Goal: Task Accomplishment & Management: Complete application form

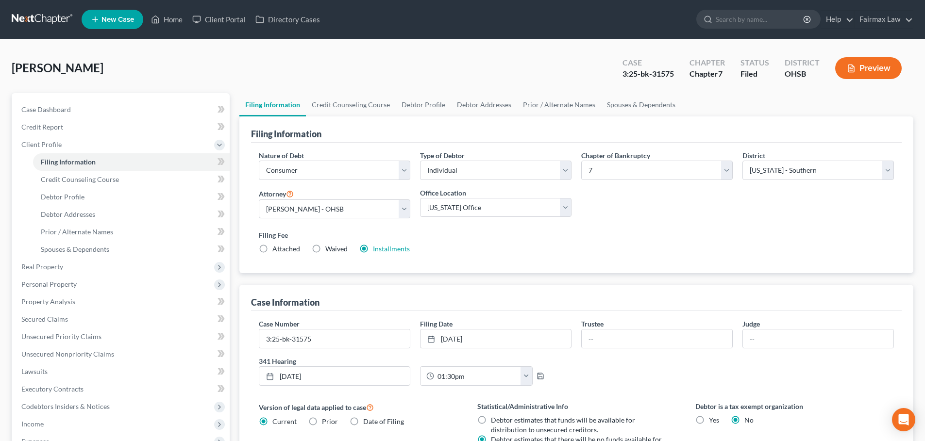
select select "1"
select select "0"
select select "62"
select select "16"
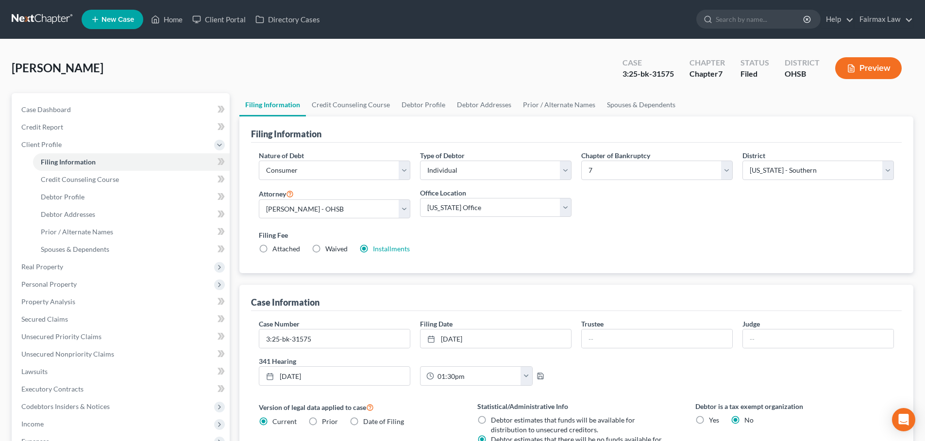
select select "0"
select select "36"
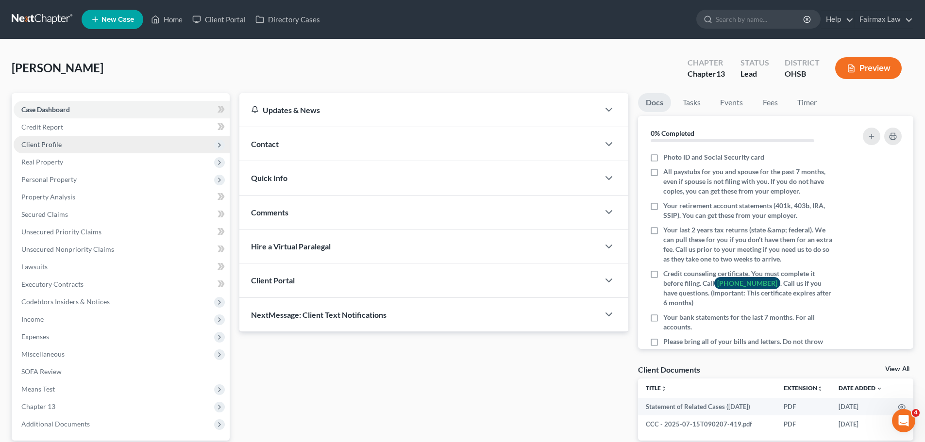
click at [33, 137] on span "Client Profile" at bounding box center [122, 144] width 216 height 17
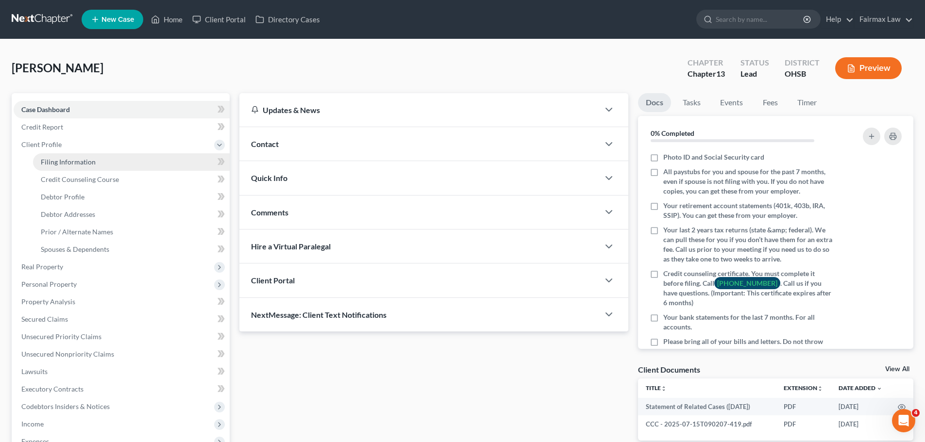
click at [55, 155] on link "Filing Information" at bounding box center [131, 161] width 197 height 17
select select "1"
select select "0"
select select "3"
select select "0"
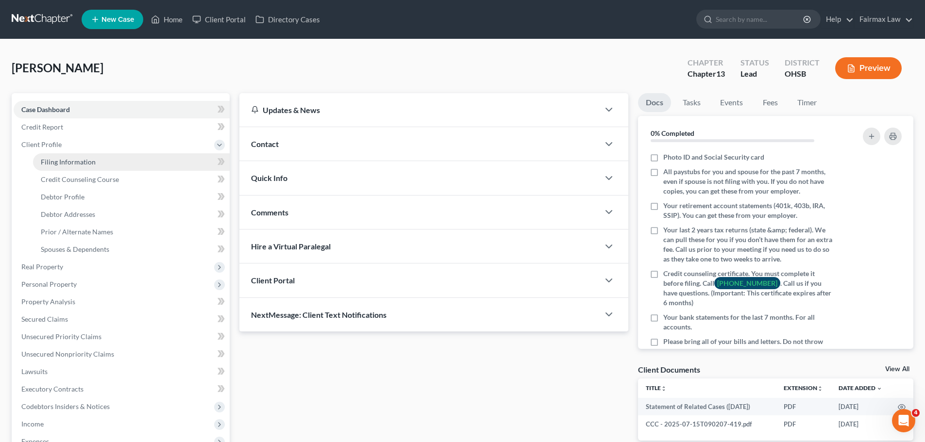
select select "36"
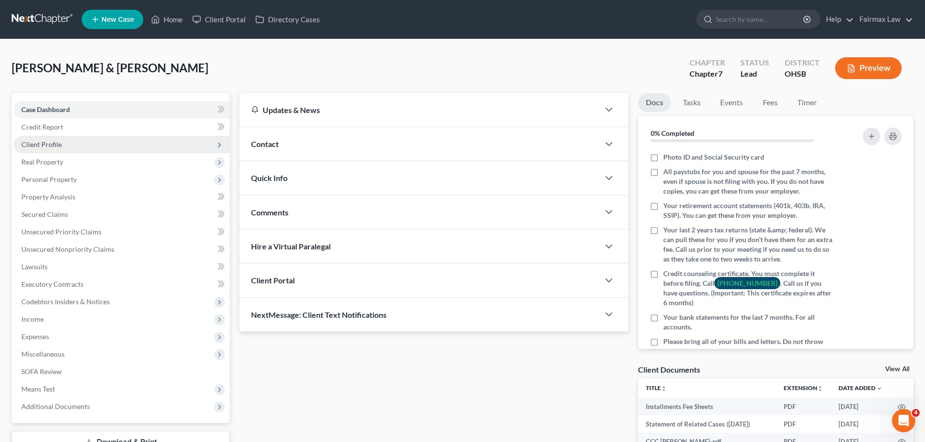
click at [53, 142] on span "Client Profile" at bounding box center [41, 144] width 40 height 8
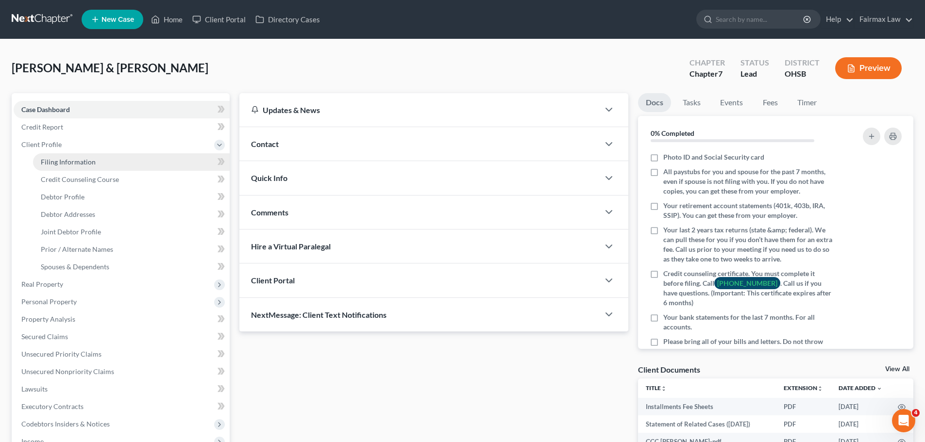
click at [94, 161] on span "Filing Information" at bounding box center [68, 162] width 55 height 8
select select "1"
select select "0"
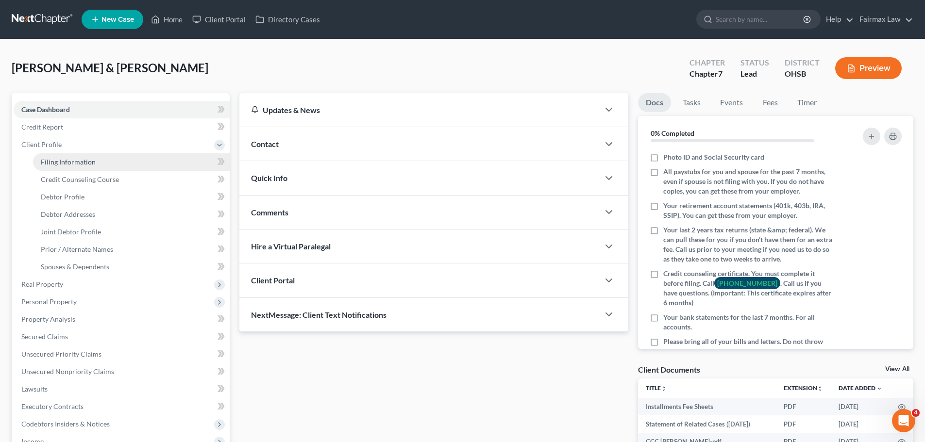
select select "36"
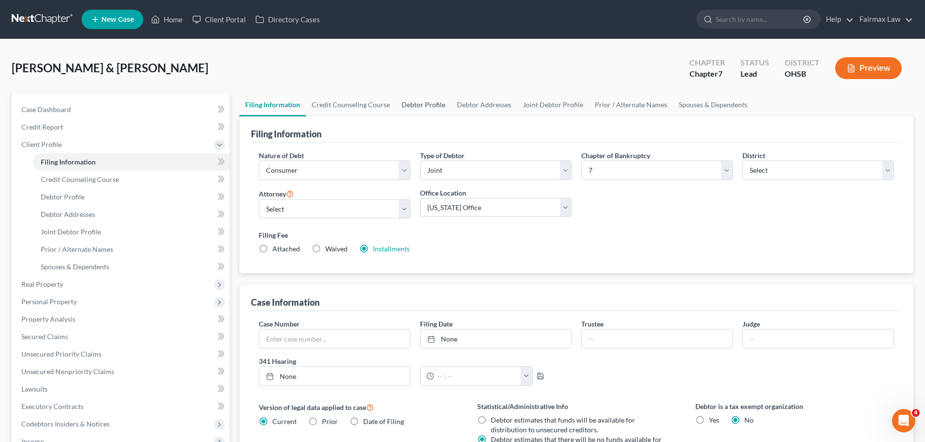
click at [422, 103] on link "Debtor Profile" at bounding box center [423, 104] width 55 height 23
select select "1"
select select "2"
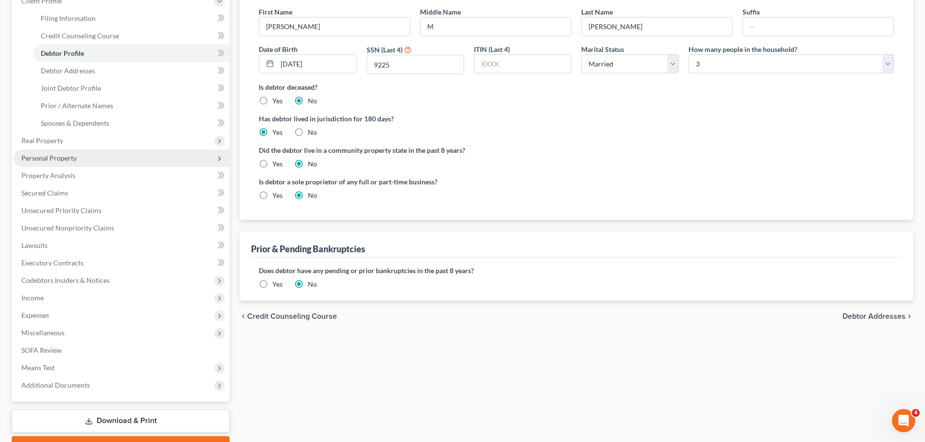
scroll to position [146, 0]
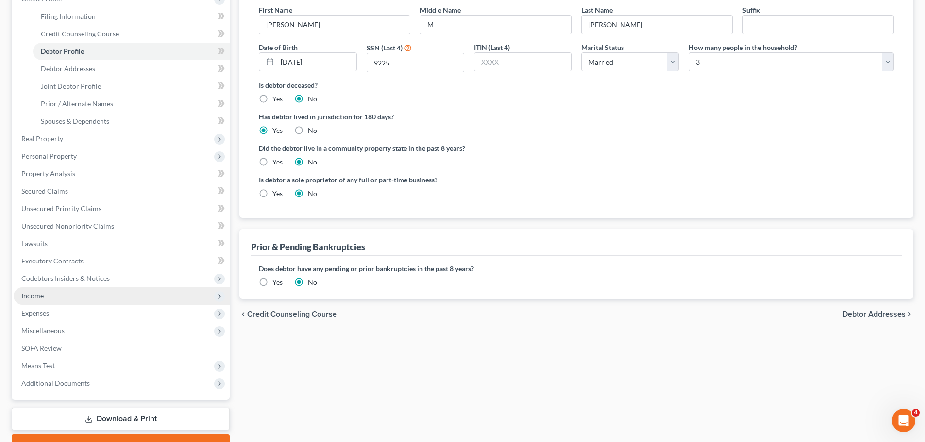
click at [47, 296] on span "Income" at bounding box center [122, 296] width 216 height 17
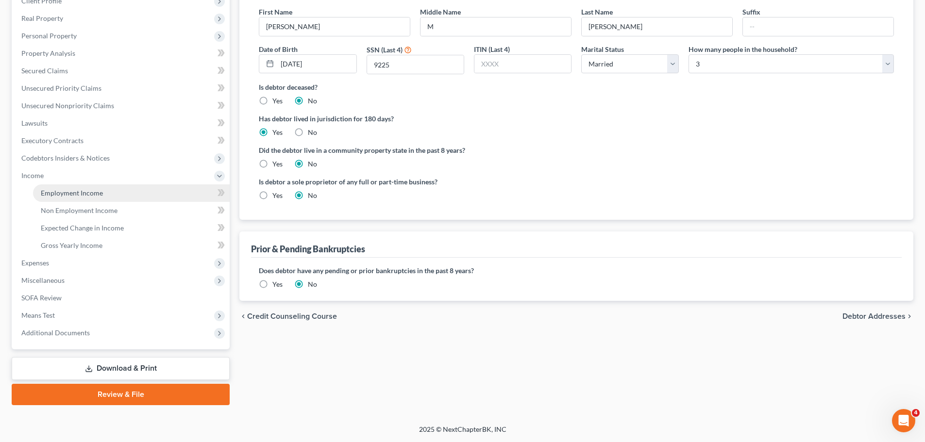
click at [90, 191] on span "Employment Income" at bounding box center [72, 193] width 62 height 8
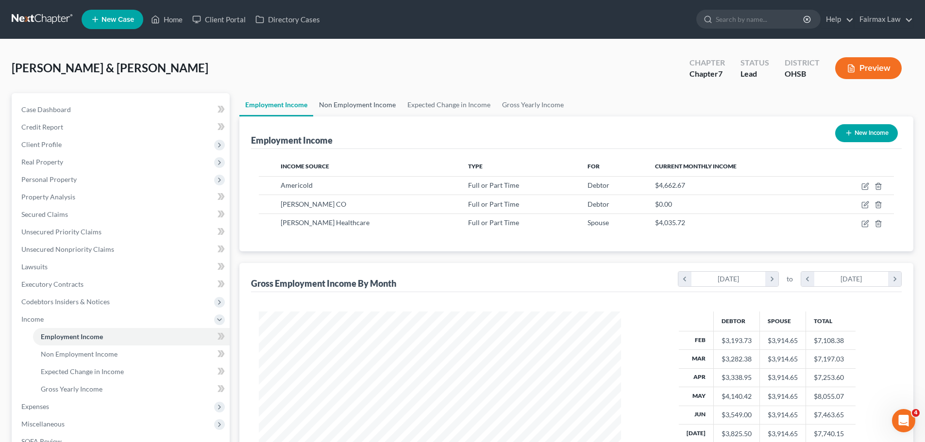
click at [359, 101] on link "Non Employment Income" at bounding box center [357, 104] width 88 height 23
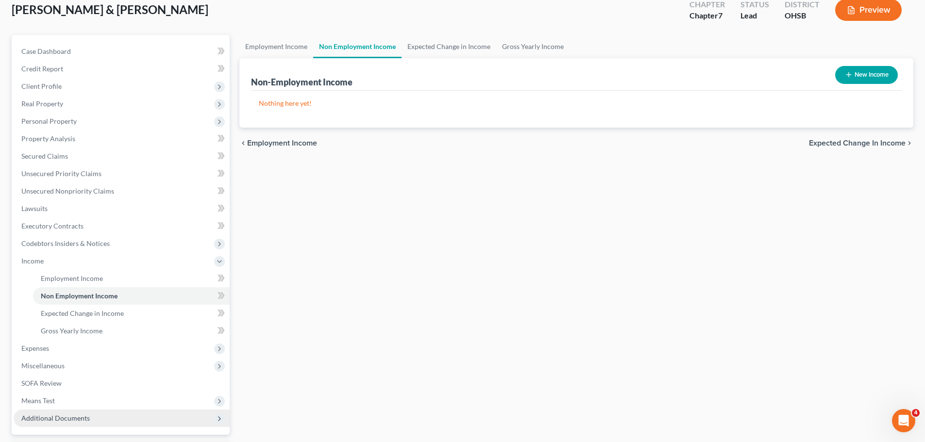
scroll to position [144, 0]
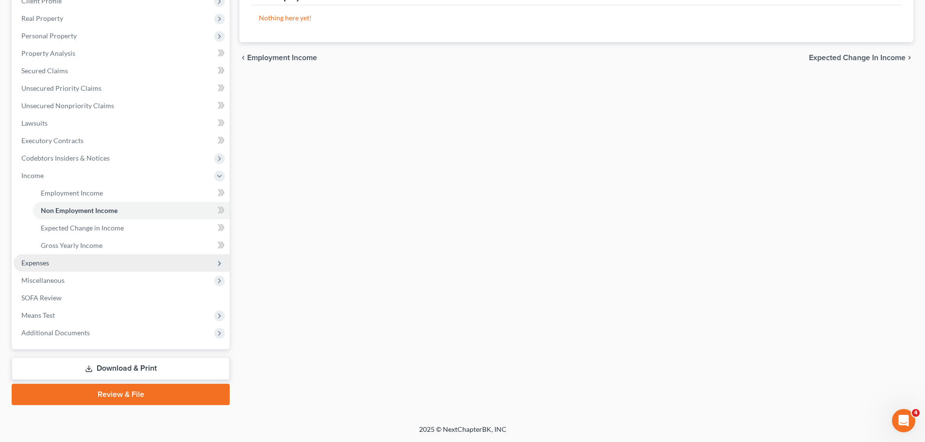
click at [49, 260] on span "Expenses" at bounding box center [35, 263] width 28 height 8
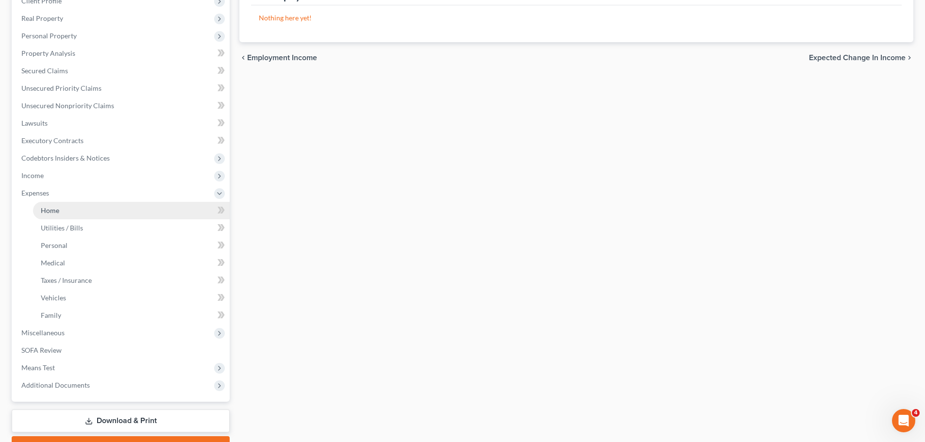
click at [56, 208] on span "Home" at bounding box center [50, 210] width 18 height 8
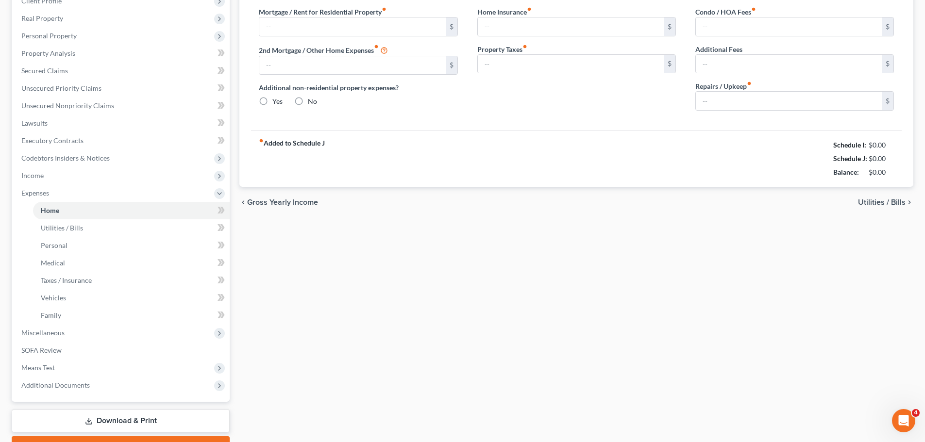
scroll to position [94, 0]
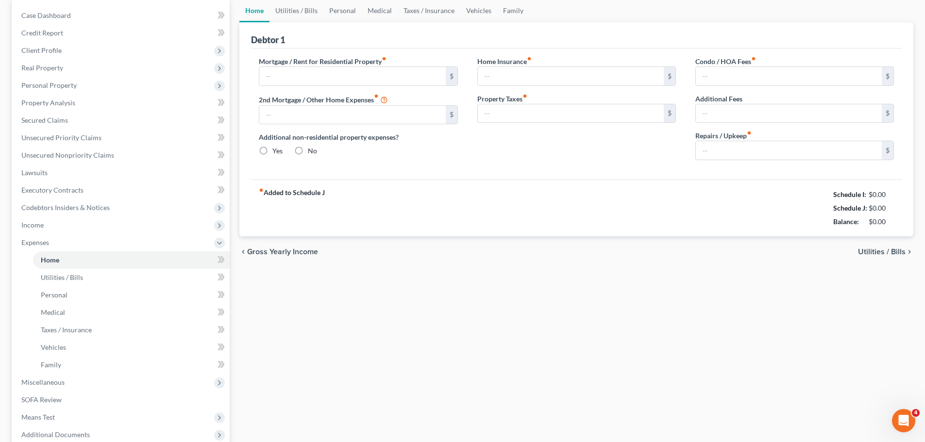
type input "0.00"
radio input "true"
type input "0.00"
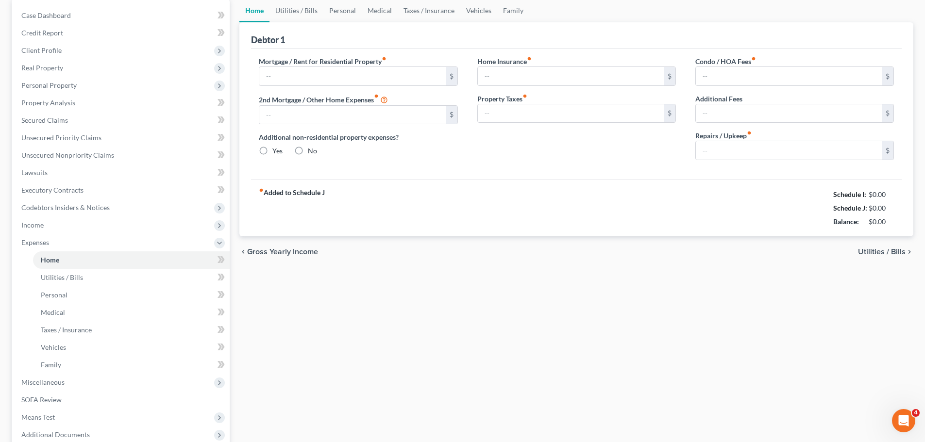
type input "0.00"
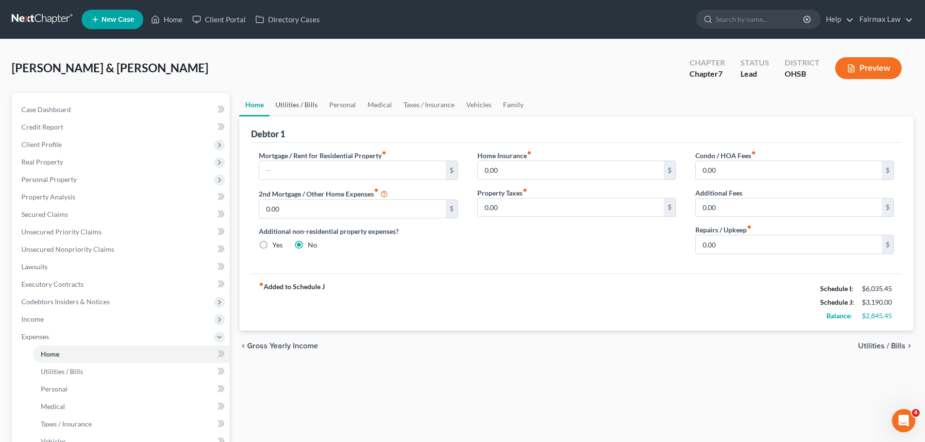
click at [296, 109] on link "Utilities / Bills" at bounding box center [297, 104] width 54 height 23
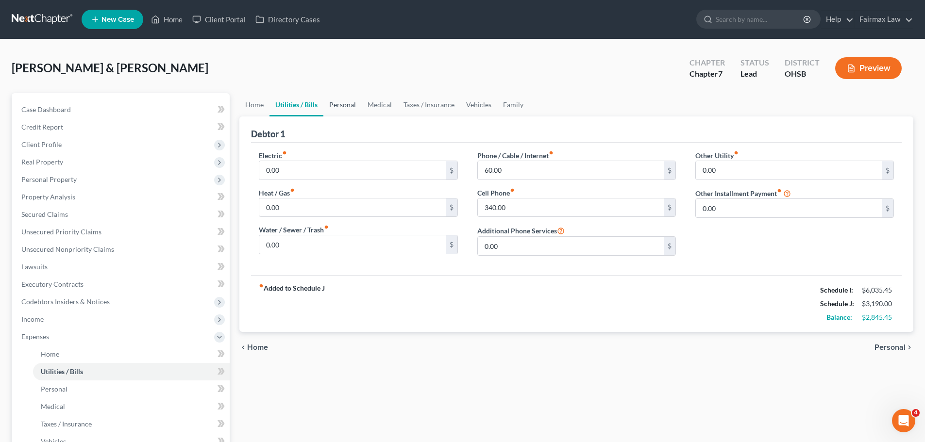
click at [348, 98] on link "Personal" at bounding box center [342, 104] width 38 height 23
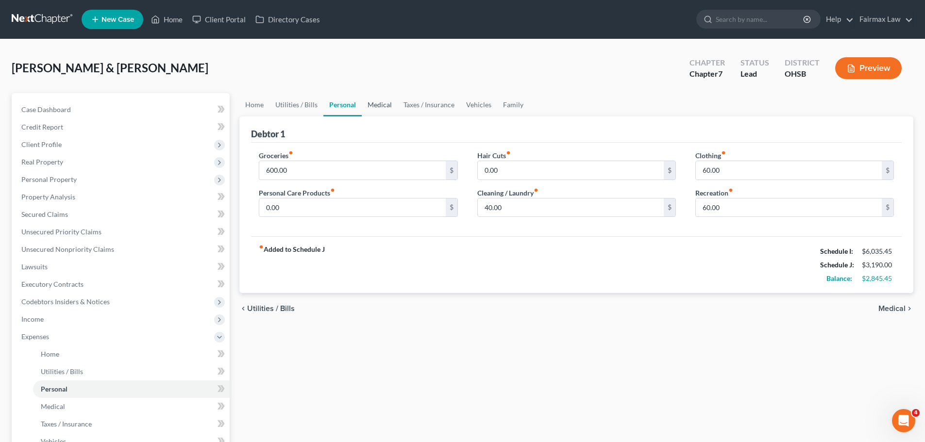
click at [380, 108] on link "Medical" at bounding box center [380, 104] width 36 height 23
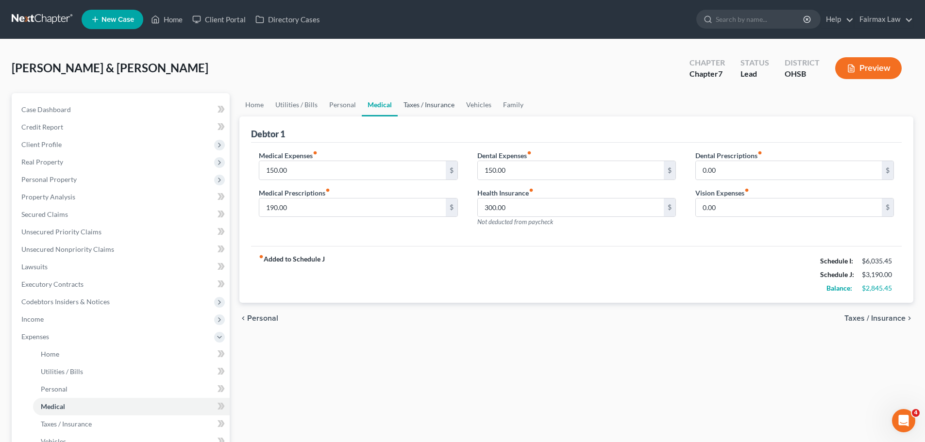
click at [421, 108] on link "Taxes / Insurance" at bounding box center [429, 104] width 63 height 23
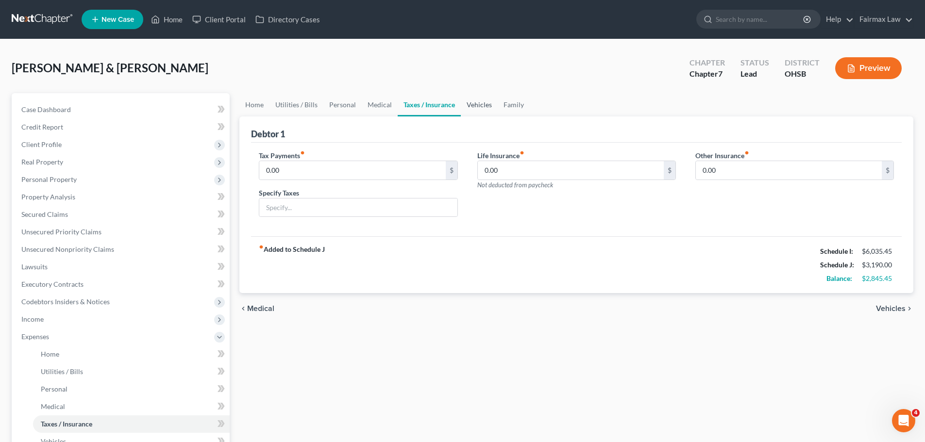
click at [480, 113] on link "Vehicles" at bounding box center [479, 104] width 37 height 23
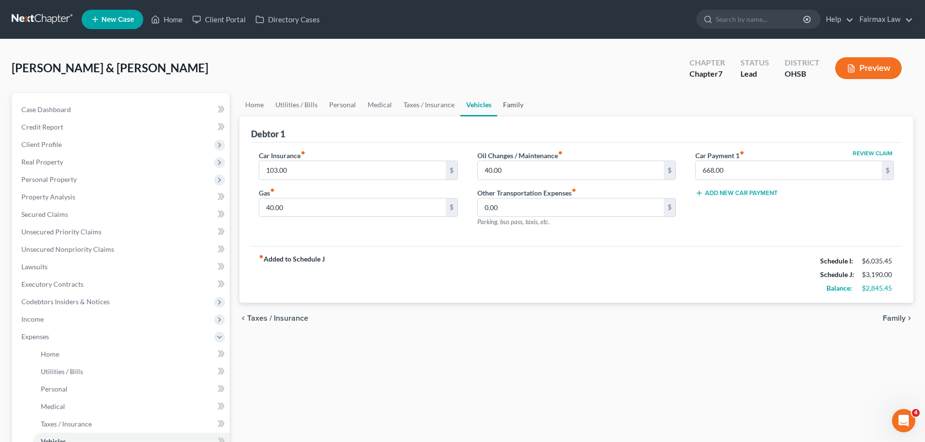
click at [517, 104] on link "Family" at bounding box center [513, 104] width 32 height 23
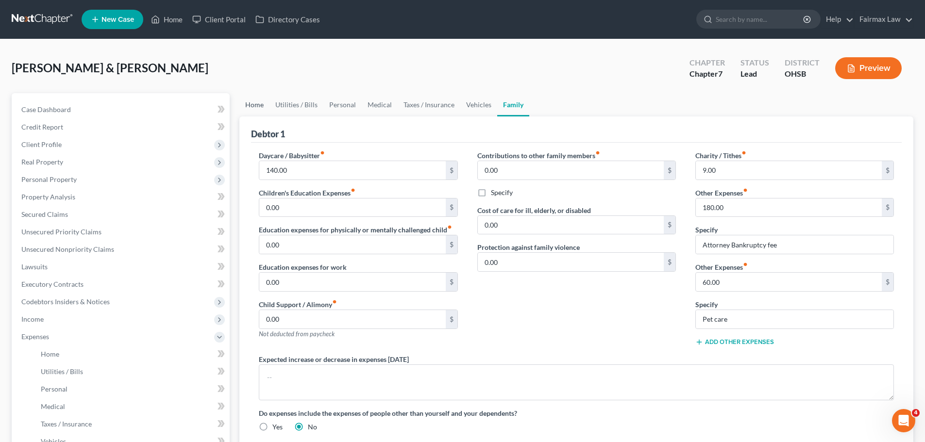
click at [259, 108] on link "Home" at bounding box center [254, 104] width 30 height 23
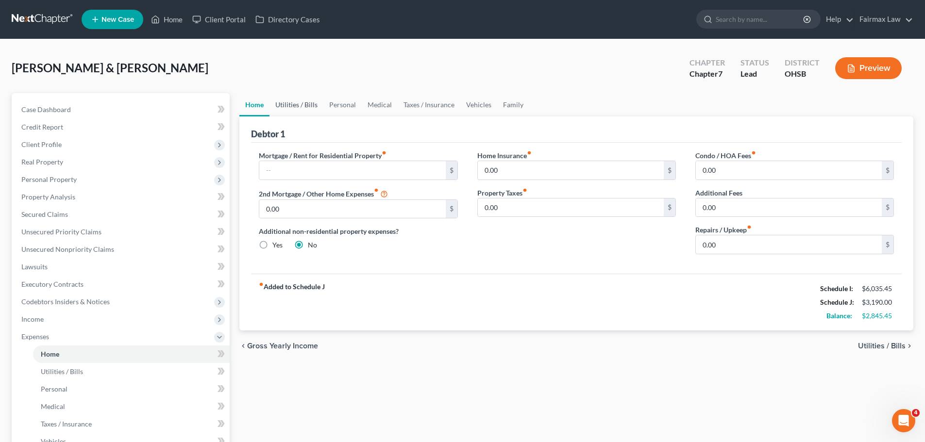
click at [296, 102] on link "Utilities / Bills" at bounding box center [297, 104] width 54 height 23
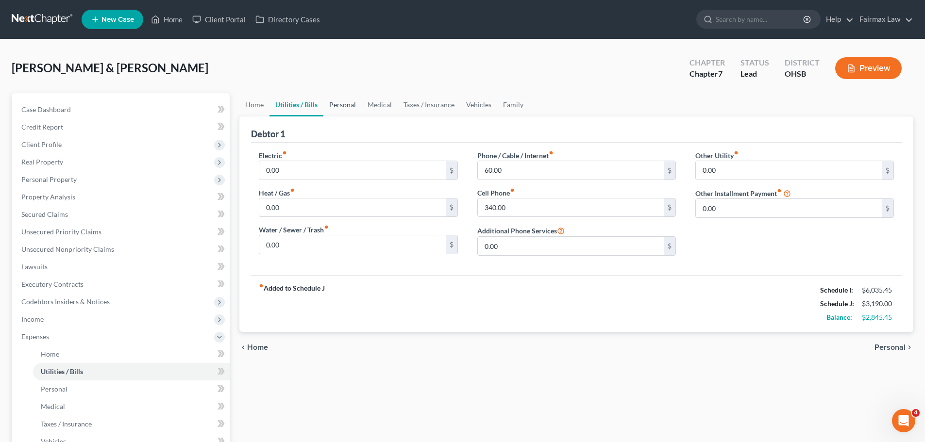
click at [337, 100] on link "Personal" at bounding box center [342, 104] width 38 height 23
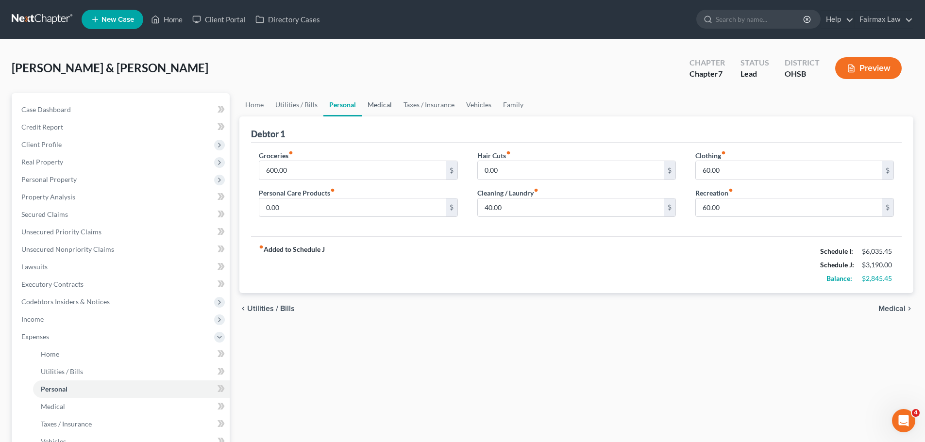
click at [378, 104] on link "Medical" at bounding box center [380, 104] width 36 height 23
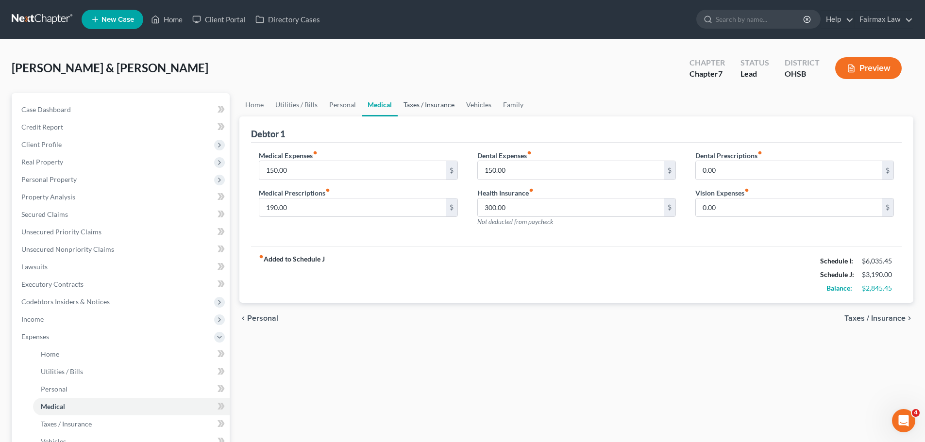
click at [417, 104] on link "Taxes / Insurance" at bounding box center [429, 104] width 63 height 23
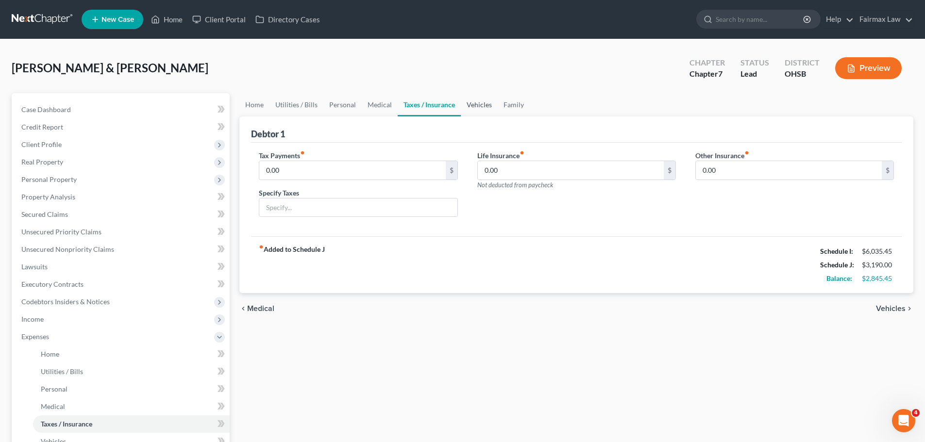
click at [481, 107] on link "Vehicles" at bounding box center [479, 104] width 37 height 23
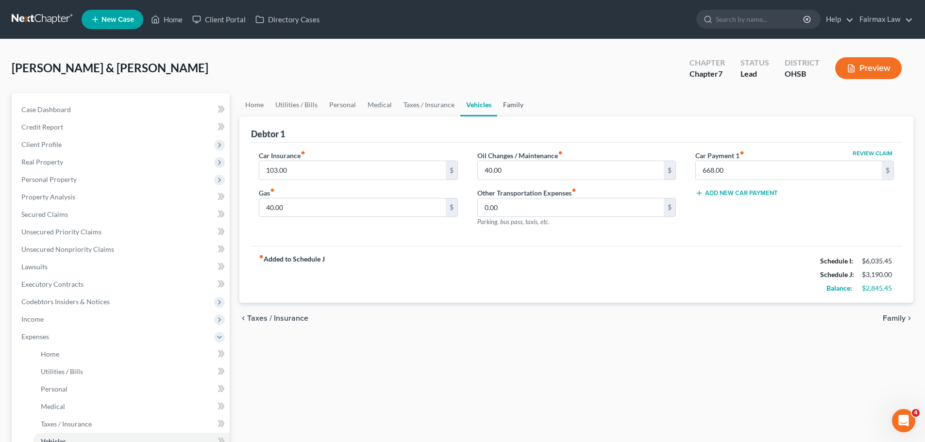
click at [497, 101] on link "Family" at bounding box center [513, 104] width 32 height 23
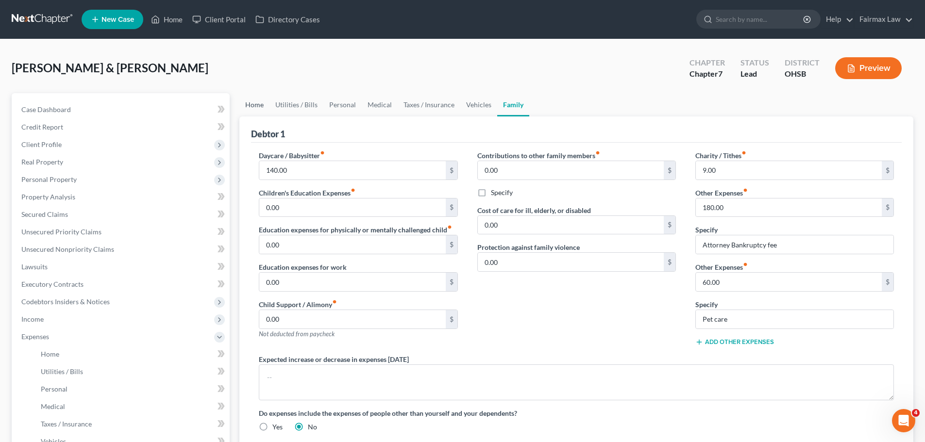
click at [256, 110] on link "Home" at bounding box center [254, 104] width 30 height 23
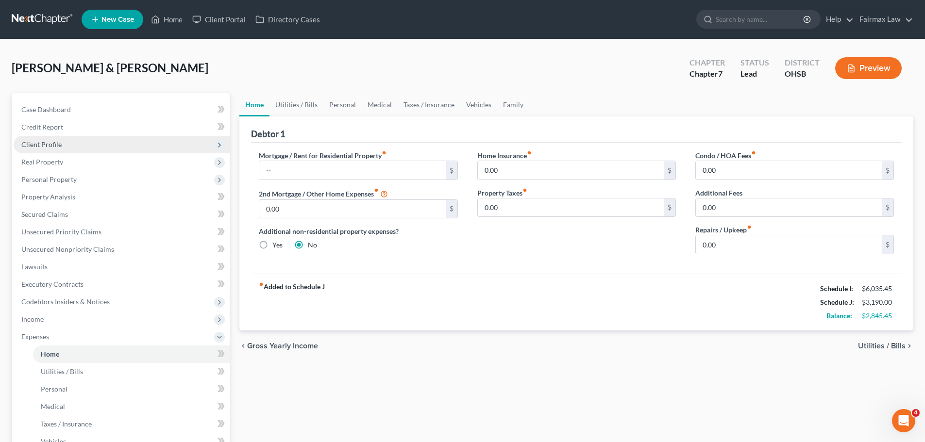
click at [48, 140] on span "Client Profile" at bounding box center [41, 144] width 40 height 8
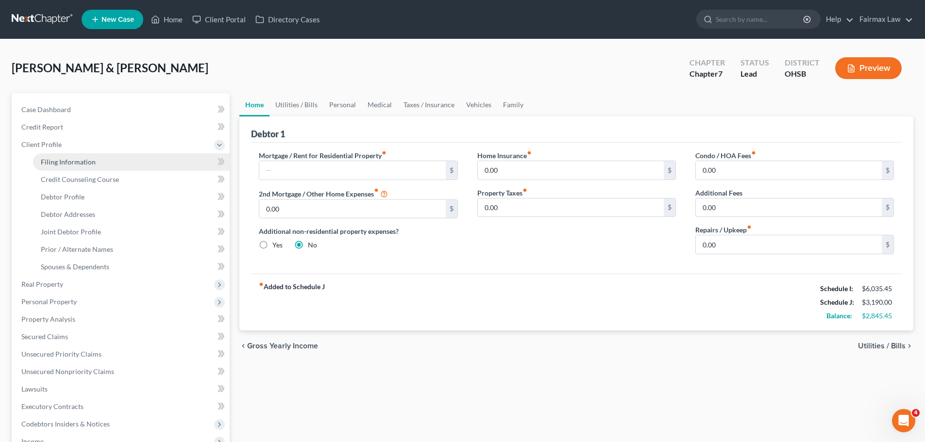
click at [61, 162] on span "Filing Information" at bounding box center [68, 162] width 55 height 8
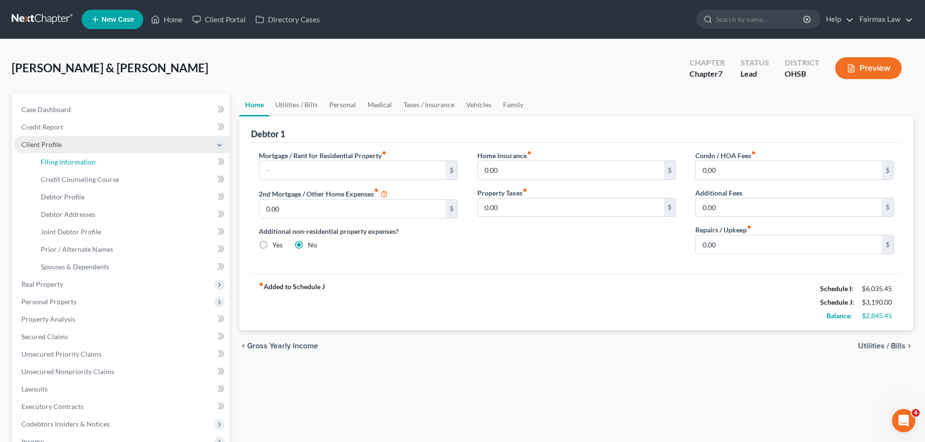
select select "1"
select select "0"
select select "62"
select select "16"
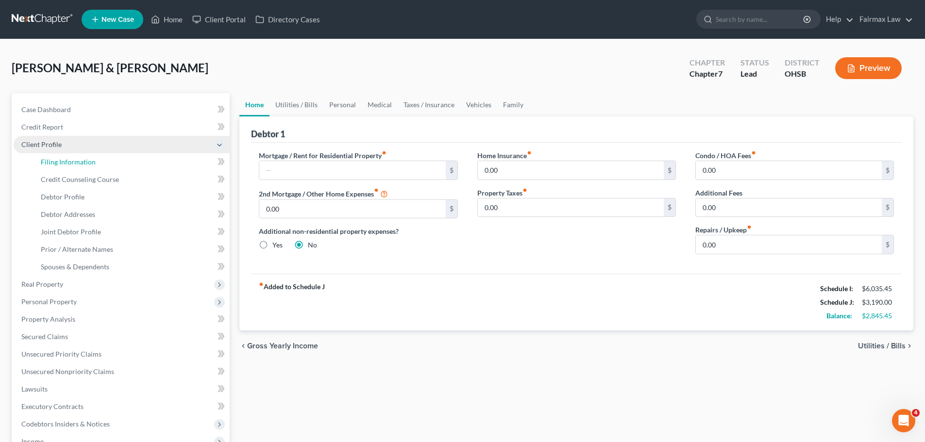
select select "0"
select select "36"
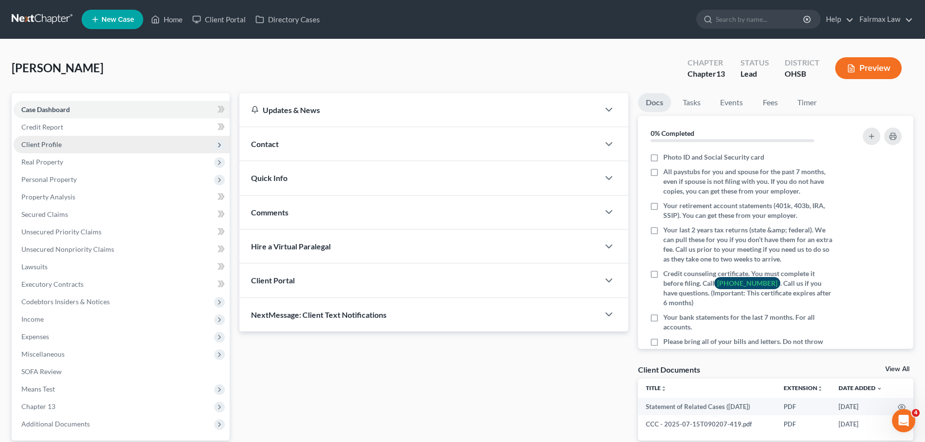
click at [50, 141] on span "Client Profile" at bounding box center [41, 144] width 40 height 8
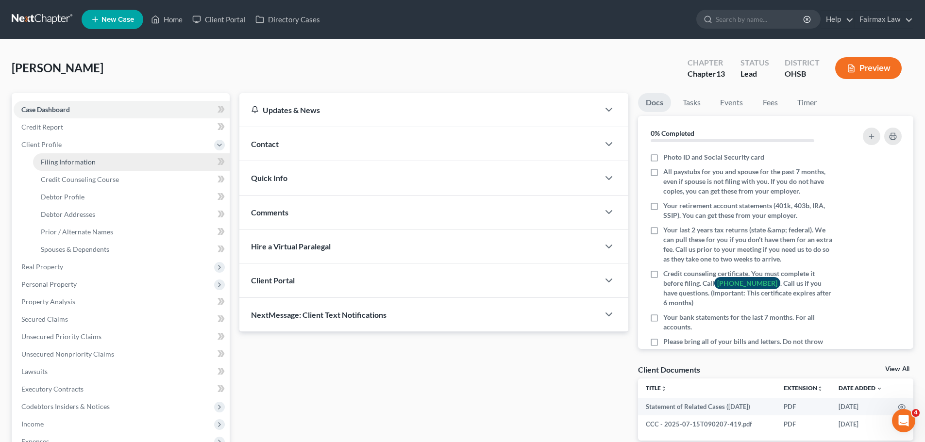
click at [85, 160] on span "Filing Information" at bounding box center [68, 162] width 55 height 8
select select "1"
select select "0"
select select "3"
select select "0"
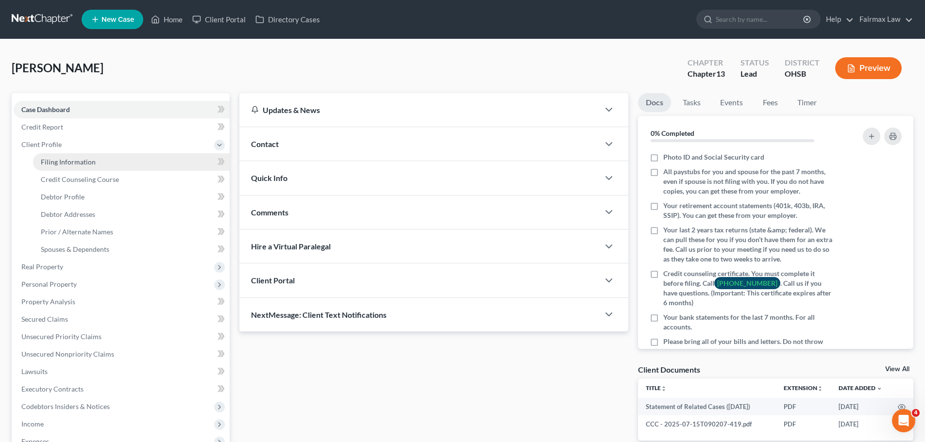
select select "36"
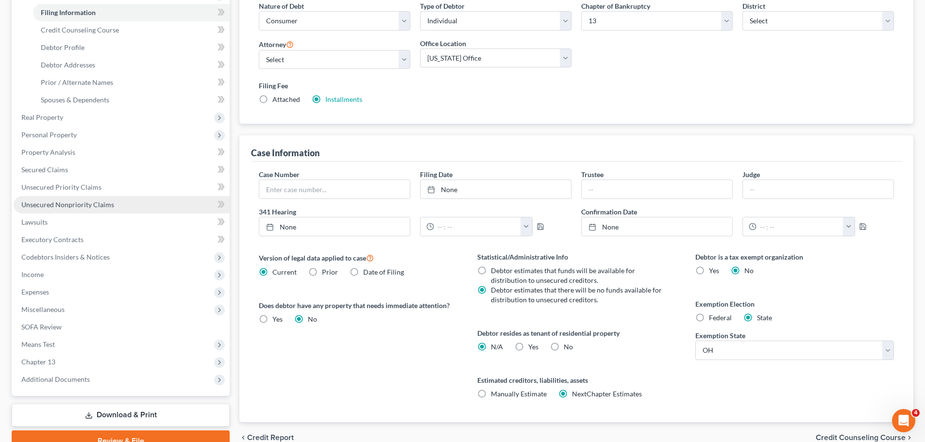
scroll to position [149, 0]
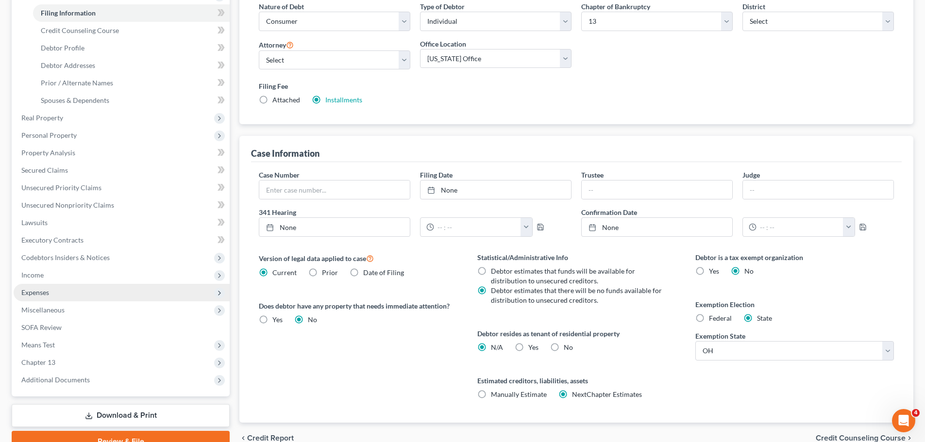
click at [51, 286] on span "Expenses" at bounding box center [122, 292] width 216 height 17
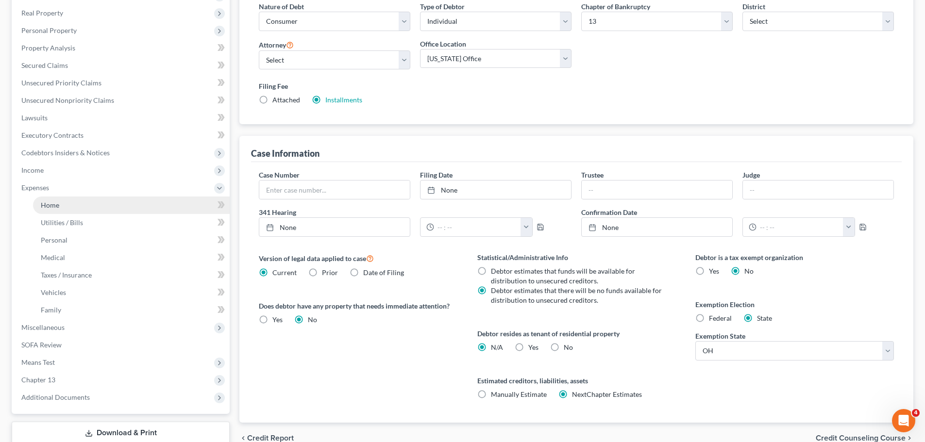
click at [76, 205] on link "Home" at bounding box center [131, 205] width 197 height 17
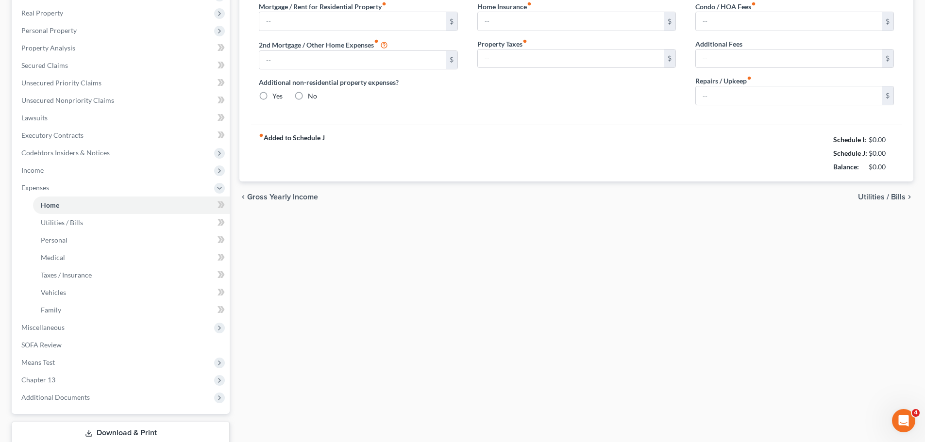
scroll to position [20, 0]
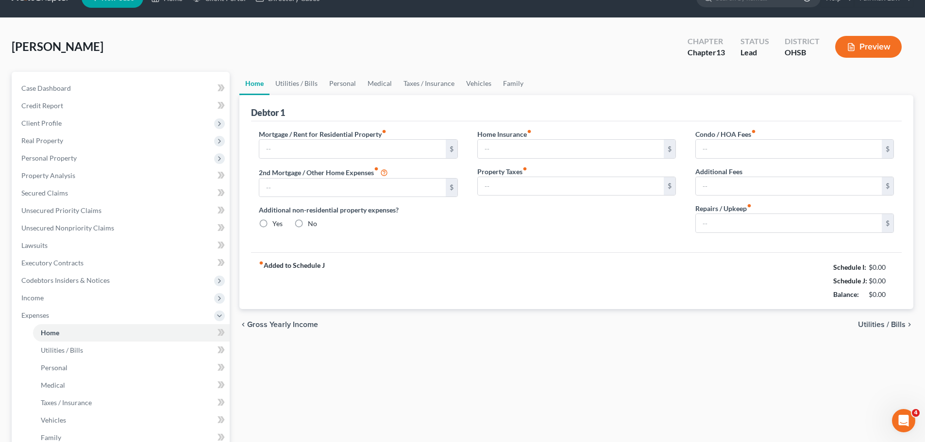
type input "0.00"
radio input "true"
type input "0.00"
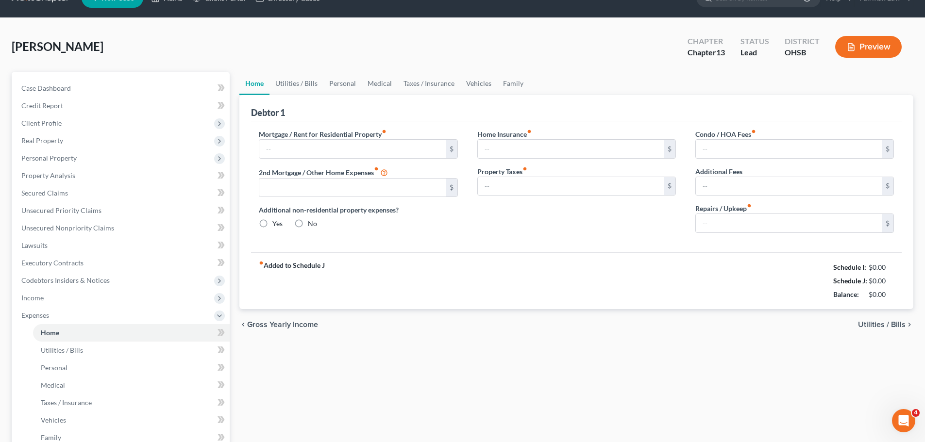
type input "0.00"
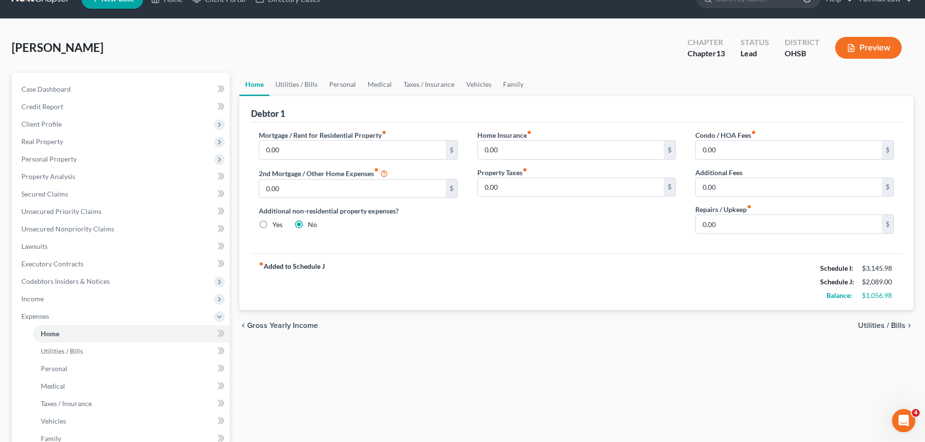
scroll to position [0, 0]
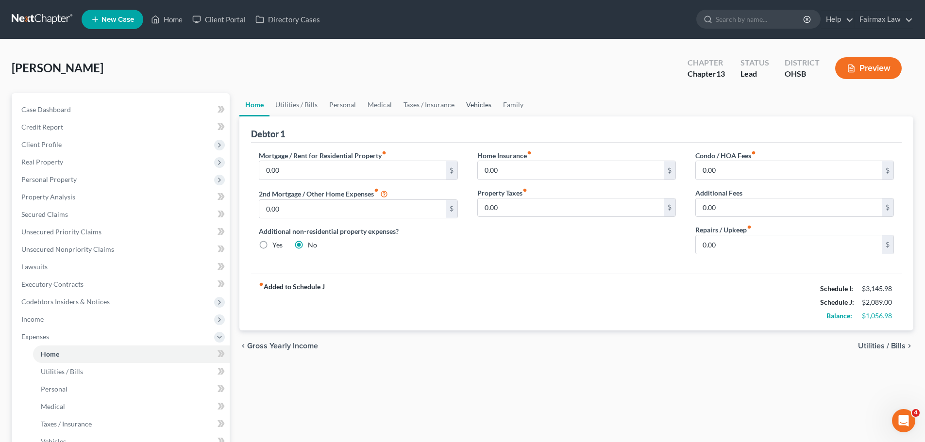
click at [471, 100] on link "Vehicles" at bounding box center [478, 104] width 37 height 23
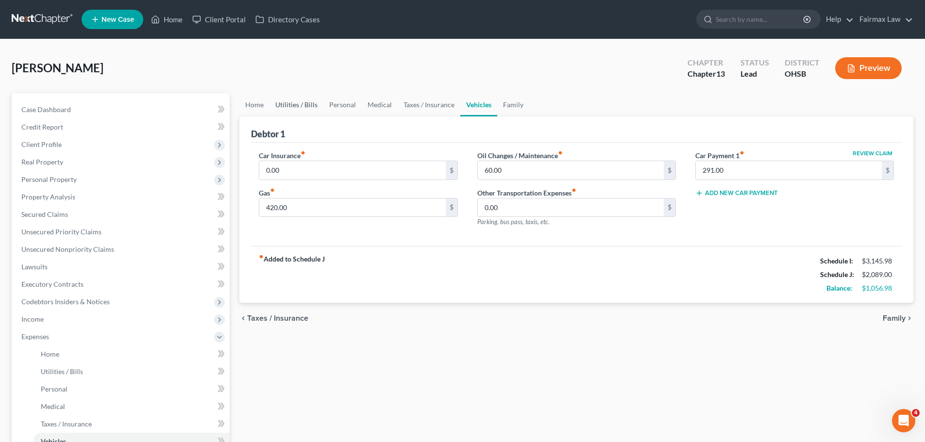
click at [306, 106] on link "Utilities / Bills" at bounding box center [297, 104] width 54 height 23
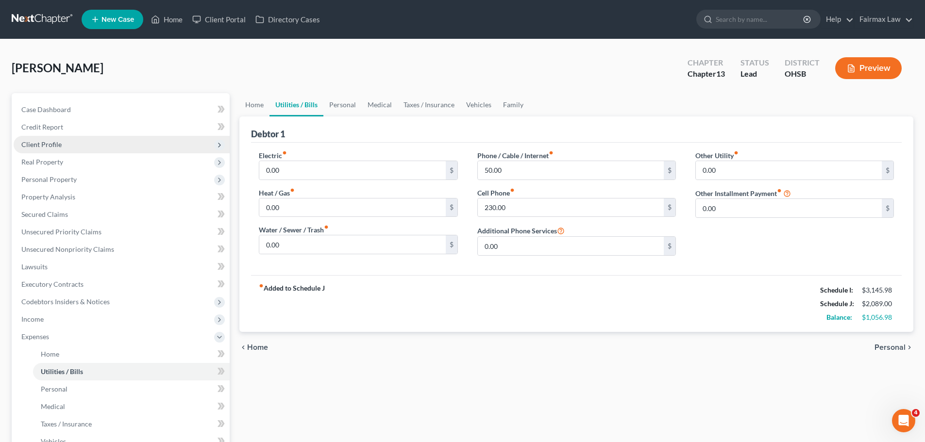
click at [27, 139] on span "Client Profile" at bounding box center [122, 144] width 216 height 17
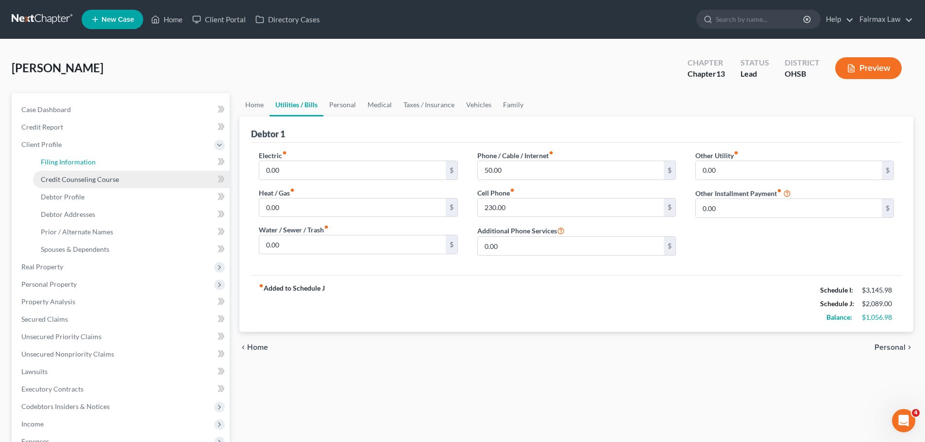
drag, startPoint x: 71, startPoint y: 159, endPoint x: 74, endPoint y: 180, distance: 21.1
click at [71, 159] on span "Filing Information" at bounding box center [68, 162] width 55 height 8
select select "1"
select select "0"
select select "3"
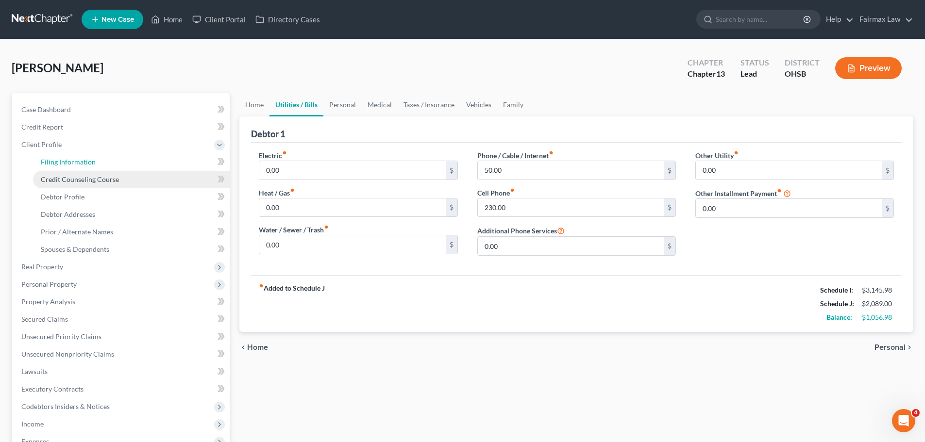
select select "62"
select select "16"
select select "0"
select select "36"
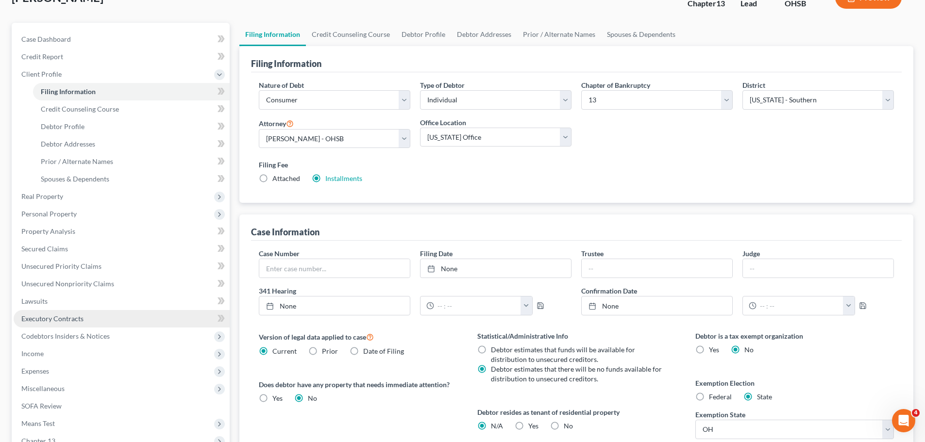
scroll to position [97, 0]
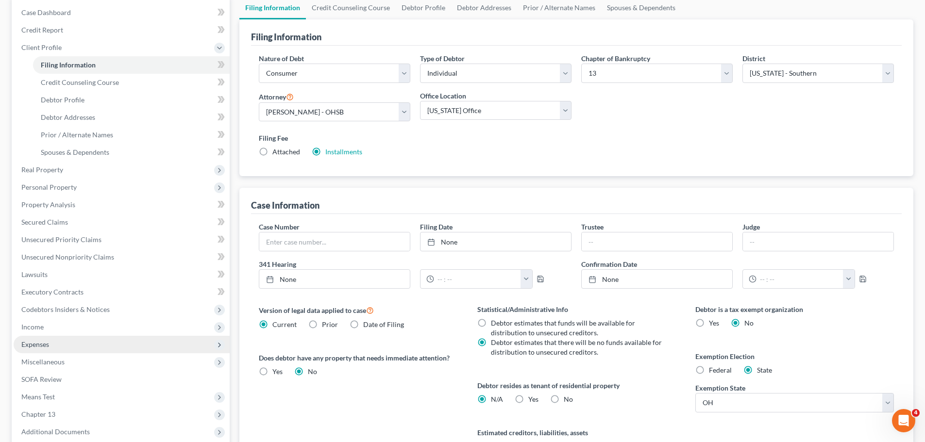
click at [46, 341] on span "Expenses" at bounding box center [35, 344] width 28 height 8
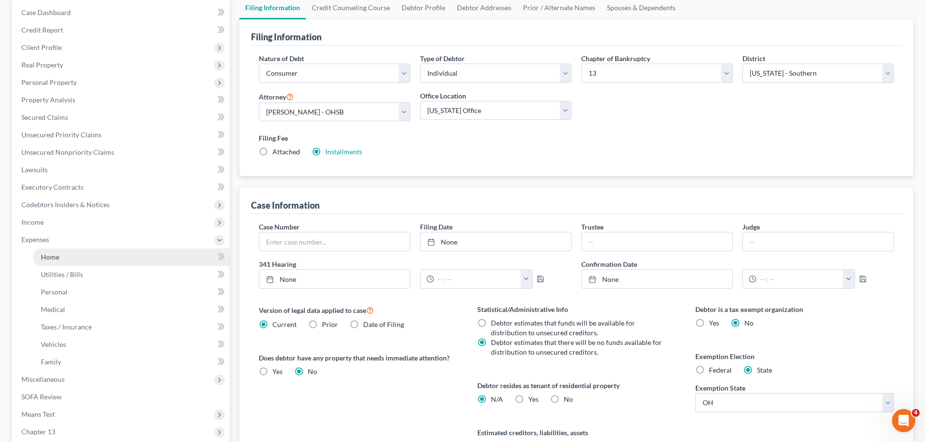
click at [53, 249] on link "Home" at bounding box center [131, 257] width 197 height 17
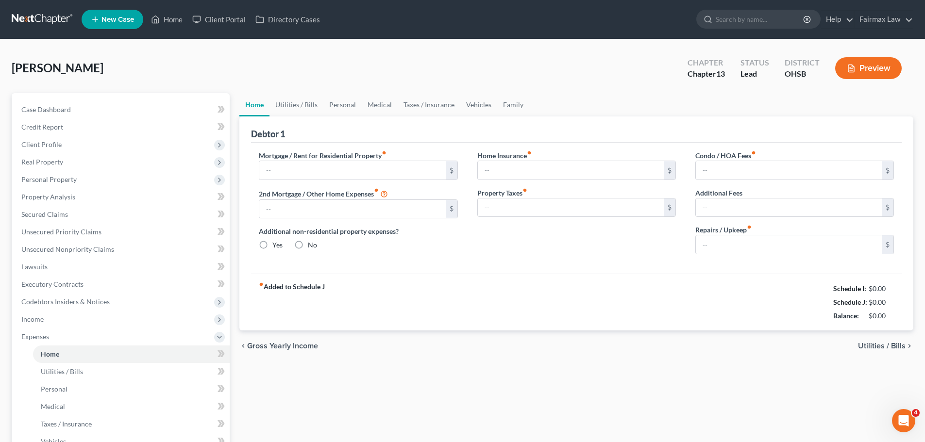
type input "0.00"
radio input "true"
type input "0.00"
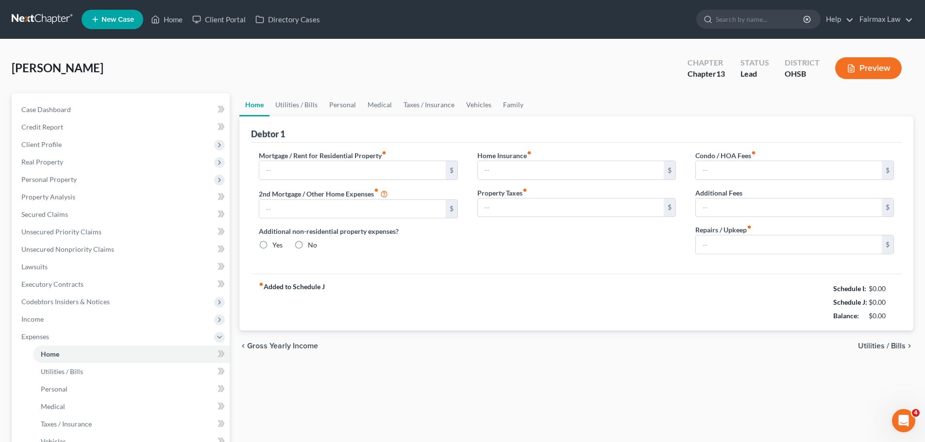
type input "0.00"
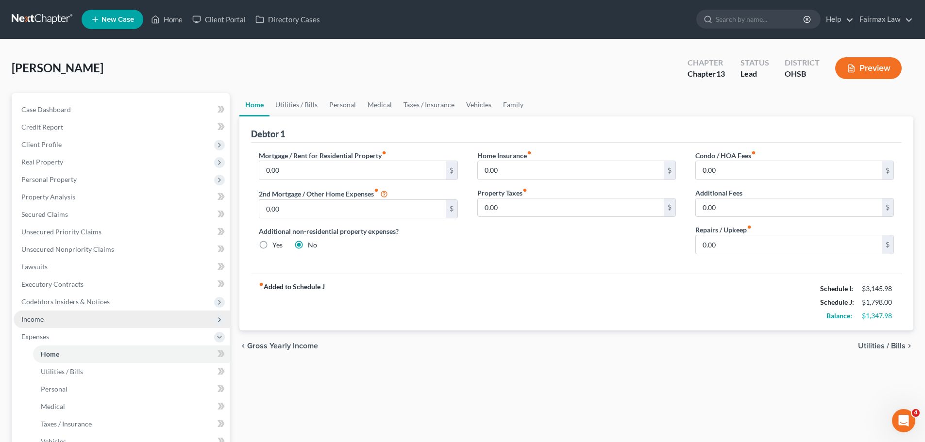
click at [44, 311] on span "Income" at bounding box center [122, 319] width 216 height 17
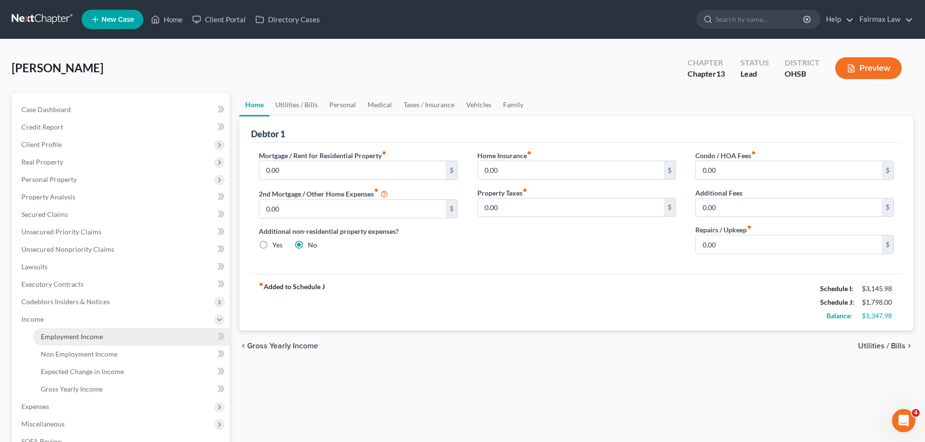
click at [67, 337] on span "Employment Income" at bounding box center [72, 337] width 62 height 8
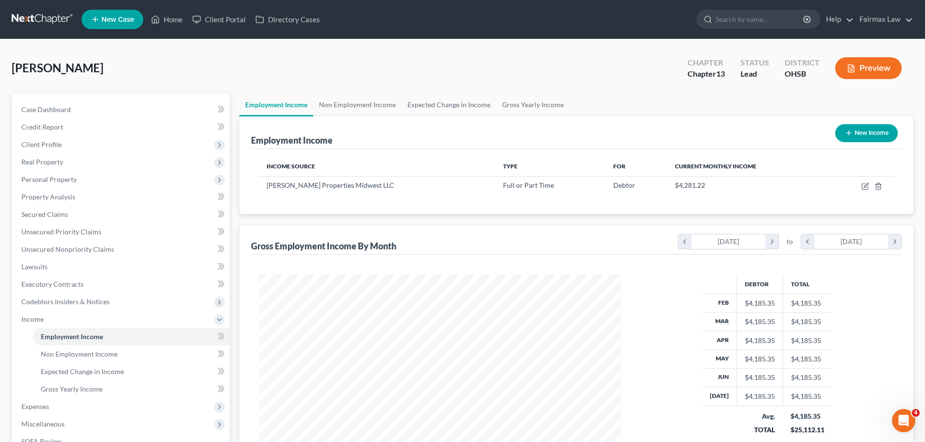
scroll to position [181, 382]
click at [541, 104] on link "Gross Yearly Income" at bounding box center [532, 104] width 73 height 23
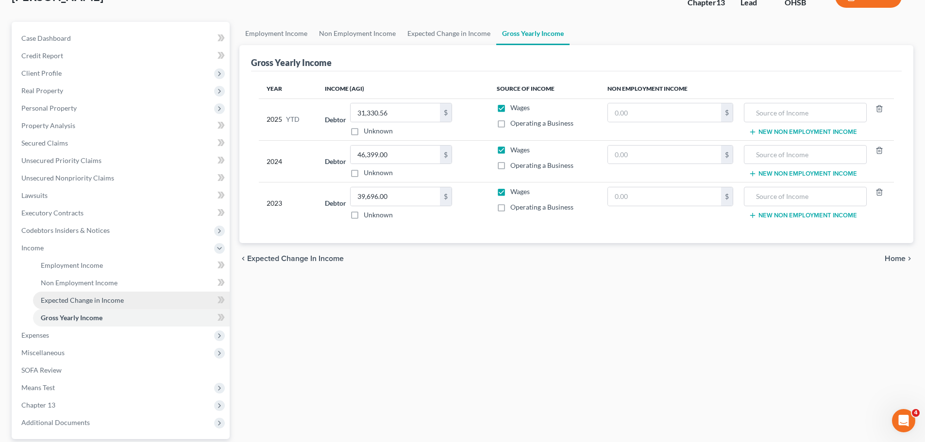
scroll to position [49, 0]
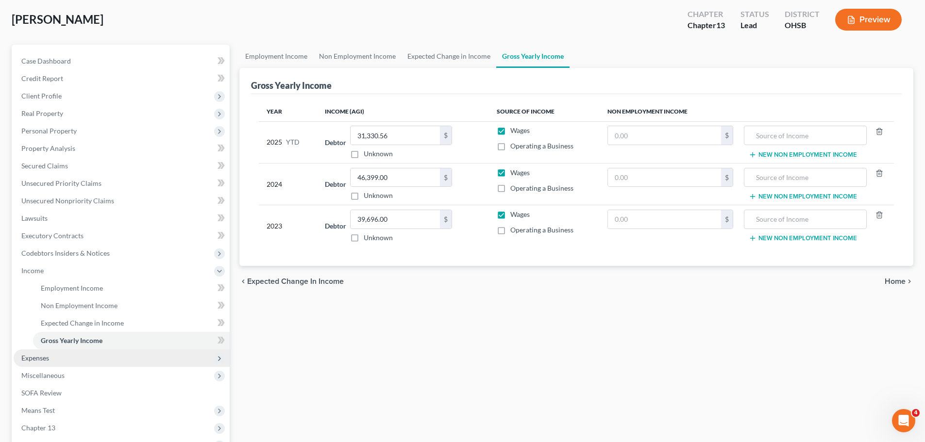
click at [65, 353] on span "Expenses" at bounding box center [122, 358] width 216 height 17
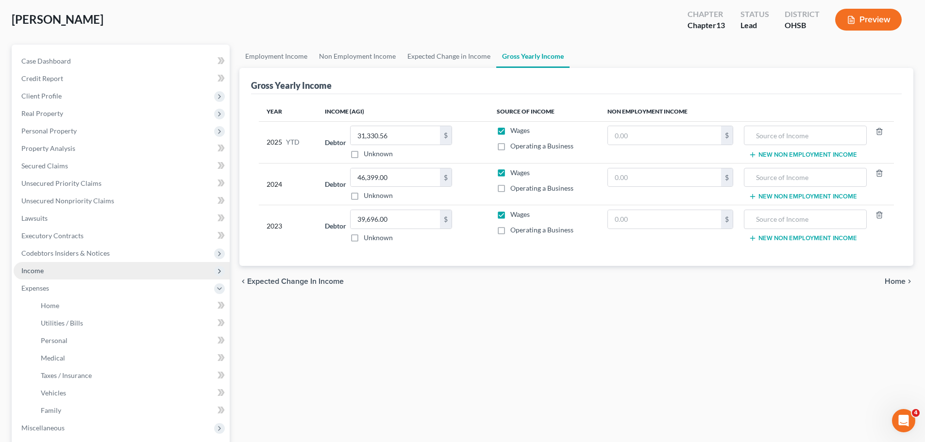
click at [41, 267] on span "Income" at bounding box center [32, 271] width 22 height 8
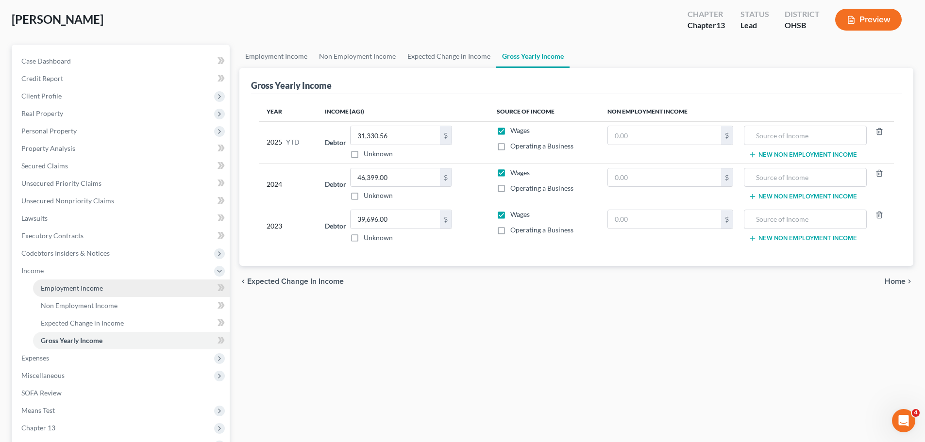
click at [64, 287] on span "Employment Income" at bounding box center [72, 288] width 62 height 8
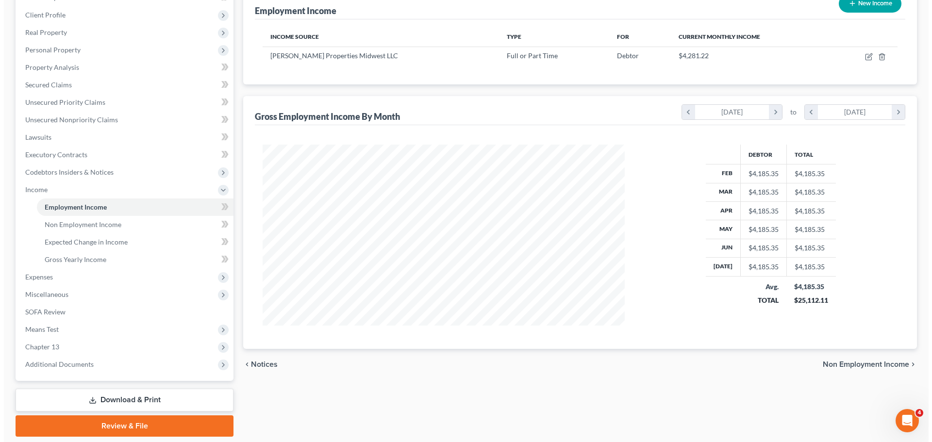
scroll to position [113, 0]
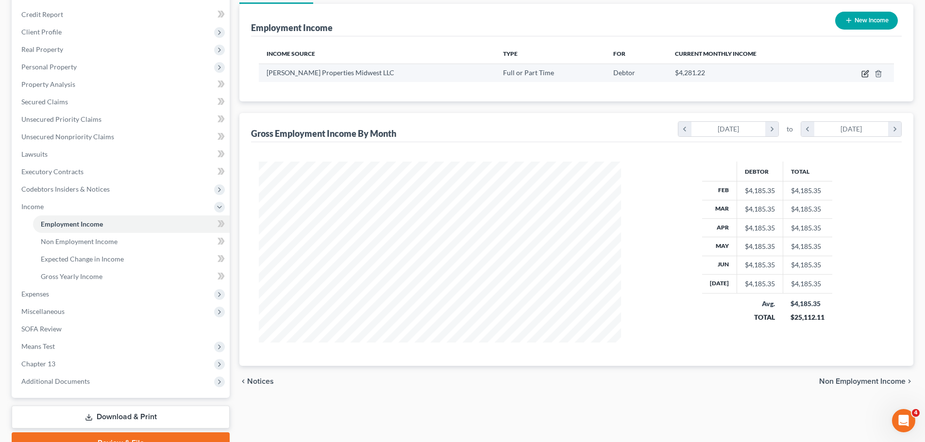
click at [866, 76] on icon "button" at bounding box center [866, 74] width 8 height 8
select select "0"
select select "1"
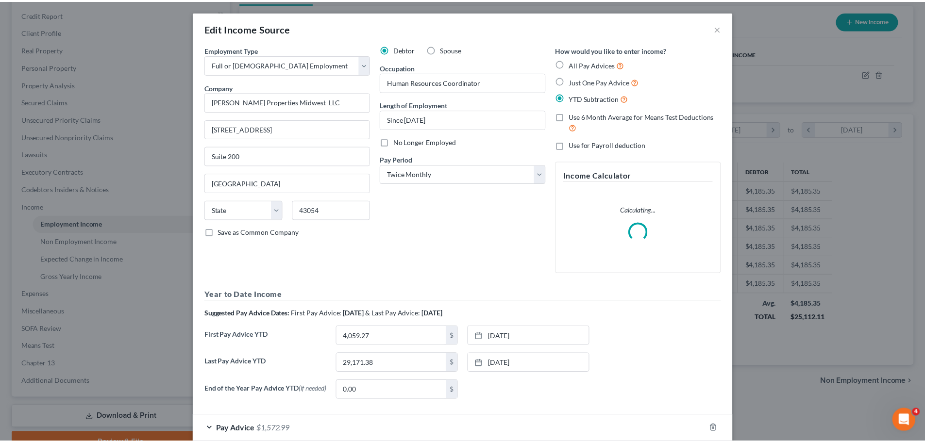
scroll to position [183, 385]
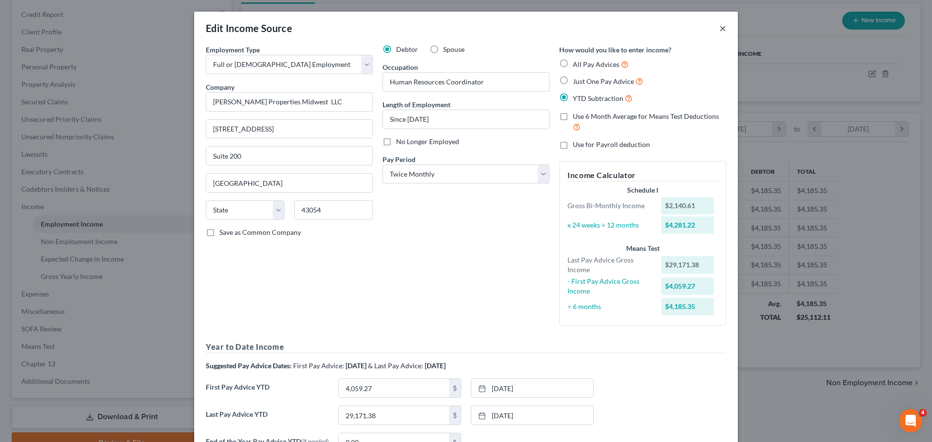
click at [720, 31] on button "×" at bounding box center [723, 28] width 7 height 12
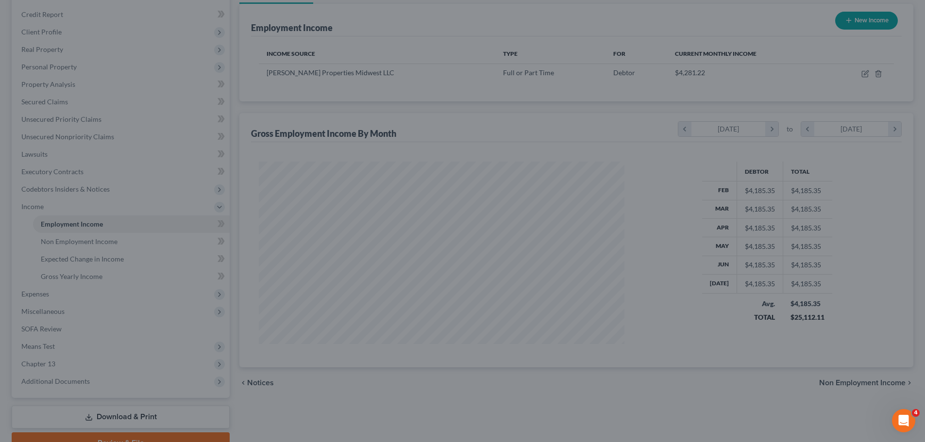
scroll to position [485470, 485269]
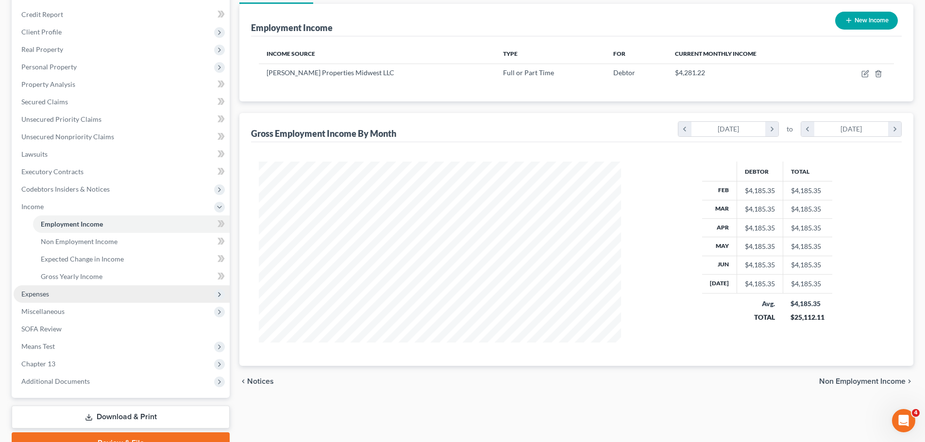
click at [63, 297] on span "Expenses" at bounding box center [122, 294] width 216 height 17
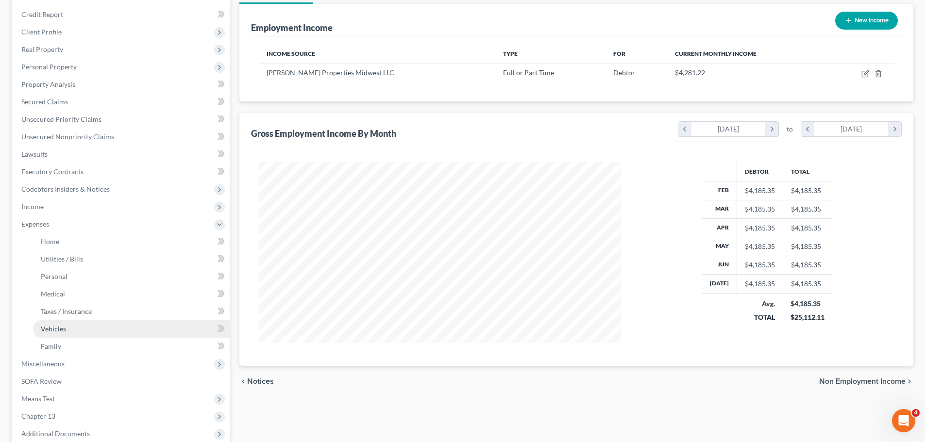
click at [59, 323] on link "Vehicles" at bounding box center [131, 329] width 197 height 17
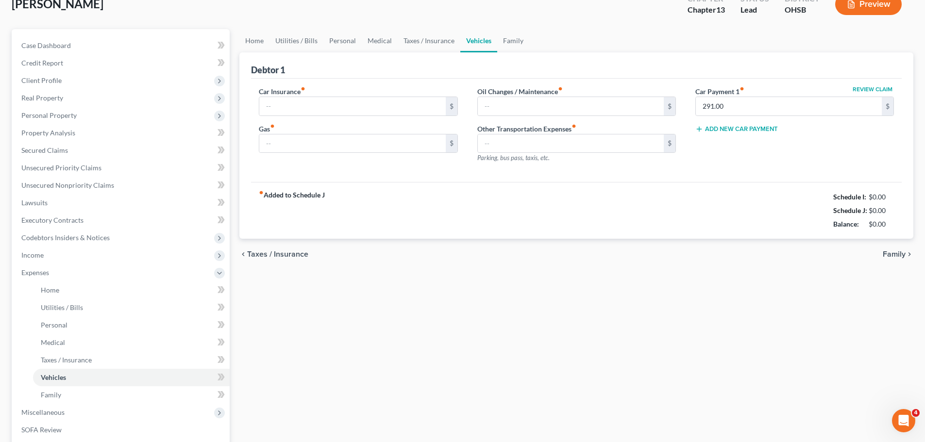
scroll to position [1, 0]
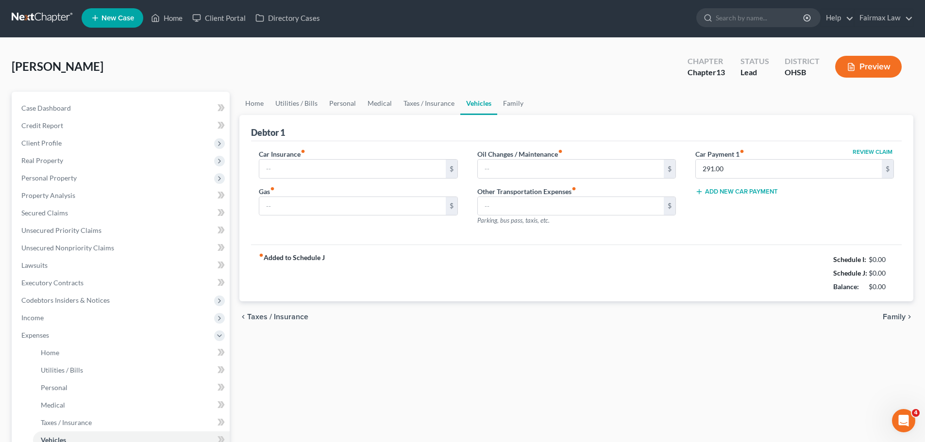
type input "198.00"
type input "420.00"
type input "150.00"
type input "0.00"
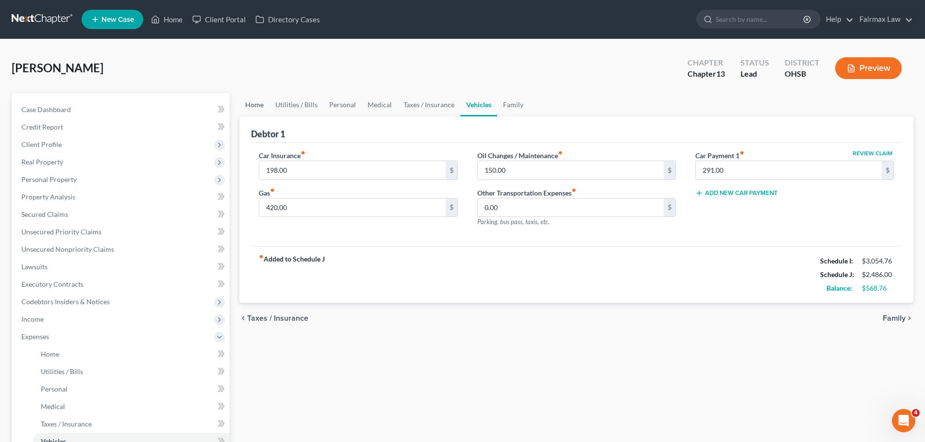
click at [259, 113] on link "Home" at bounding box center [254, 104] width 30 height 23
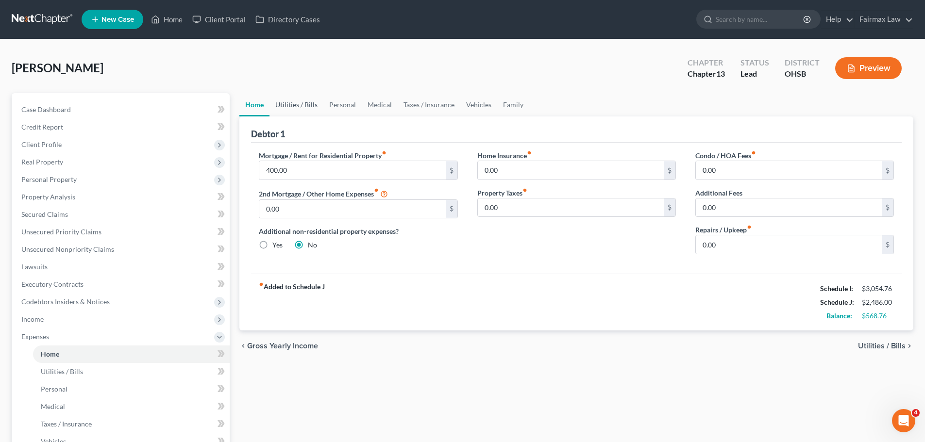
click at [303, 100] on link "Utilities / Bills" at bounding box center [297, 104] width 54 height 23
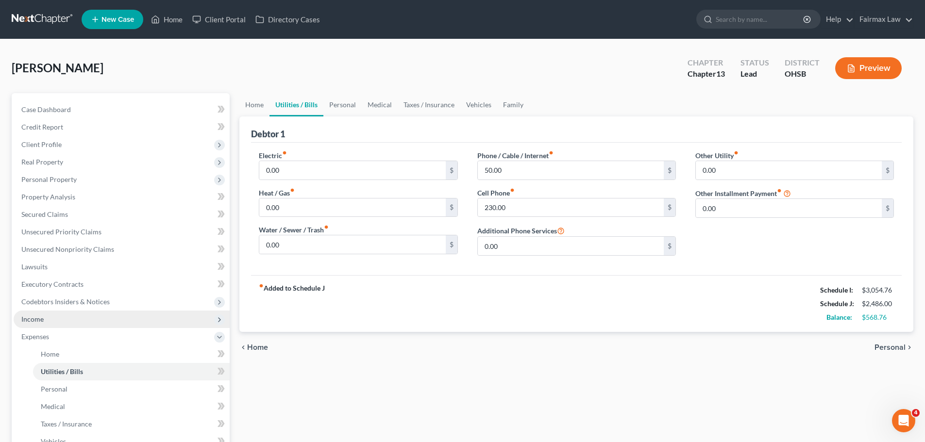
click at [62, 319] on span "Income" at bounding box center [122, 319] width 216 height 17
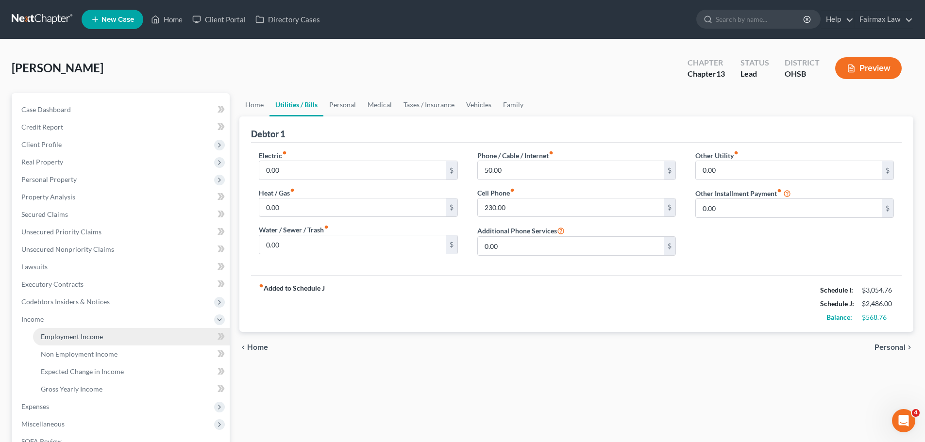
click at [51, 341] on link "Employment Income" at bounding box center [131, 336] width 197 height 17
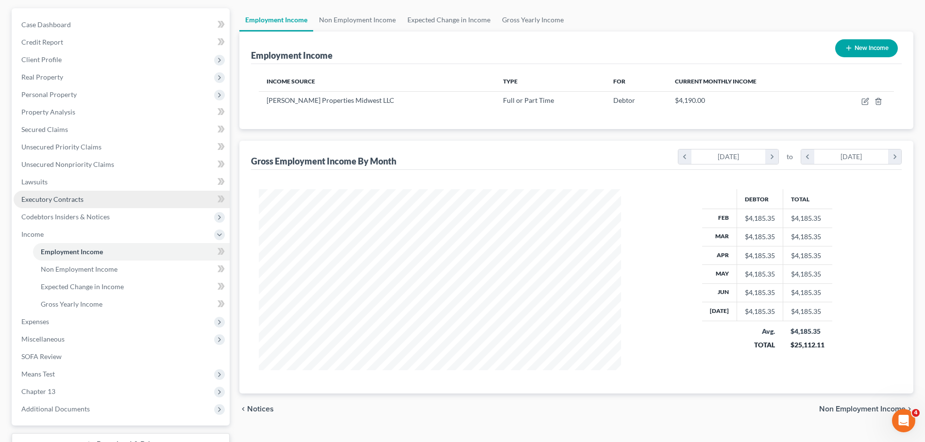
scroll to position [97, 0]
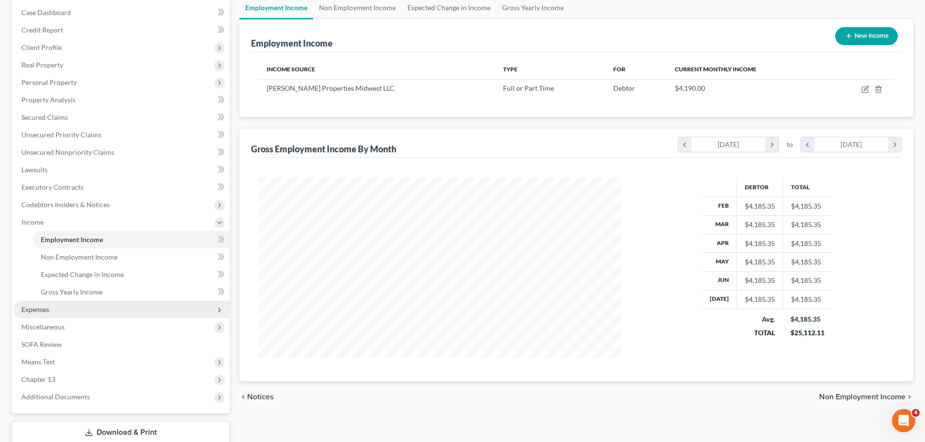
click at [44, 309] on span "Expenses" at bounding box center [35, 309] width 28 height 8
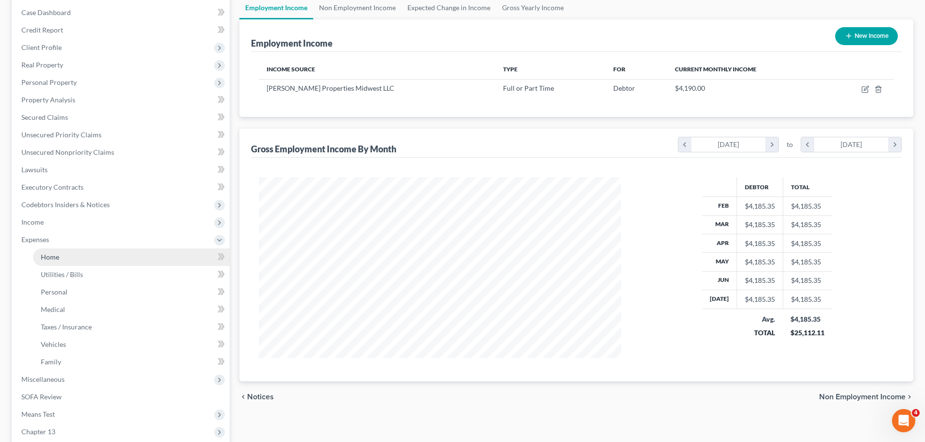
click at [58, 263] on link "Home" at bounding box center [131, 257] width 197 height 17
click at [51, 252] on link "Home" at bounding box center [131, 257] width 197 height 17
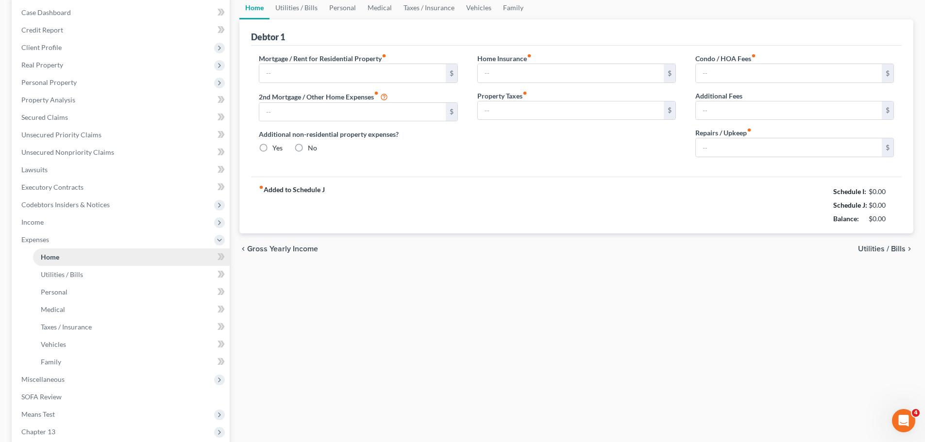
scroll to position [4, 0]
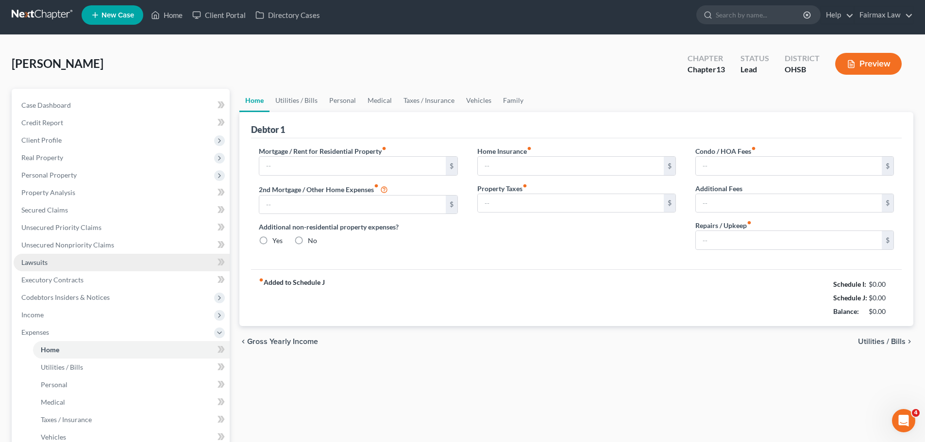
type input "400.00"
type input "0.00"
radio input "true"
type input "0.00"
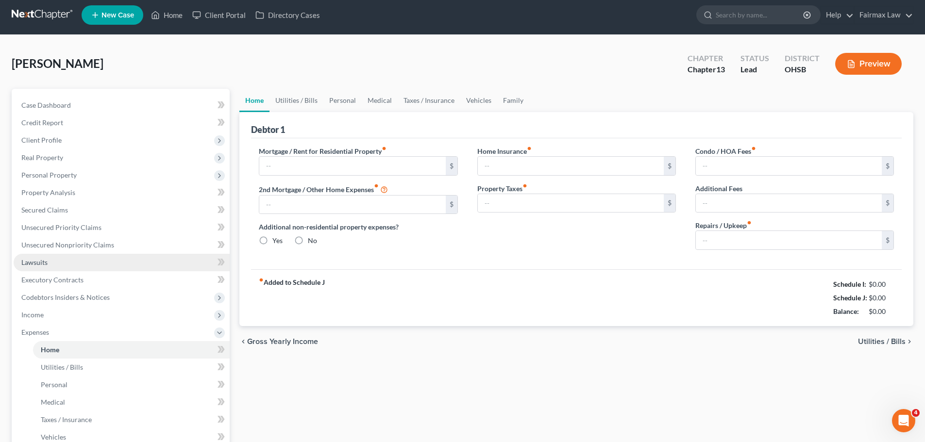
type input "0.00"
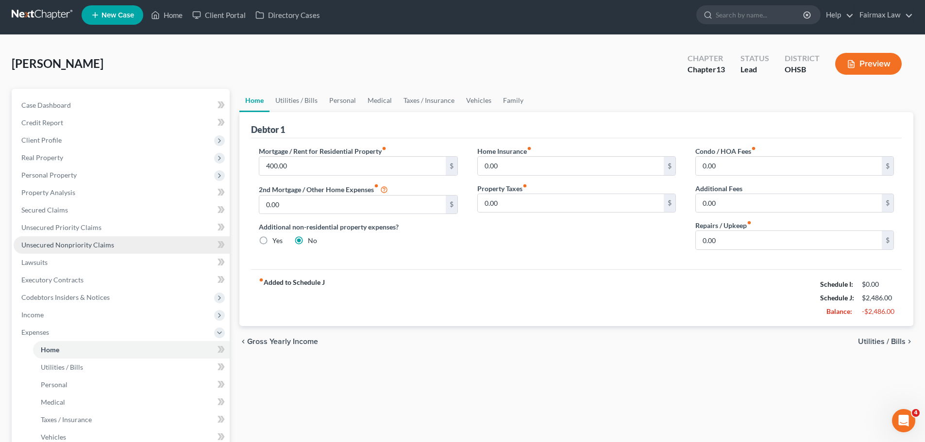
scroll to position [0, 0]
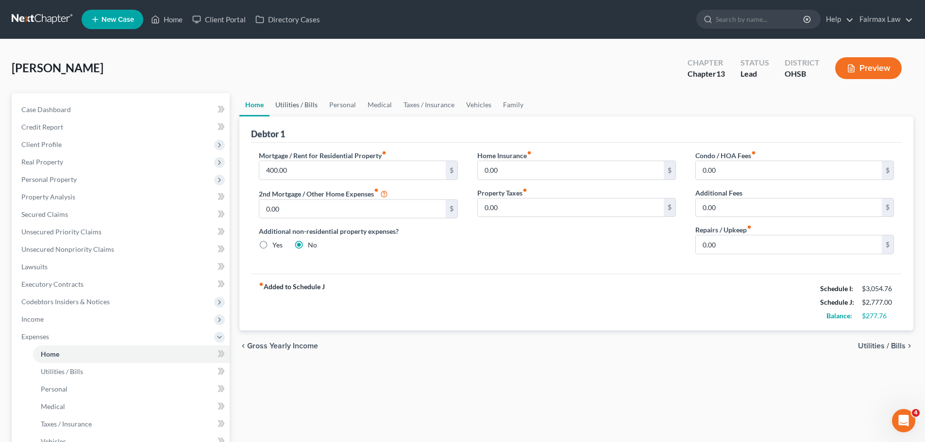
click at [308, 110] on link "Utilities / Bills" at bounding box center [297, 104] width 54 height 23
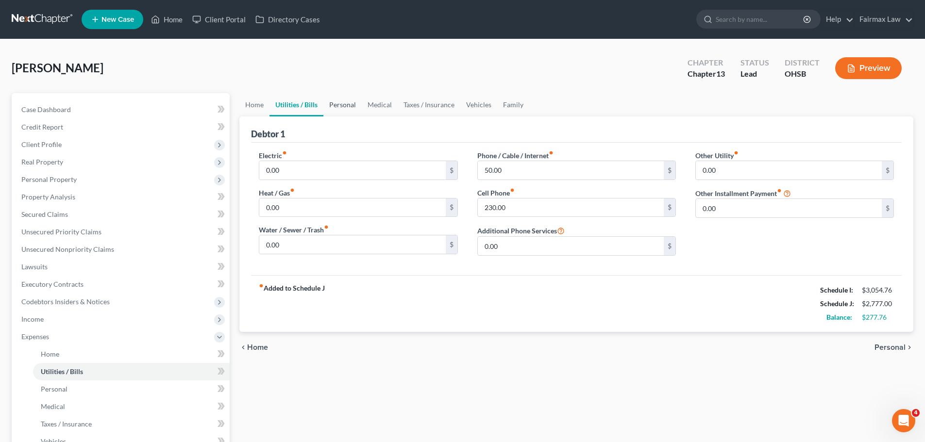
click at [355, 105] on link "Personal" at bounding box center [342, 104] width 38 height 23
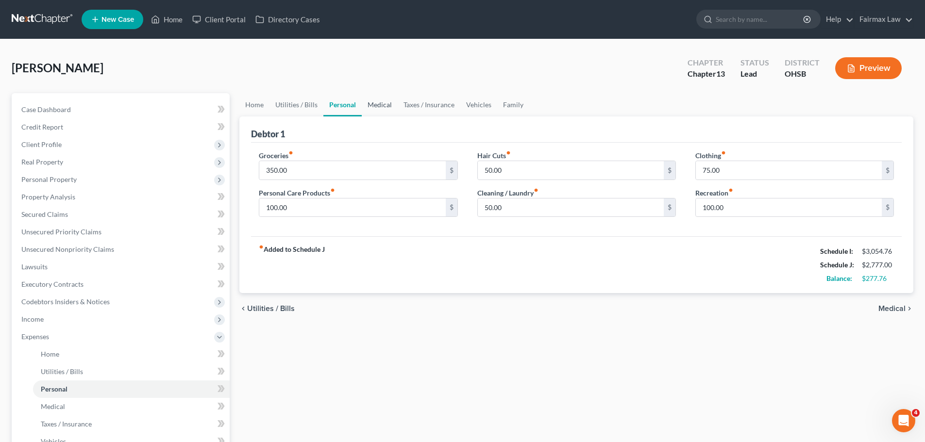
click at [373, 102] on link "Medical" at bounding box center [380, 104] width 36 height 23
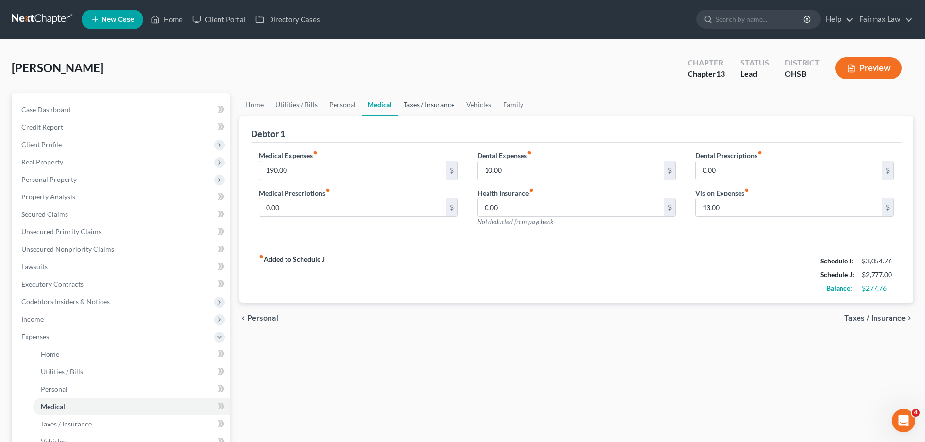
click at [416, 105] on link "Taxes / Insurance" at bounding box center [429, 104] width 63 height 23
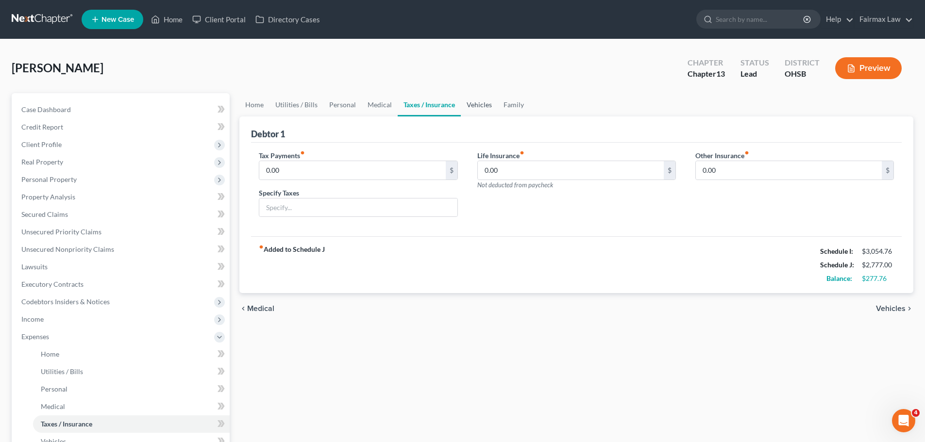
click at [475, 107] on link "Vehicles" at bounding box center [479, 104] width 37 height 23
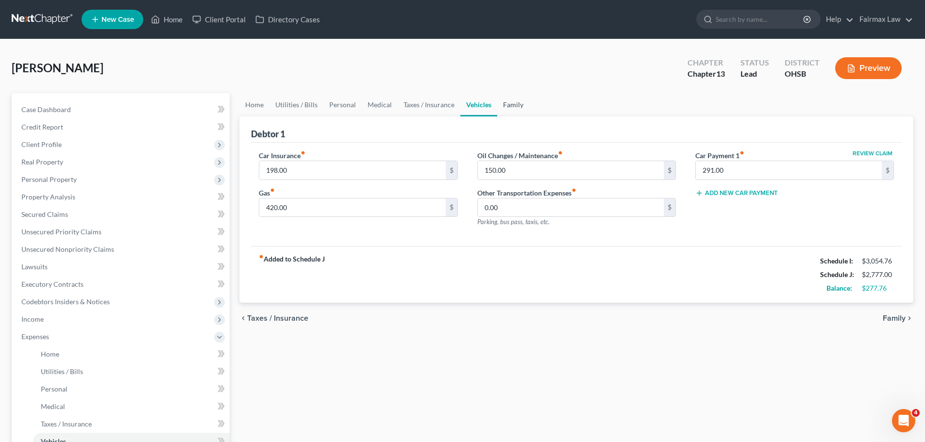
click at [511, 104] on link "Family" at bounding box center [513, 104] width 32 height 23
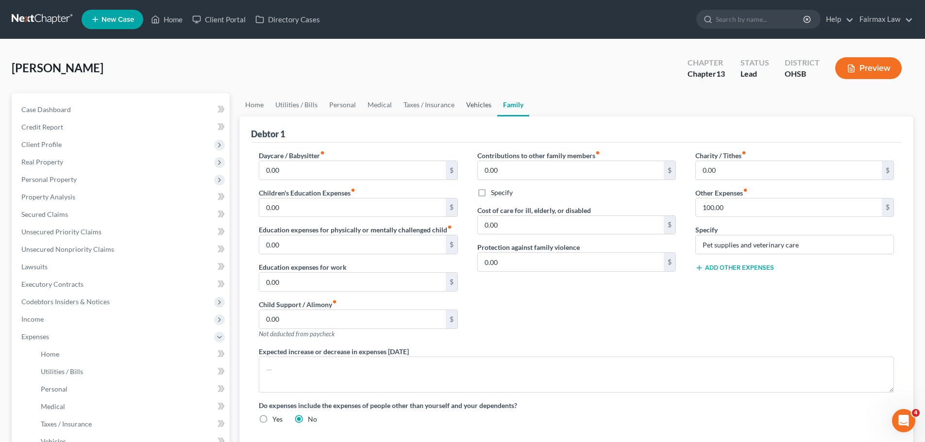
click at [473, 100] on link "Vehicles" at bounding box center [478, 104] width 37 height 23
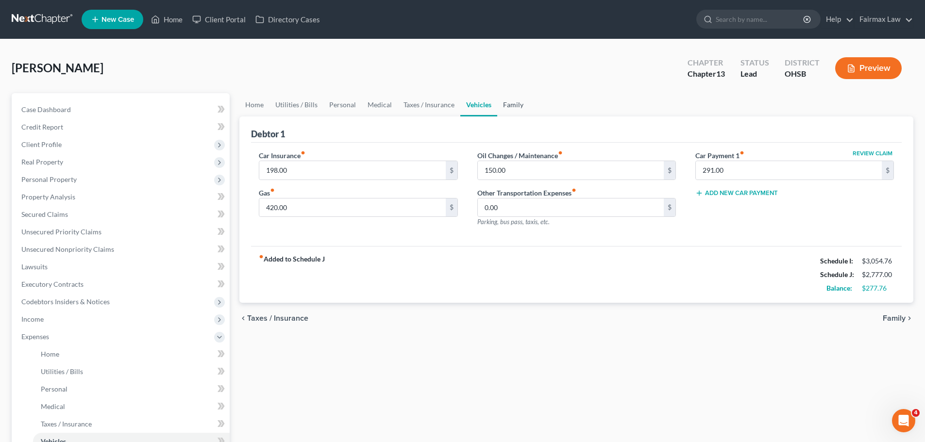
click at [511, 105] on link "Family" at bounding box center [513, 104] width 32 height 23
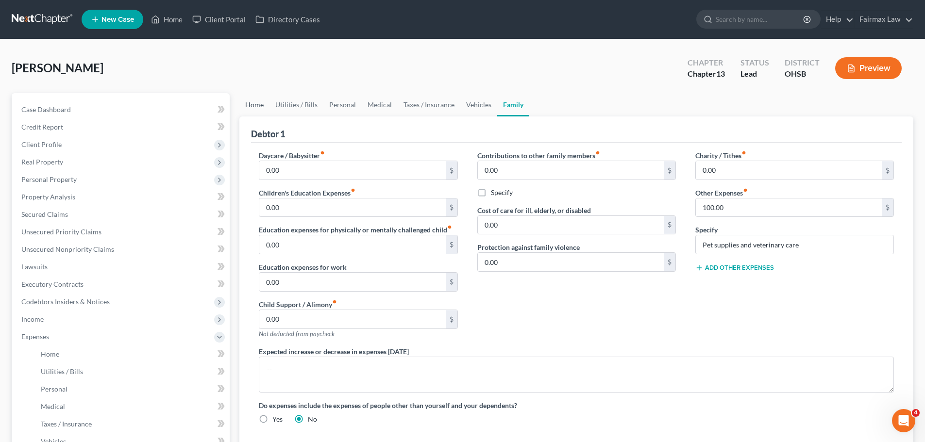
click at [262, 112] on link "Home" at bounding box center [254, 104] width 30 height 23
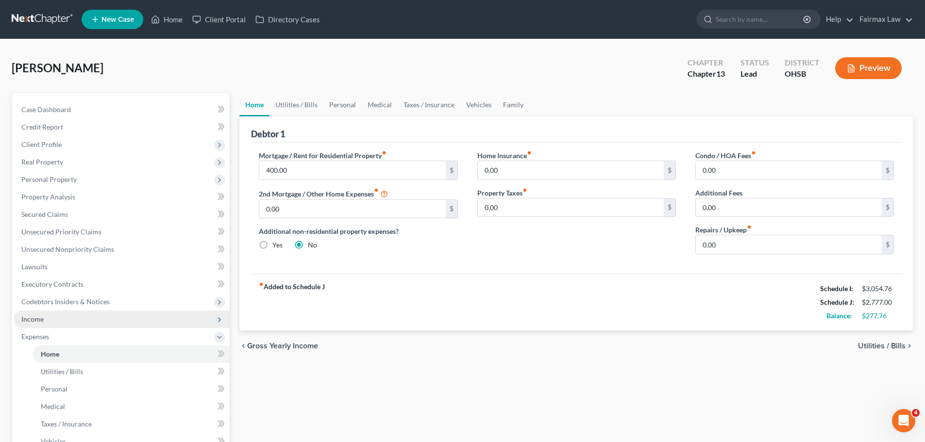
click at [52, 315] on span "Income" at bounding box center [122, 319] width 216 height 17
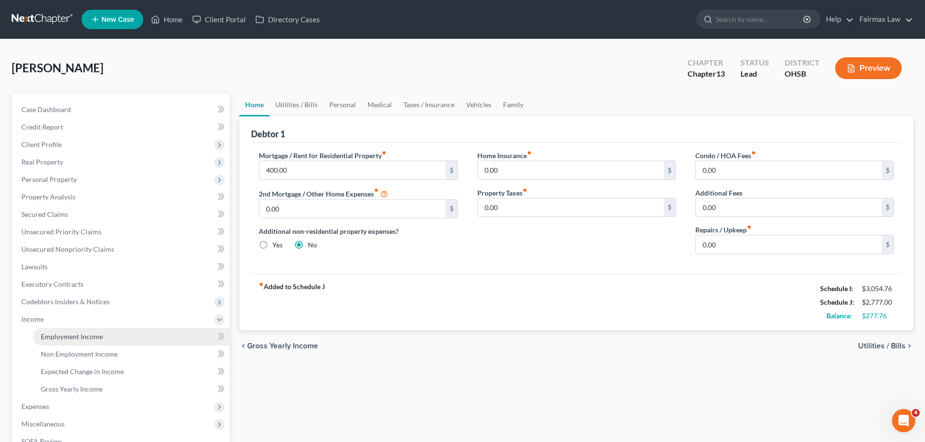
click at [73, 329] on link "Employment Income" at bounding box center [131, 336] width 197 height 17
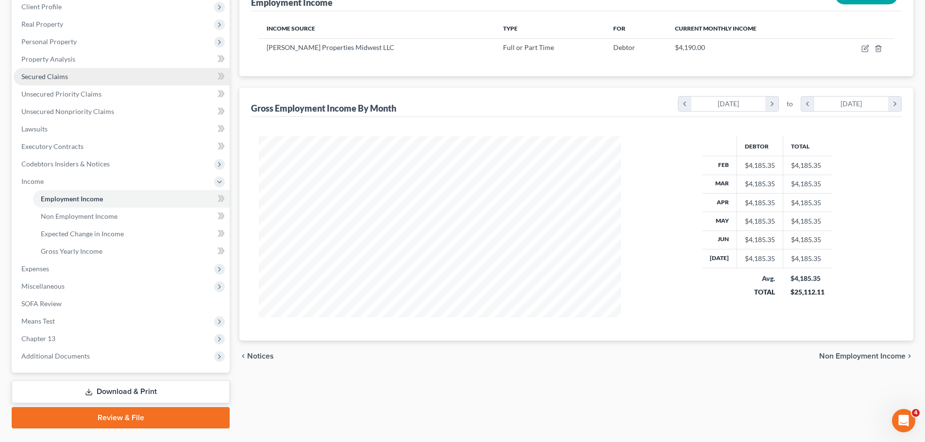
scroll to position [161, 0]
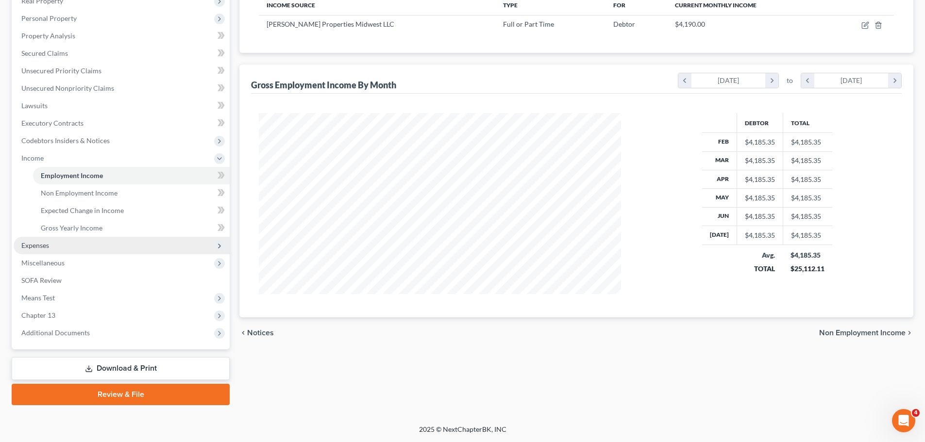
click at [60, 239] on span "Expenses" at bounding box center [122, 245] width 216 height 17
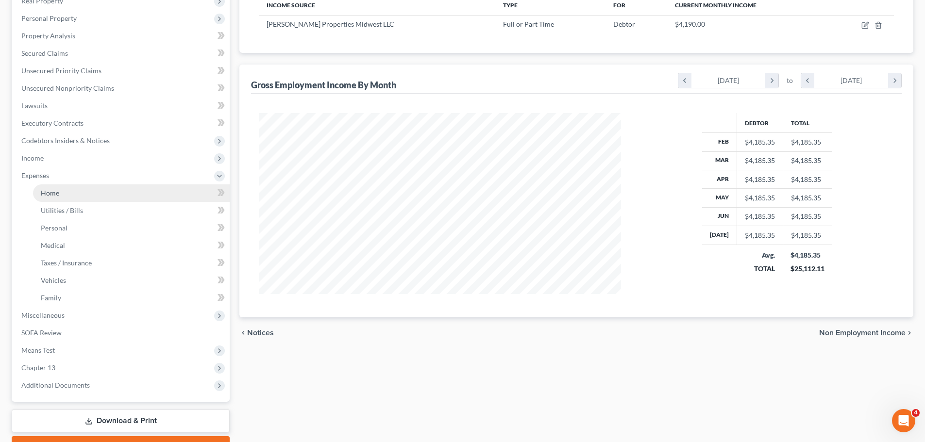
click at [61, 193] on link "Home" at bounding box center [131, 193] width 197 height 17
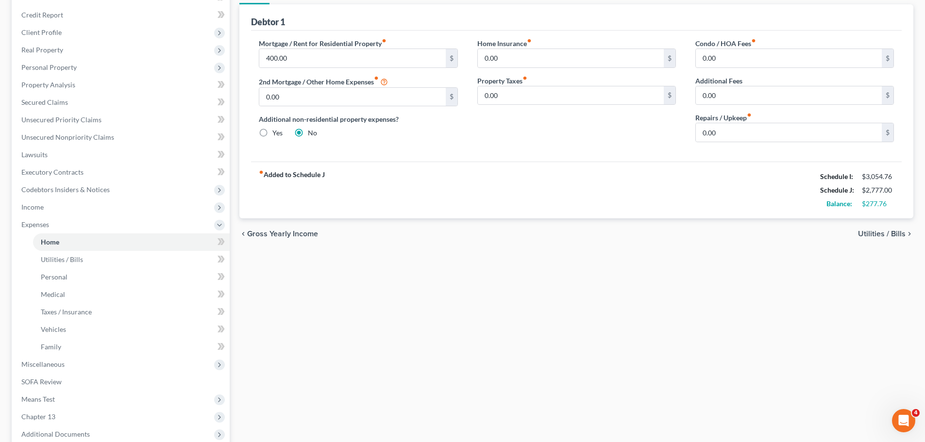
scroll to position [49, 0]
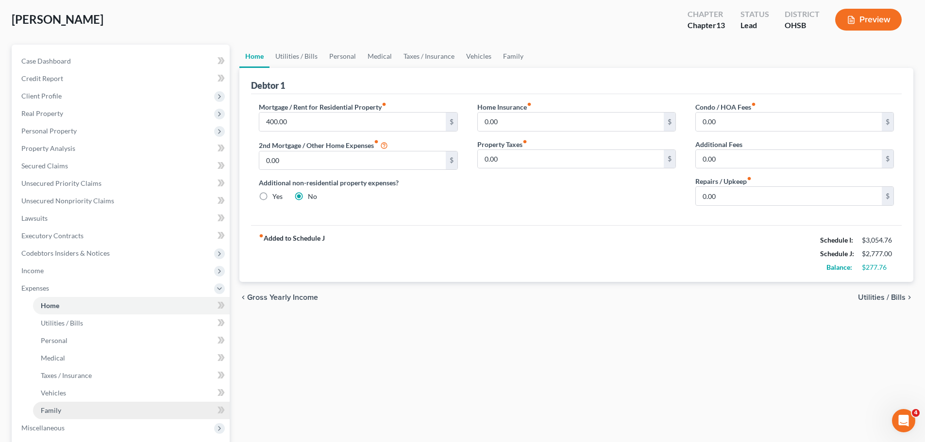
click at [56, 412] on span "Family" at bounding box center [51, 410] width 20 height 8
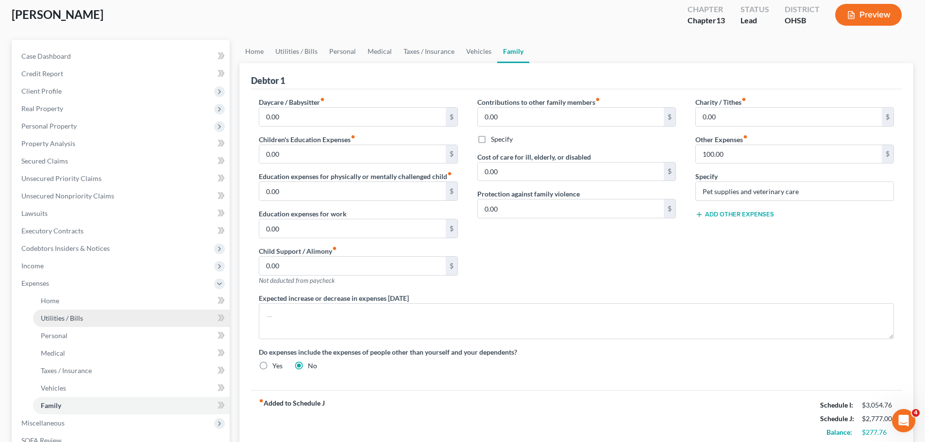
scroll to position [49, 0]
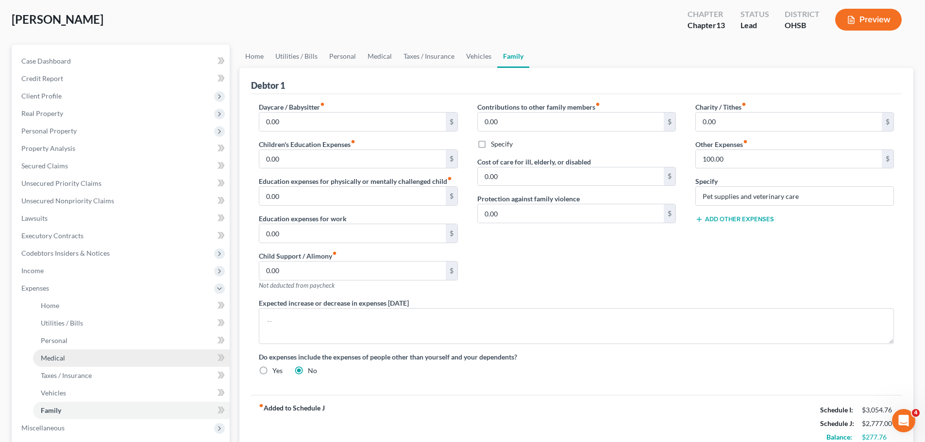
click at [61, 353] on link "Medical" at bounding box center [131, 358] width 197 height 17
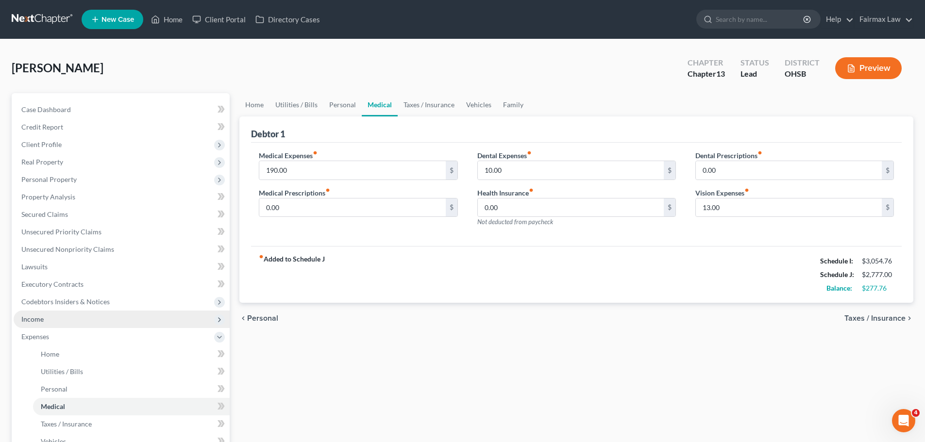
click at [39, 324] on span "Income" at bounding box center [122, 319] width 216 height 17
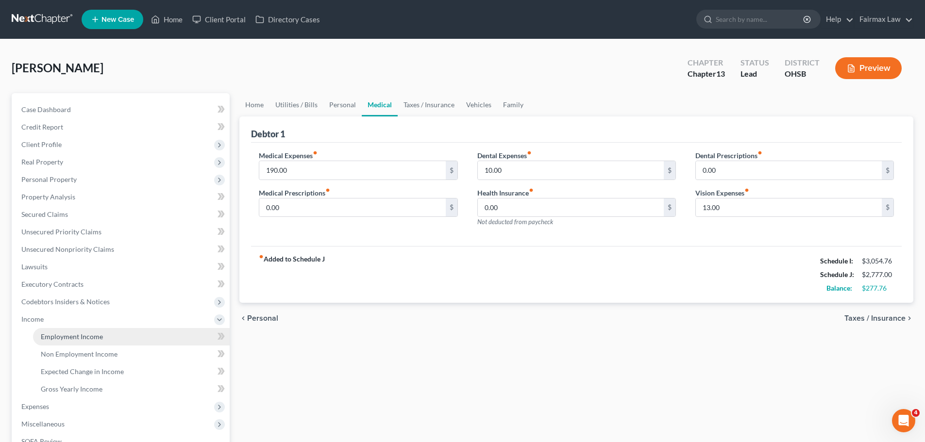
click at [49, 338] on span "Employment Income" at bounding box center [72, 337] width 62 height 8
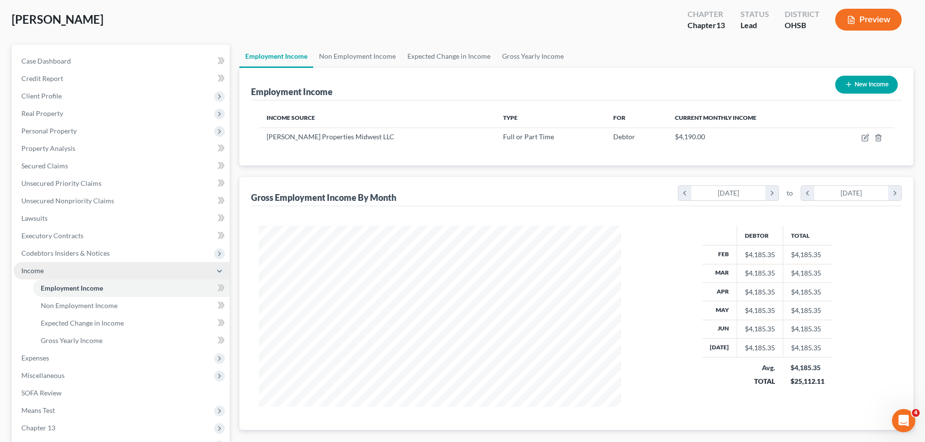
scroll to position [97, 0]
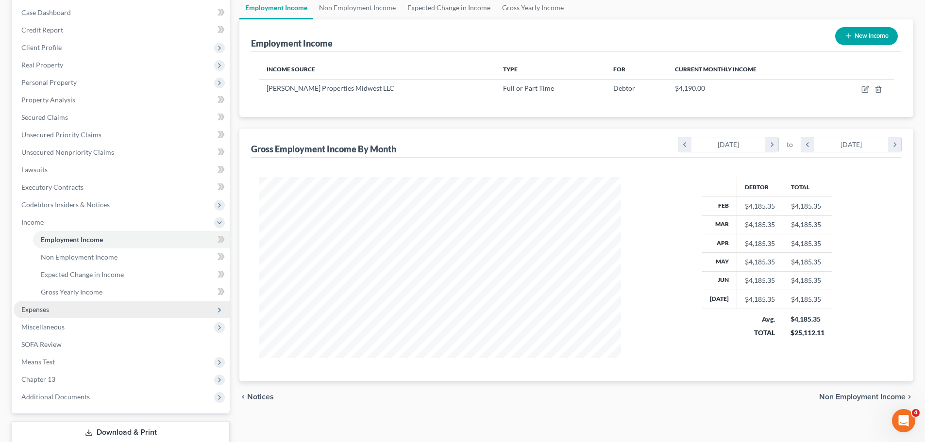
click at [47, 310] on span "Expenses" at bounding box center [35, 309] width 28 height 8
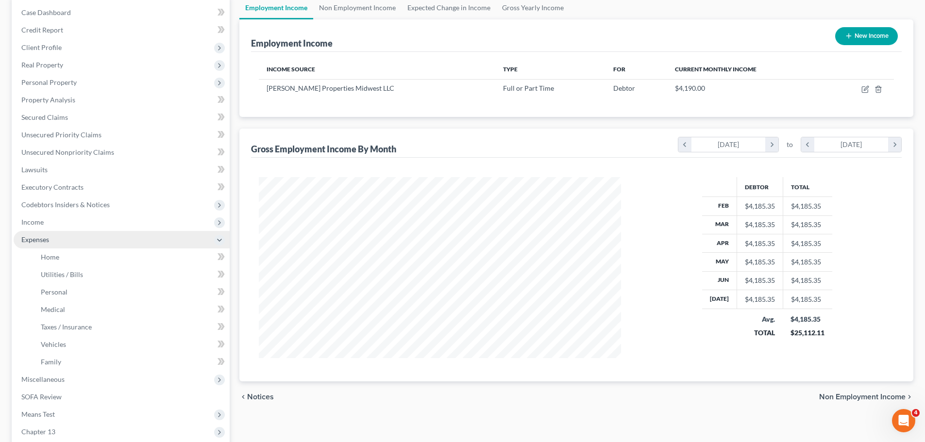
click at [54, 247] on span "Expenses" at bounding box center [122, 239] width 216 height 17
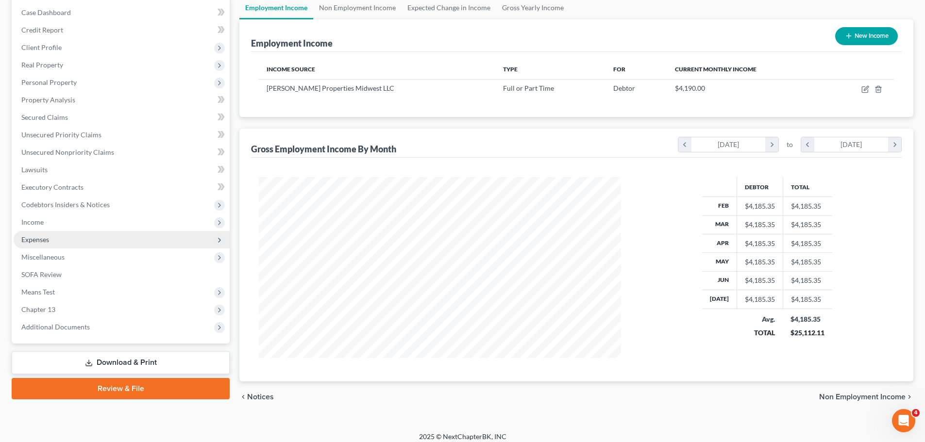
click at [55, 240] on span "Expenses" at bounding box center [122, 239] width 216 height 17
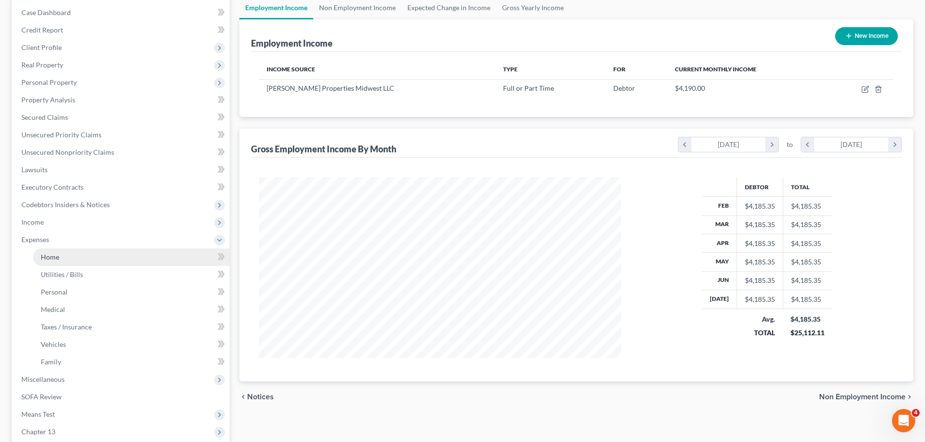
click at [44, 257] on span "Home" at bounding box center [50, 257] width 18 height 8
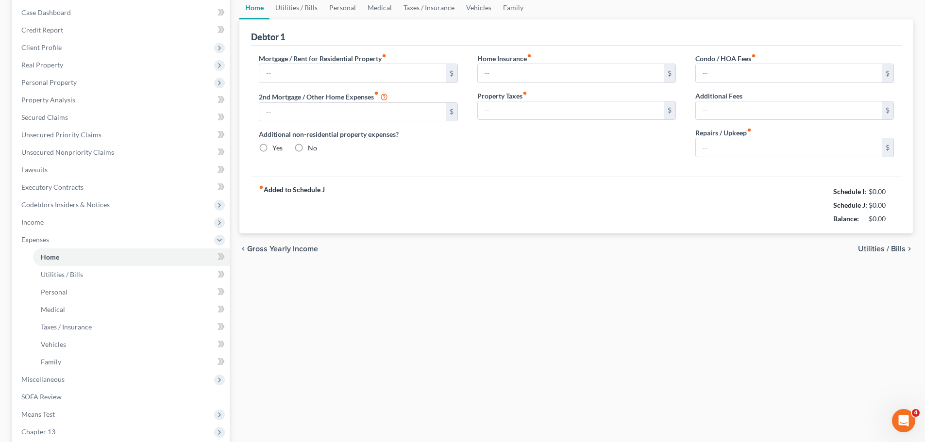
scroll to position [49, 0]
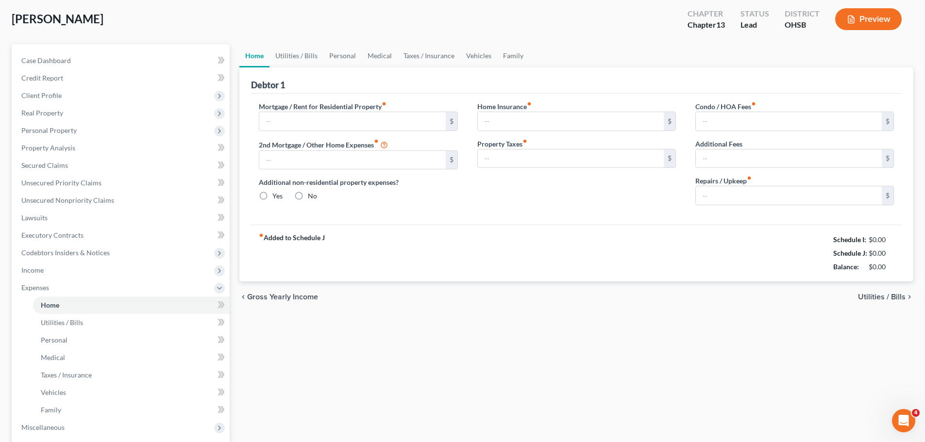
type input "400.00"
type input "0.00"
radio input "true"
type input "0.00"
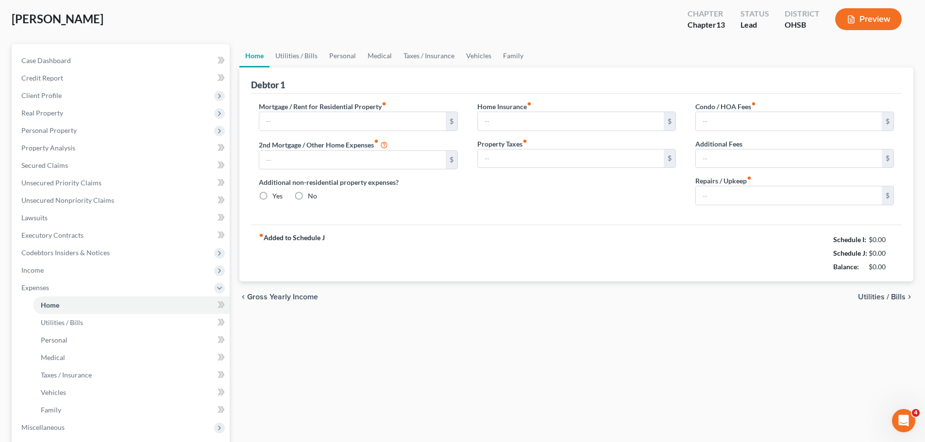
type input "0.00"
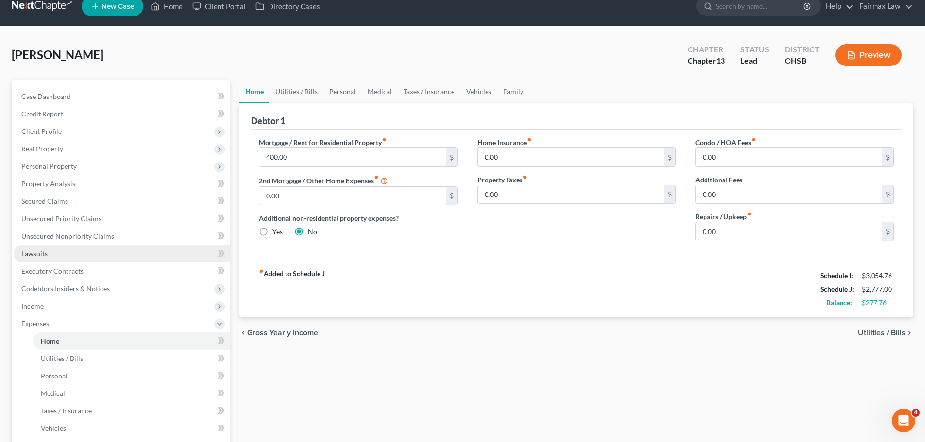
scroll to position [0, 0]
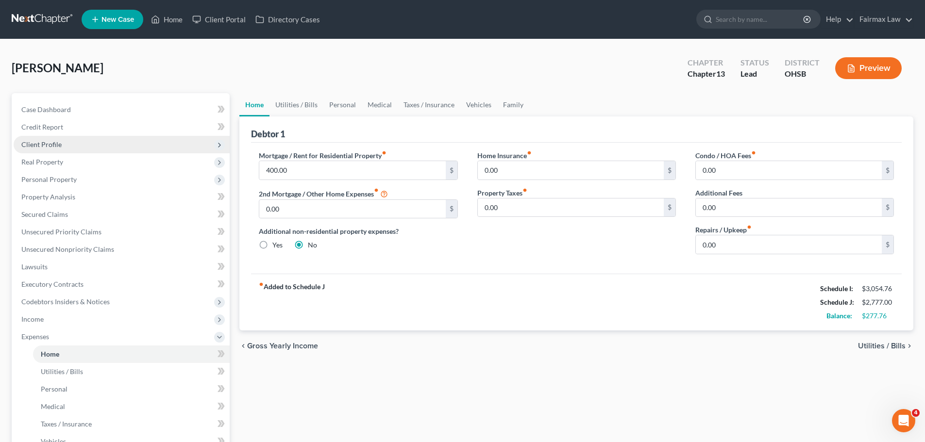
click at [53, 144] on span "Client Profile" at bounding box center [41, 144] width 40 height 8
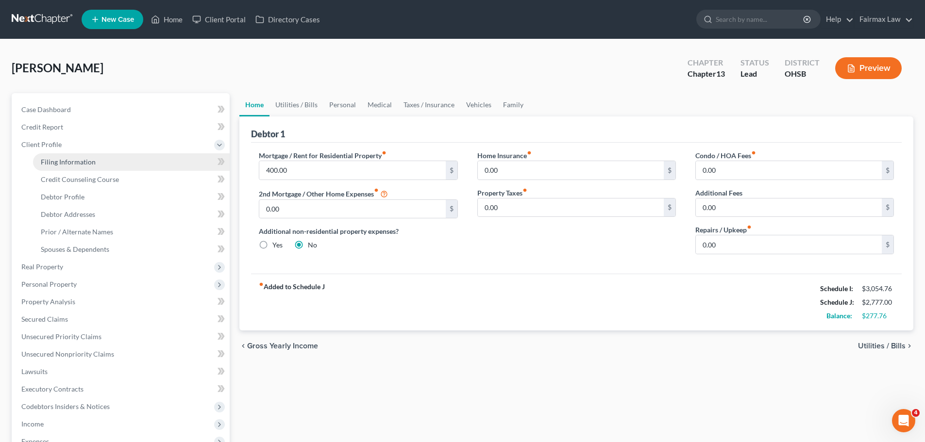
click at [76, 162] on span "Filing Information" at bounding box center [68, 162] width 55 height 8
select select "1"
select select "0"
select select "3"
select select "62"
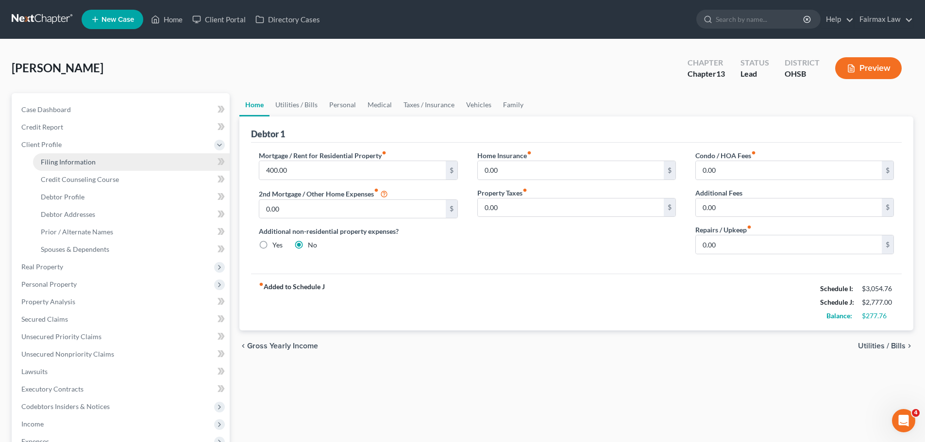
select select "16"
select select "0"
select select "36"
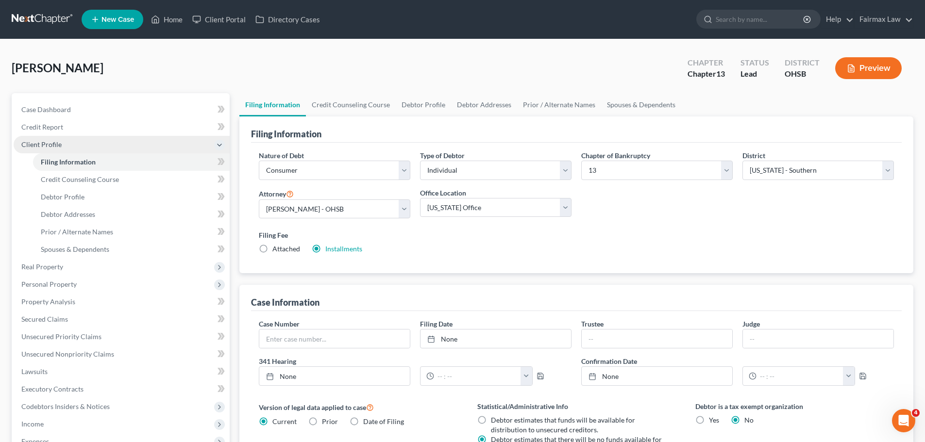
click at [61, 143] on span "Client Profile" at bounding box center [122, 144] width 216 height 17
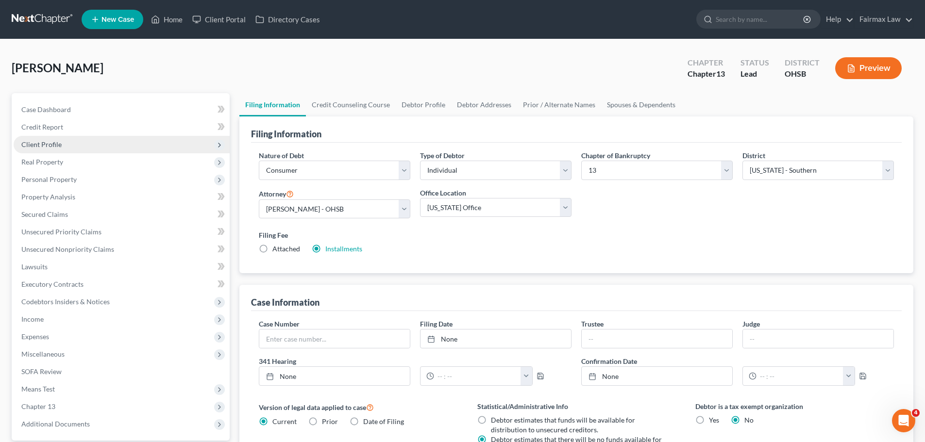
click at [60, 143] on span "Client Profile" at bounding box center [122, 144] width 216 height 17
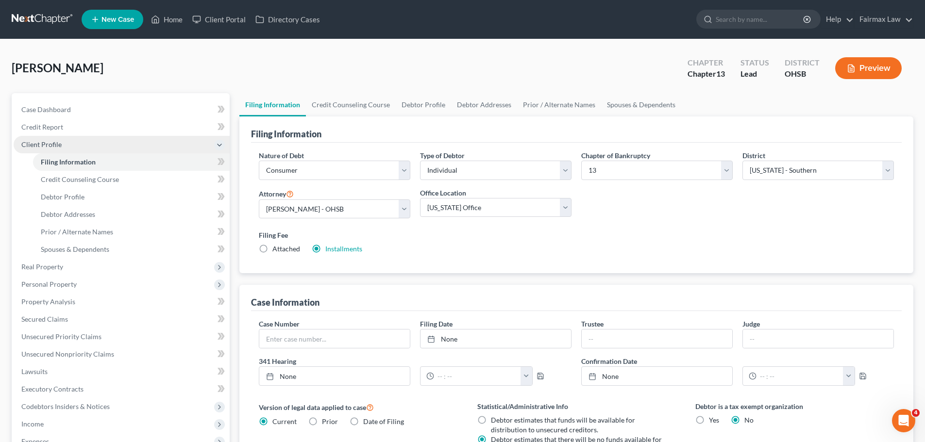
click at [60, 143] on span "Client Profile" at bounding box center [41, 144] width 40 height 8
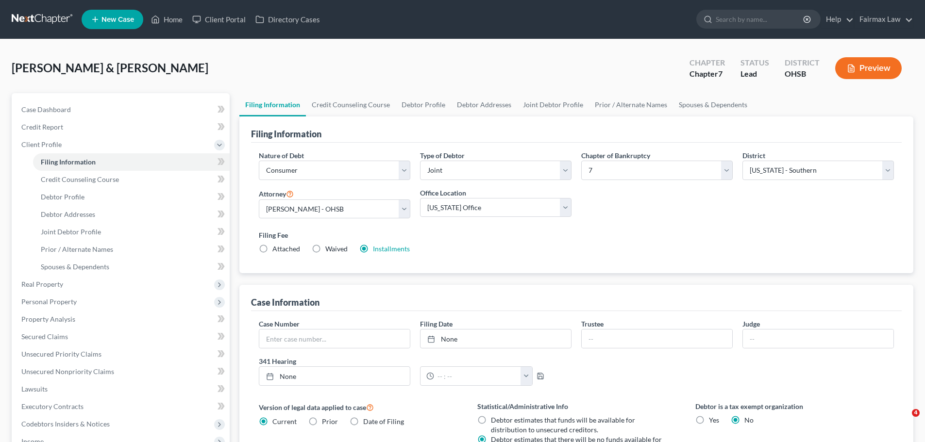
select select "1"
select select "0"
select select "62"
select select "16"
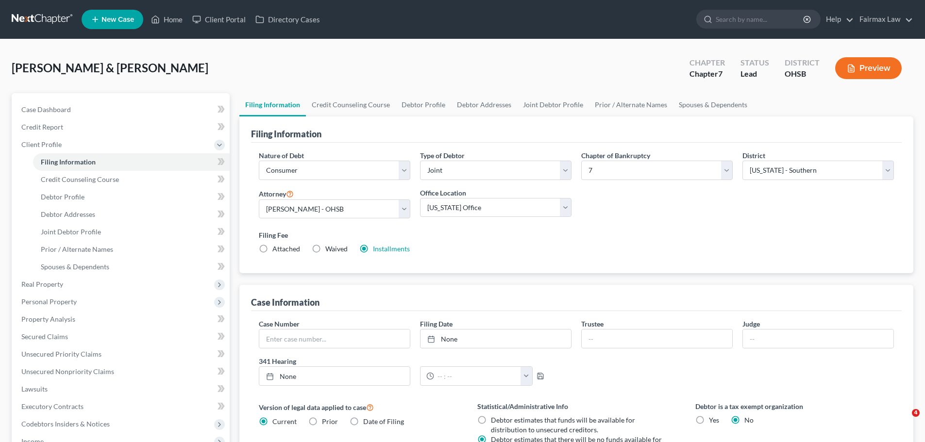
select select "0"
select select "36"
drag, startPoint x: 416, startPoint y: 100, endPoint x: 394, endPoint y: 110, distance: 24.1
click at [416, 100] on link "Debtor Profile" at bounding box center [423, 104] width 55 height 23
select select "1"
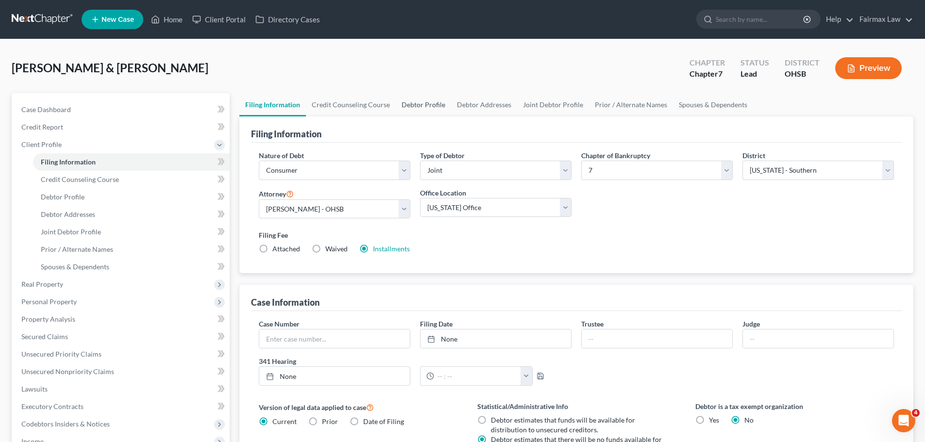
select select "2"
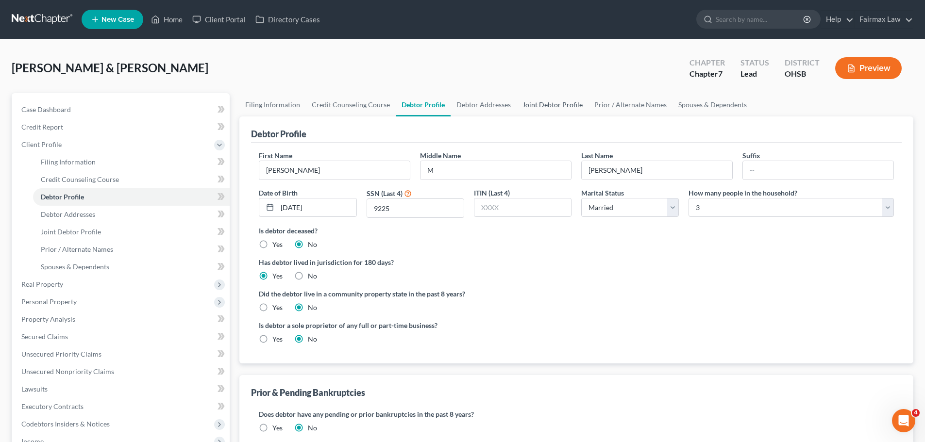
drag, startPoint x: 539, startPoint y: 104, endPoint x: 524, endPoint y: 127, distance: 27.3
click at [539, 104] on link "Joint Debtor Profile" at bounding box center [553, 104] width 72 height 23
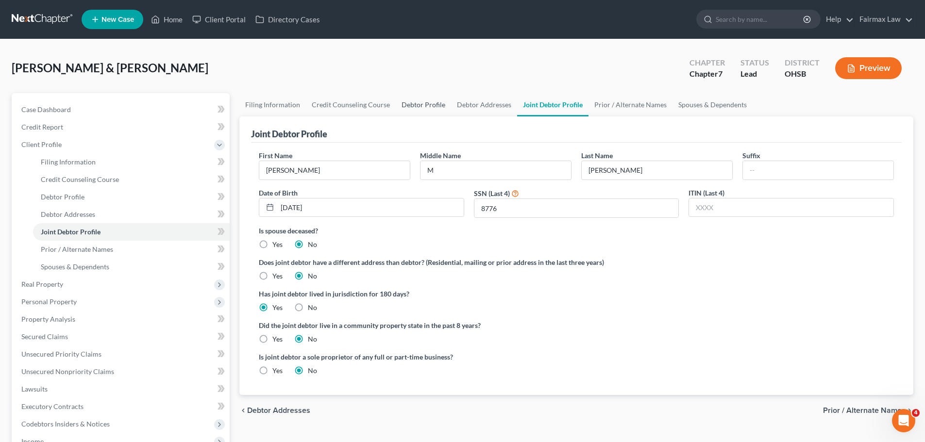
click at [409, 105] on link "Debtor Profile" at bounding box center [423, 104] width 55 height 23
select select "1"
select select "2"
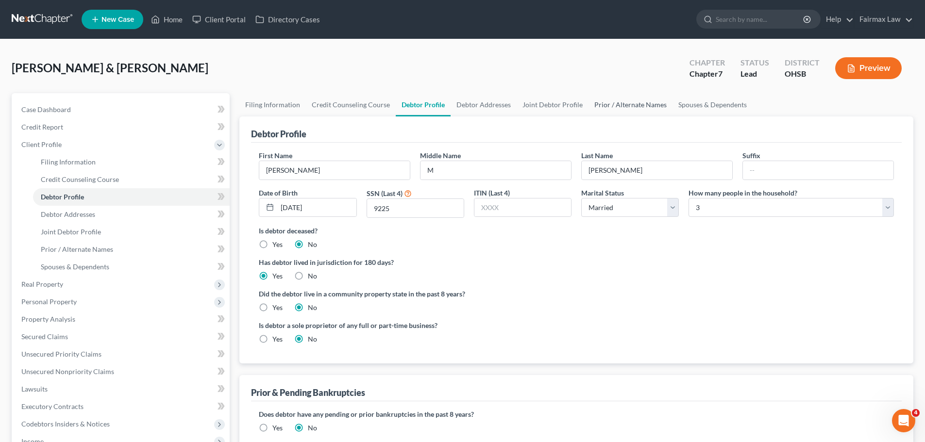
click at [614, 102] on link "Prior / Alternate Names" at bounding box center [631, 104] width 84 height 23
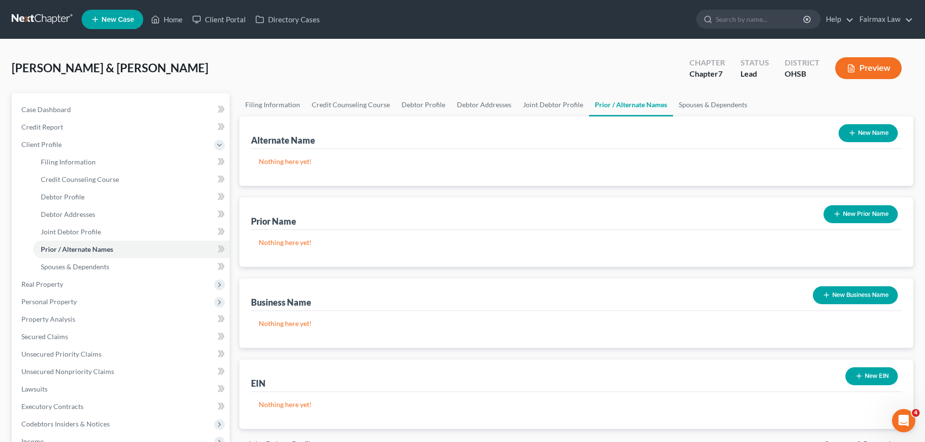
click at [843, 212] on button "New Prior Name" at bounding box center [861, 214] width 74 height 18
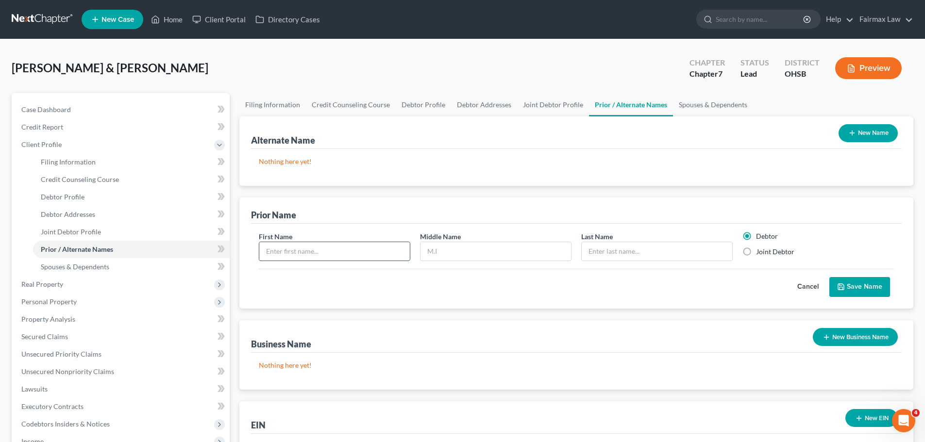
click at [326, 252] on input "text" at bounding box center [334, 251] width 151 height 18
type input "[PERSON_NAME]"
click at [756, 251] on label "Joint Debtor" at bounding box center [775, 252] width 38 height 10
click at [760, 251] on input "Joint Debtor" at bounding box center [763, 250] width 6 height 6
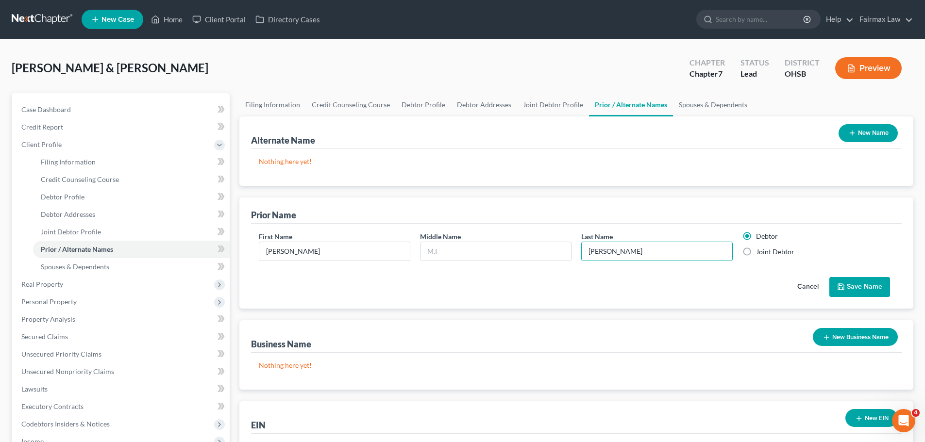
radio input "true"
radio input "false"
click at [857, 288] on button "Save Name" at bounding box center [859, 287] width 61 height 20
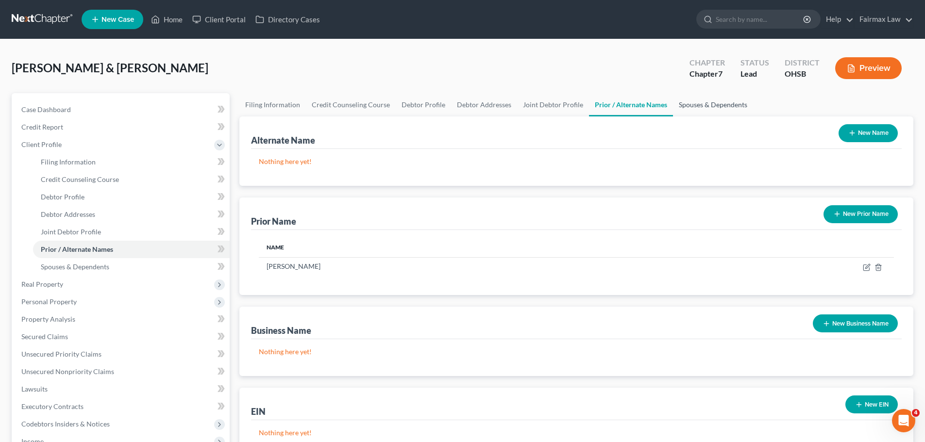
click at [690, 103] on link "Spouses & Dependents" at bounding box center [713, 104] width 80 height 23
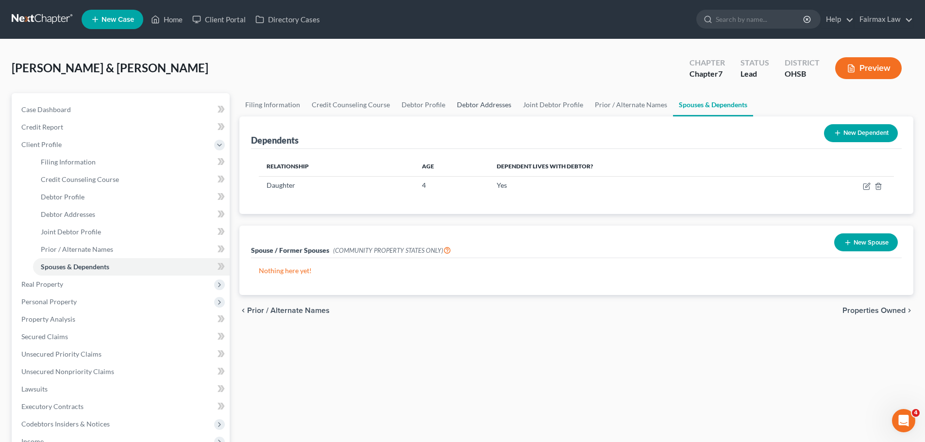
click at [498, 97] on link "Debtor Addresses" at bounding box center [484, 104] width 66 height 23
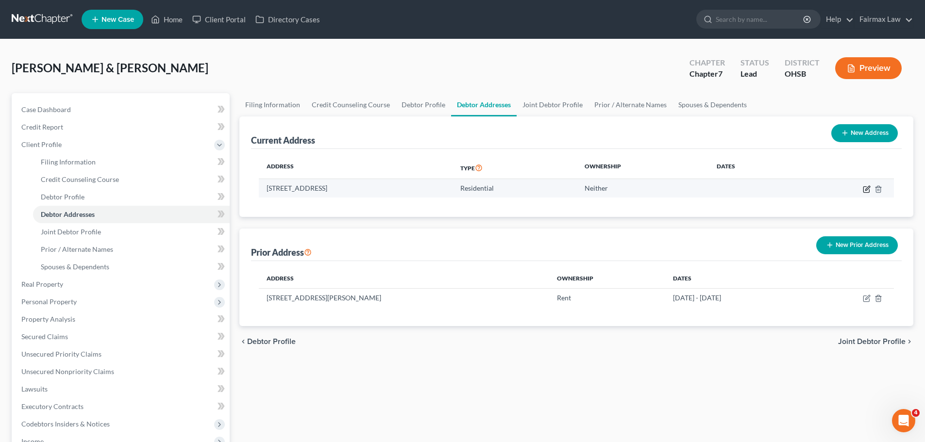
click at [868, 188] on icon "button" at bounding box center [867, 190] width 8 height 8
select select "36"
select select "0"
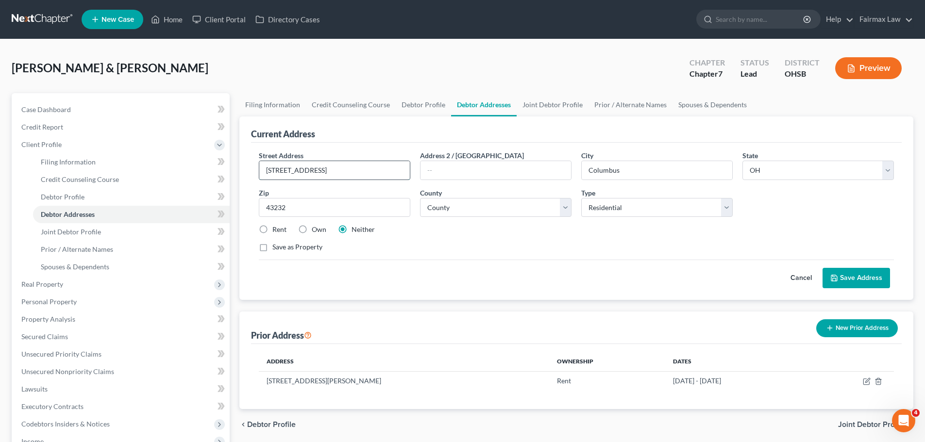
click at [274, 170] on input "5150 Fullerton Dr" at bounding box center [334, 170] width 151 height 18
type input "5051 Fullerton Dr"
click at [871, 271] on button "Save Address" at bounding box center [857, 278] width 68 height 20
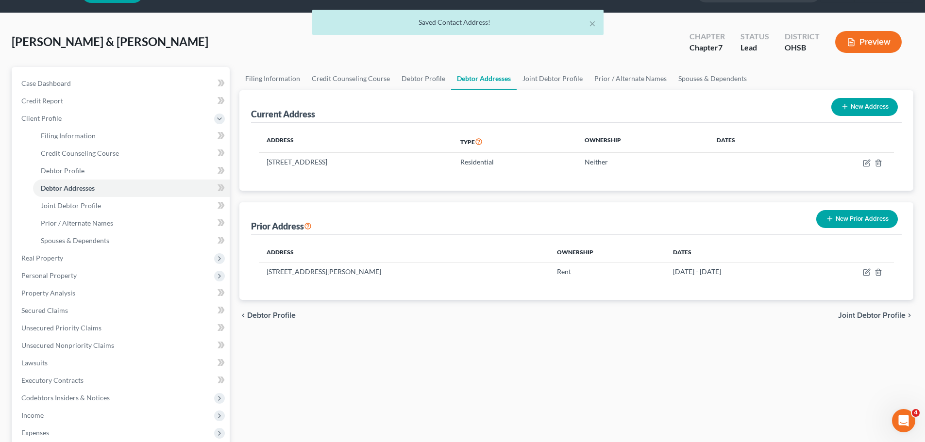
scroll to position [49, 0]
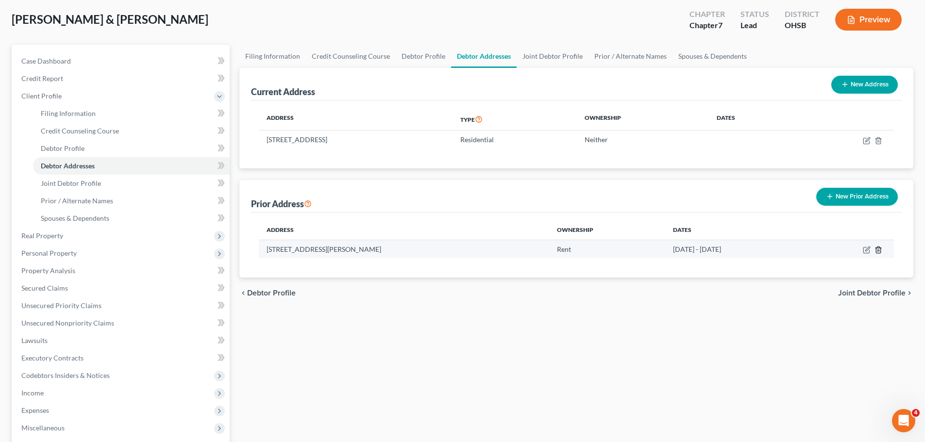
click at [878, 251] on line "button" at bounding box center [878, 251] width 0 height 2
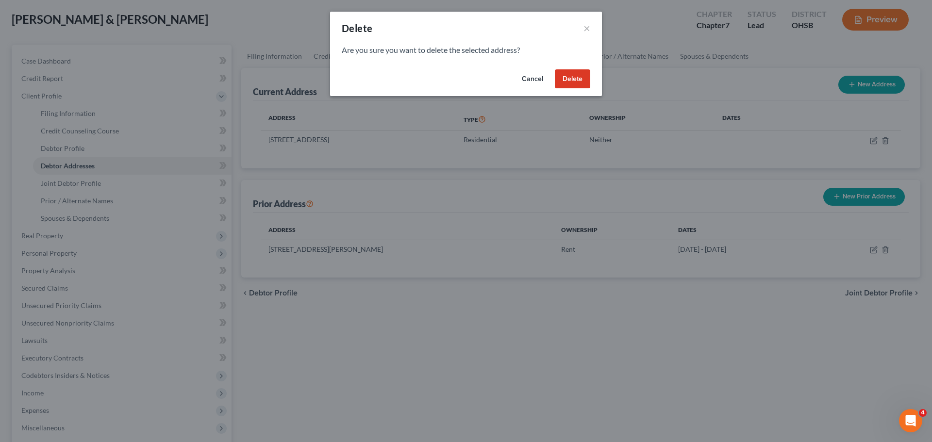
click at [560, 77] on button "Delete" at bounding box center [572, 78] width 35 height 19
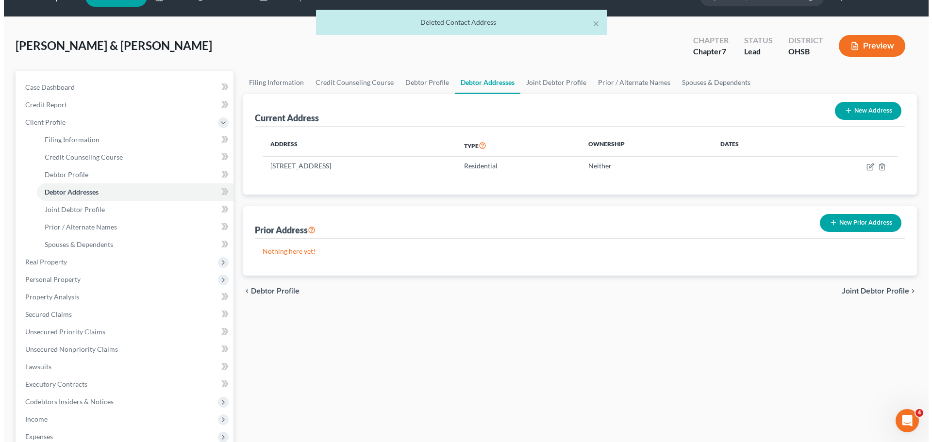
scroll to position [0, 0]
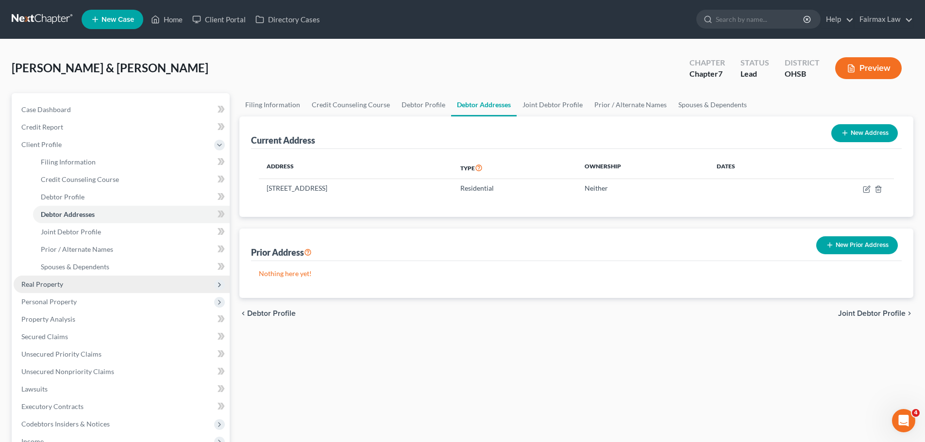
click at [57, 289] on span "Real Property" at bounding box center [122, 284] width 216 height 17
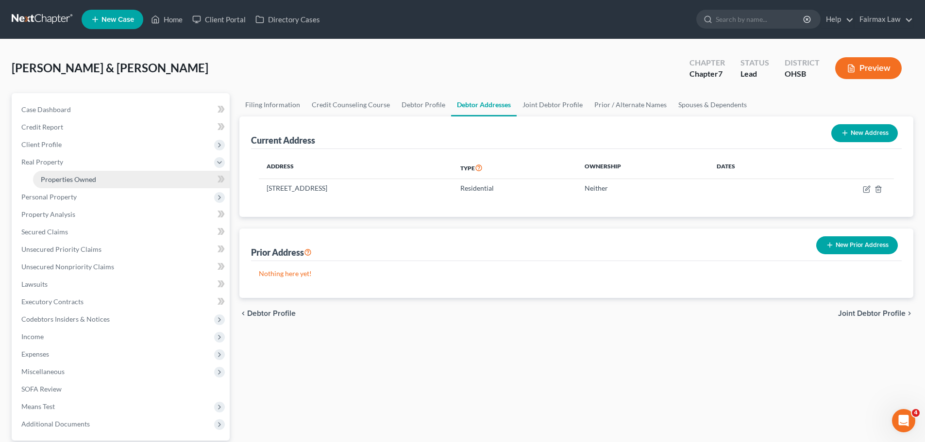
click at [58, 178] on span "Properties Owned" at bounding box center [68, 179] width 55 height 8
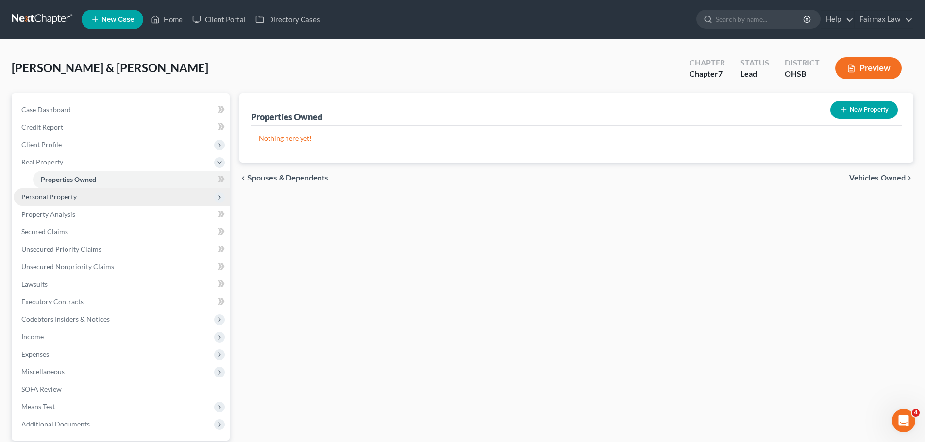
click at [51, 192] on span "Personal Property" at bounding box center [122, 196] width 216 height 17
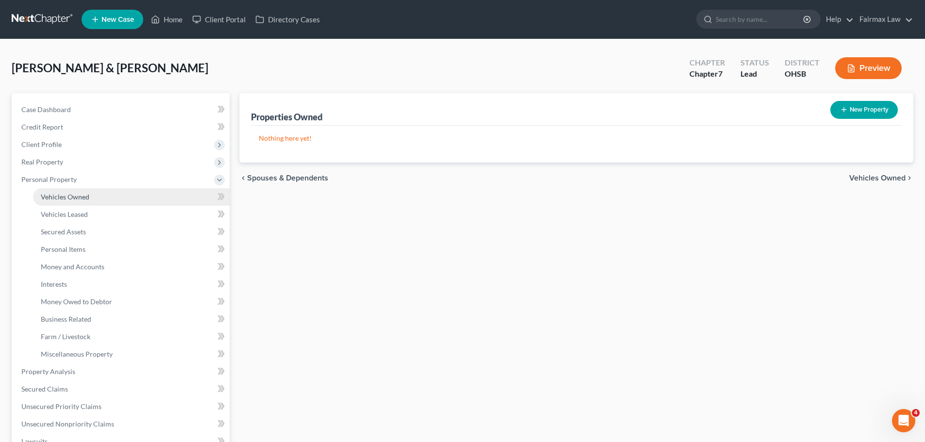
click at [70, 197] on span "Vehicles Owned" at bounding box center [65, 197] width 49 height 8
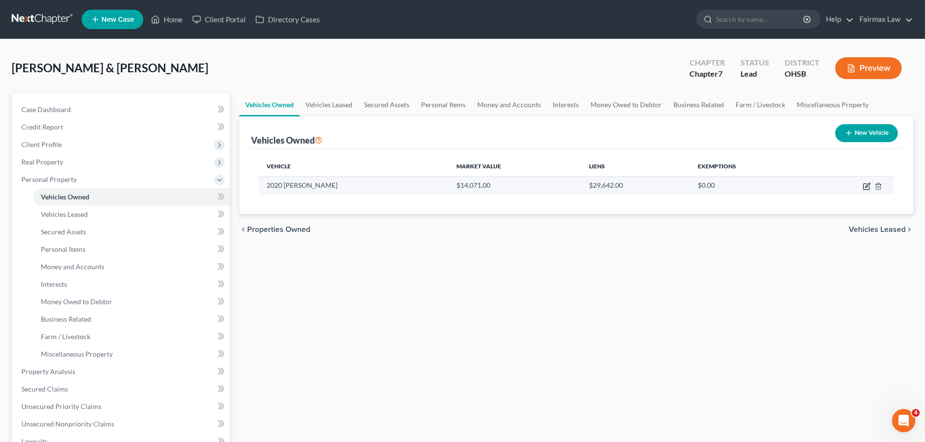
click at [865, 187] on icon "button" at bounding box center [867, 185] width 4 height 4
select select "0"
select select "6"
select select "3"
select select "1"
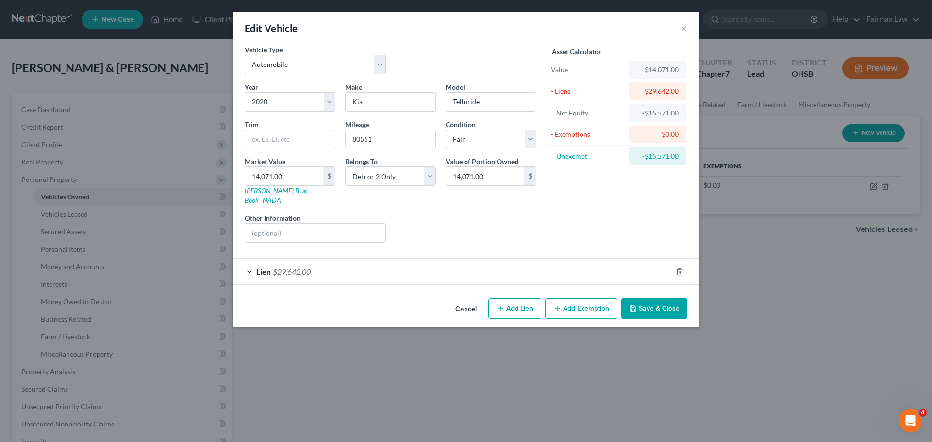
click at [308, 267] on span "$29,642.00" at bounding box center [292, 271] width 38 height 9
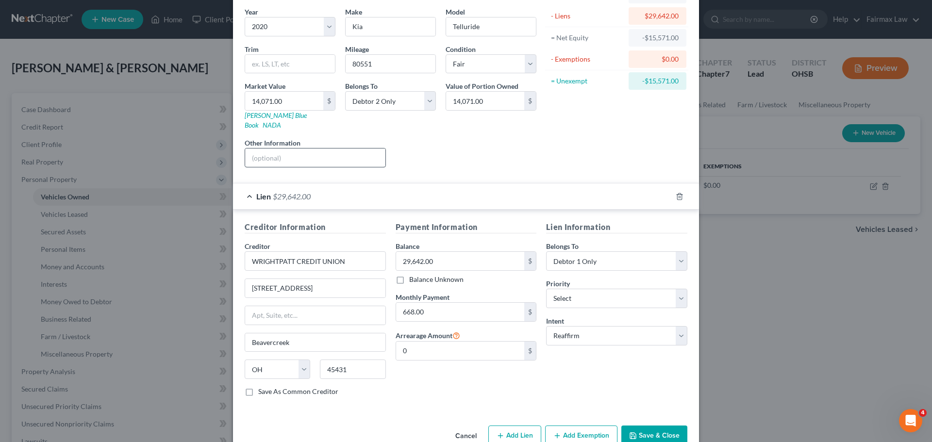
scroll to position [89, 0]
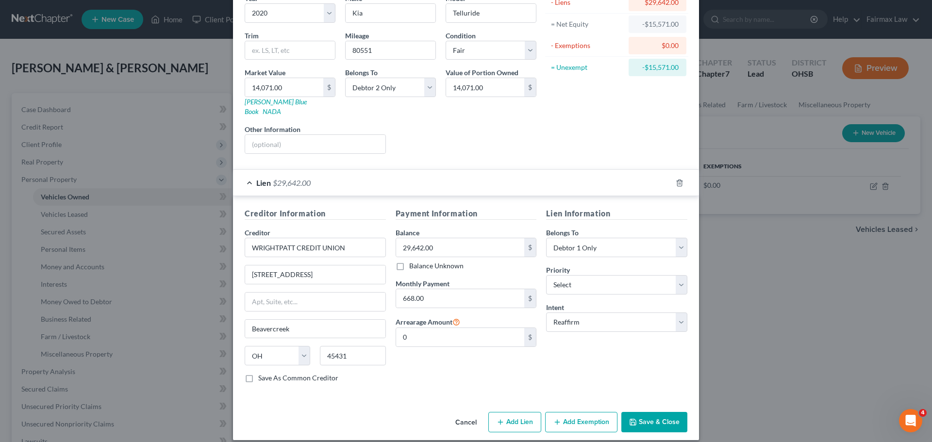
click at [647, 415] on button "Save & Close" at bounding box center [655, 422] width 66 height 20
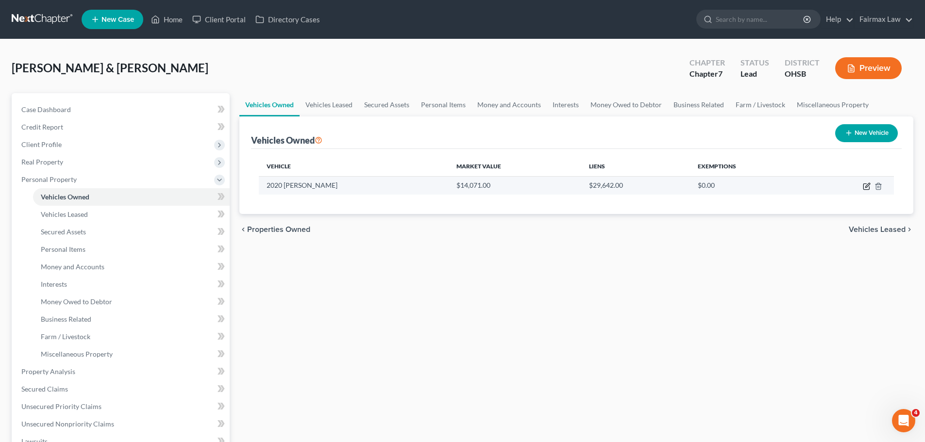
drag, startPoint x: 864, startPoint y: 186, endPoint x: 855, endPoint y: 188, distance: 9.9
click at [864, 186] on icon "button" at bounding box center [867, 187] width 8 height 8
select select "0"
select select "6"
select select "3"
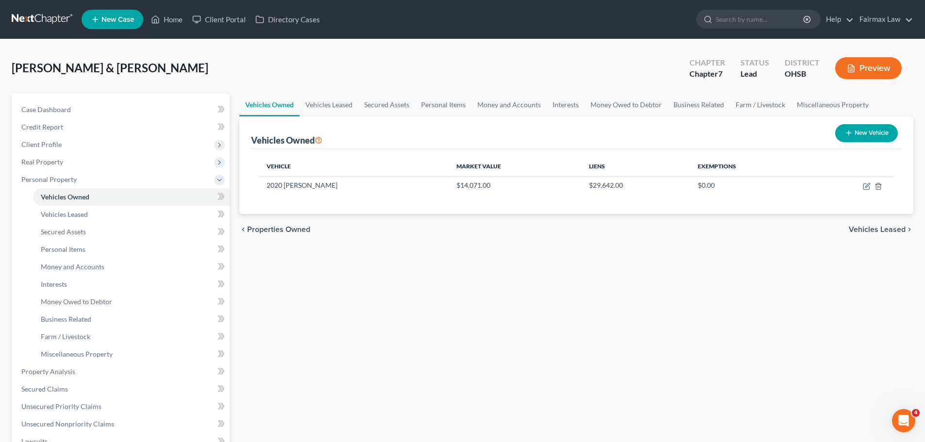
select select "1"
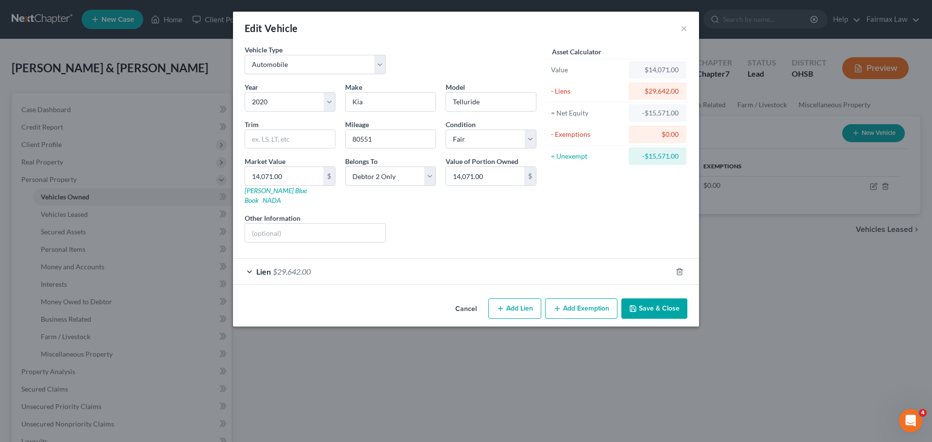
click at [311, 267] on span "$29,642.00" at bounding box center [292, 271] width 38 height 9
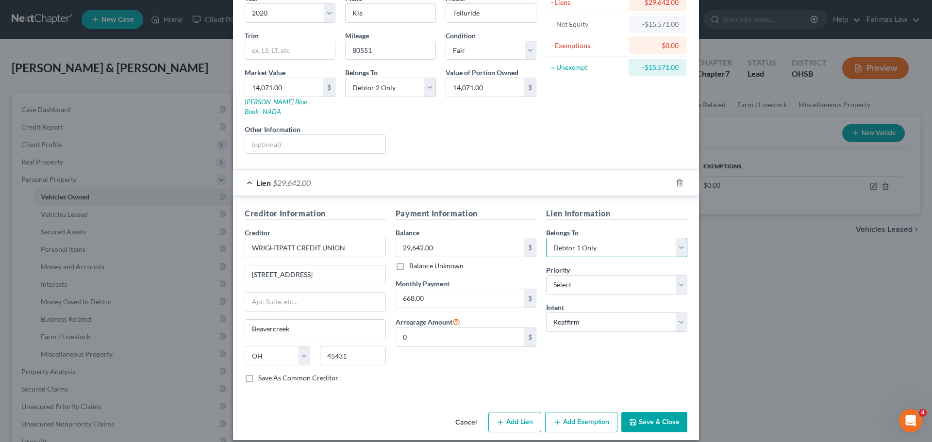
click at [609, 244] on select "Select Debtor 1 Only Debtor 2 Only Debtor 1 And Debtor 2 Only At Least One Of T…" at bounding box center [616, 247] width 141 height 19
select select "2"
click at [546, 238] on select "Select Debtor 1 Only Debtor 2 Only Debtor 1 And Debtor 2 Only At Least One Of T…" at bounding box center [616, 247] width 141 height 19
click at [603, 303] on div "Intent Select Surrender Redeem Reaffirm Avoid Other" at bounding box center [616, 318] width 141 height 30
click at [654, 414] on button "Save & Close" at bounding box center [655, 422] width 66 height 20
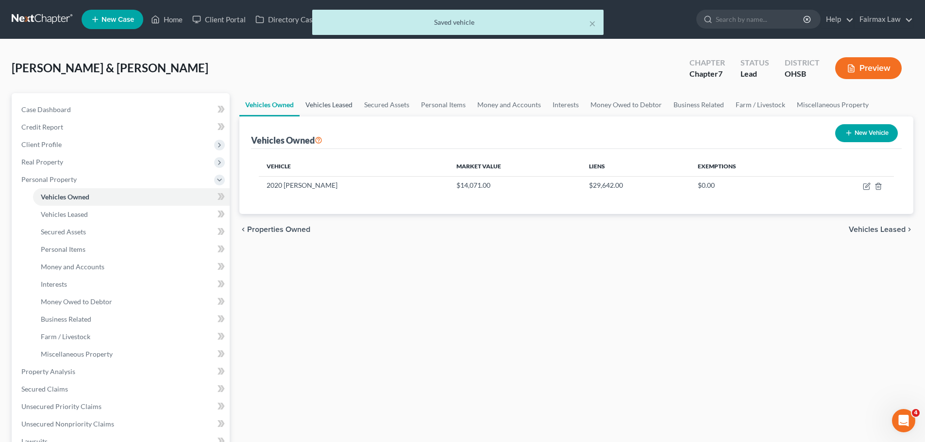
click at [336, 107] on link "Vehicles Leased" at bounding box center [329, 104] width 59 height 23
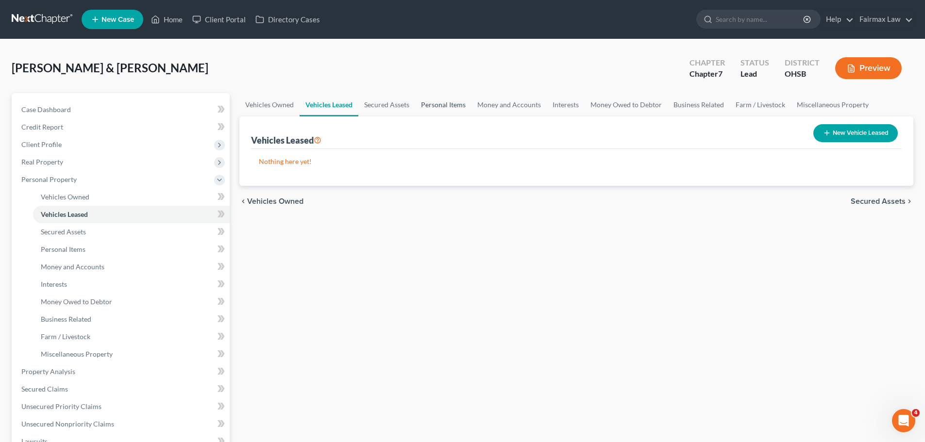
click at [461, 105] on link "Personal Items" at bounding box center [443, 104] width 56 height 23
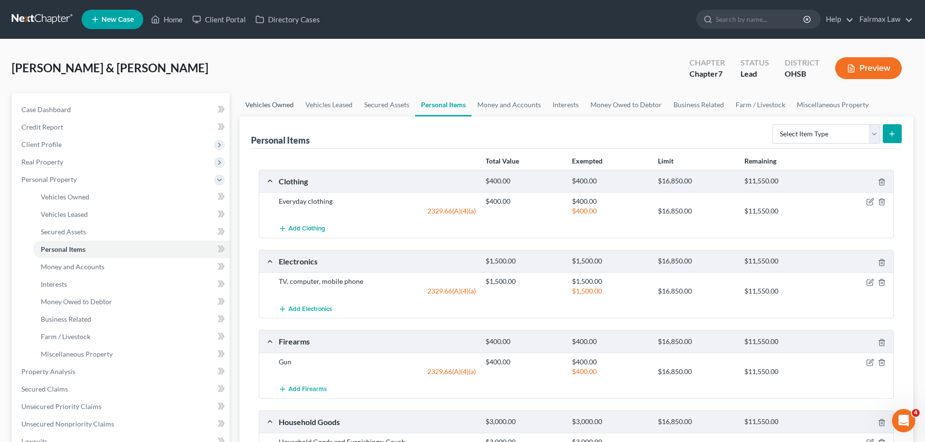
click at [294, 107] on link "Vehicles Owned" at bounding box center [269, 104] width 60 height 23
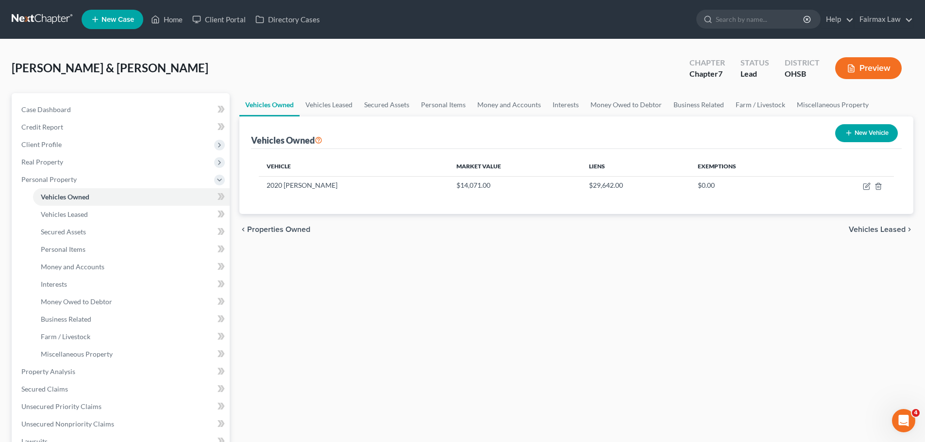
click at [855, 133] on button "New Vehicle" at bounding box center [866, 133] width 63 height 18
select select "0"
select select "2"
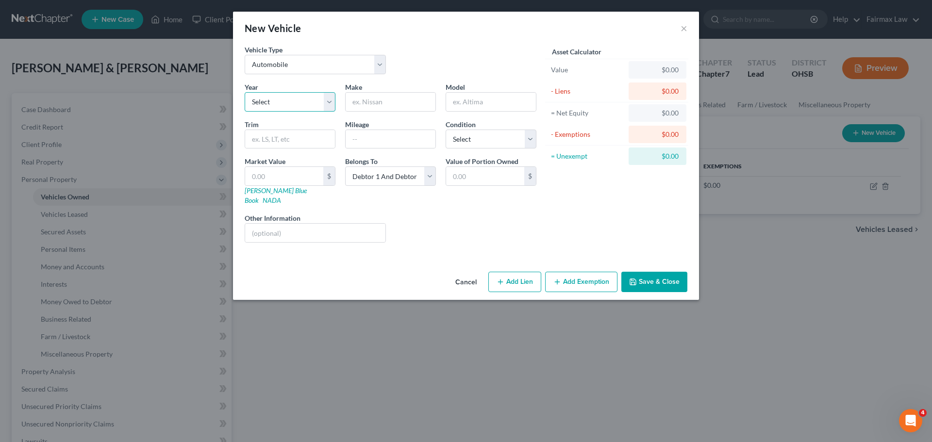
click at [309, 98] on select "Select 2026 2025 2024 2023 2022 2021 2020 2019 2018 2017 2016 2015 2014 2013 20…" at bounding box center [290, 101] width 91 height 19
select select "52"
click at [245, 92] on select "Select 2026 2025 2024 2023 2022 2021 2020 2019 2018 2017 2016 2015 2014 2013 20…" at bounding box center [290, 101] width 91 height 19
click at [352, 100] on input "text" at bounding box center [391, 102] width 90 height 18
paste input "PONTIAC"
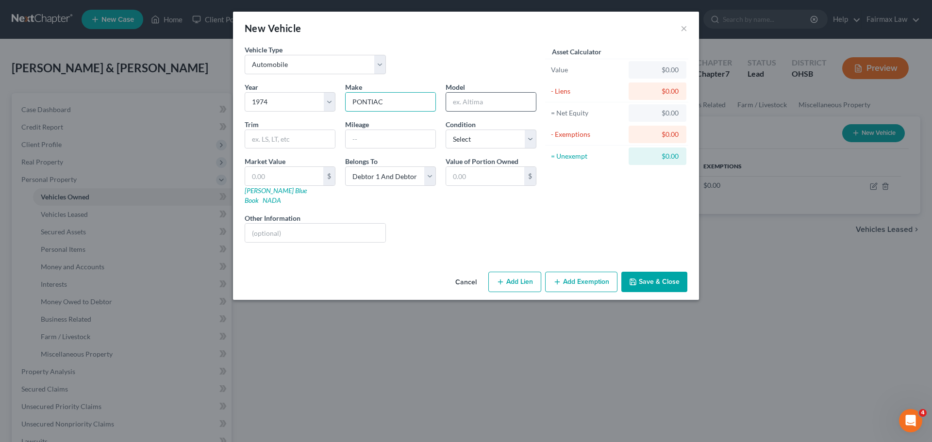
type input "PONTIAC"
click at [466, 104] on input "text" at bounding box center [491, 102] width 90 height 18
type input "Catalina"
click at [463, 150] on div "Year Select 2026 2025 2024 2023 2022 2021 2020 2019 2018 2017 2016 2015 2014 20…" at bounding box center [391, 166] width 302 height 169
click at [465, 143] on select "Select Excellent Very Good Good Fair Poor" at bounding box center [491, 139] width 91 height 19
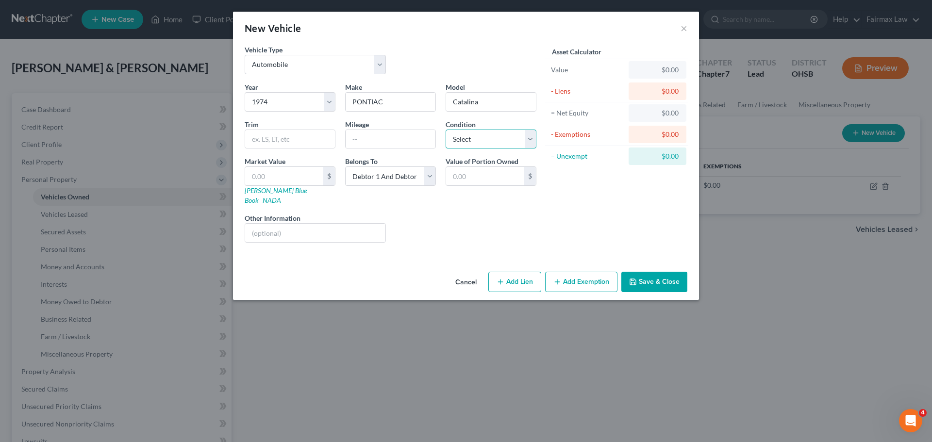
select select "4"
click at [446, 130] on select "Select Excellent Very Good Good Fair Poor" at bounding box center [491, 139] width 91 height 19
click at [367, 135] on input "text" at bounding box center [391, 139] width 90 height 18
drag, startPoint x: 362, startPoint y: 136, endPoint x: 377, endPoint y: 150, distance: 19.6
click at [362, 137] on input "800000" at bounding box center [391, 139] width 90 height 18
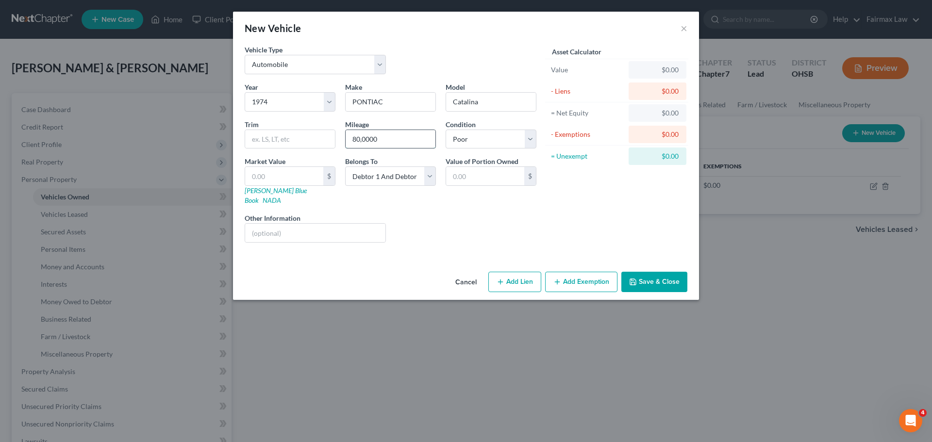
click at [384, 140] on input "80,0000" at bounding box center [391, 139] width 90 height 18
type input "80,000"
click at [569, 272] on button "Add Exemption" at bounding box center [581, 282] width 72 height 20
select select "2"
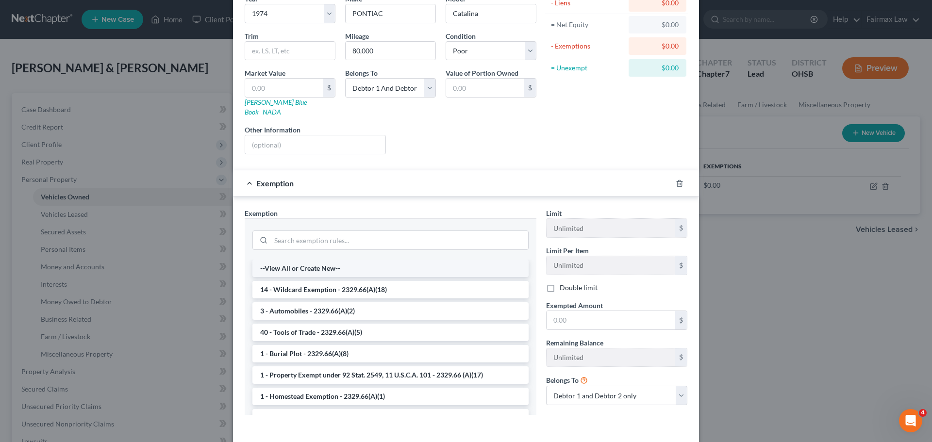
scroll to position [121, 0]
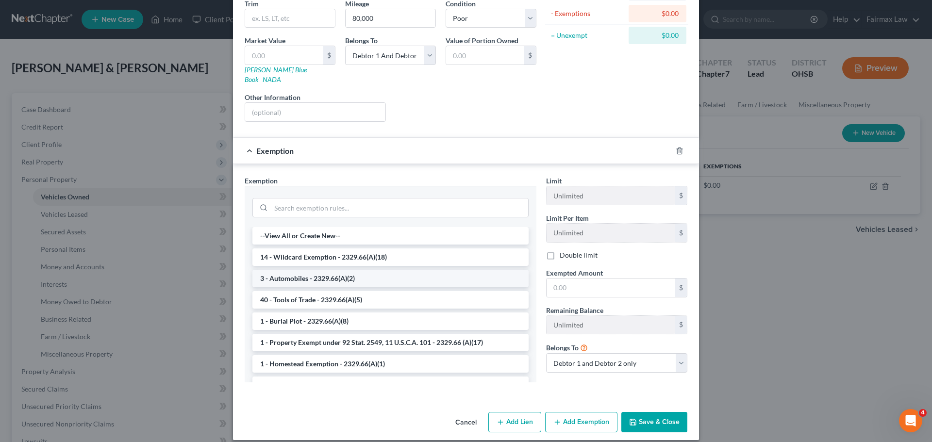
click at [298, 275] on li "3 - Automobiles - 2329.66(A)(2)" at bounding box center [391, 278] width 276 height 17
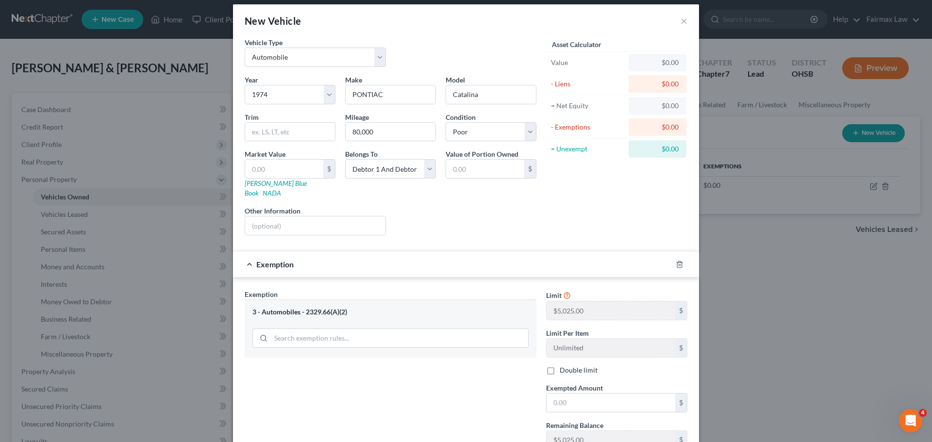
scroll to position [0, 0]
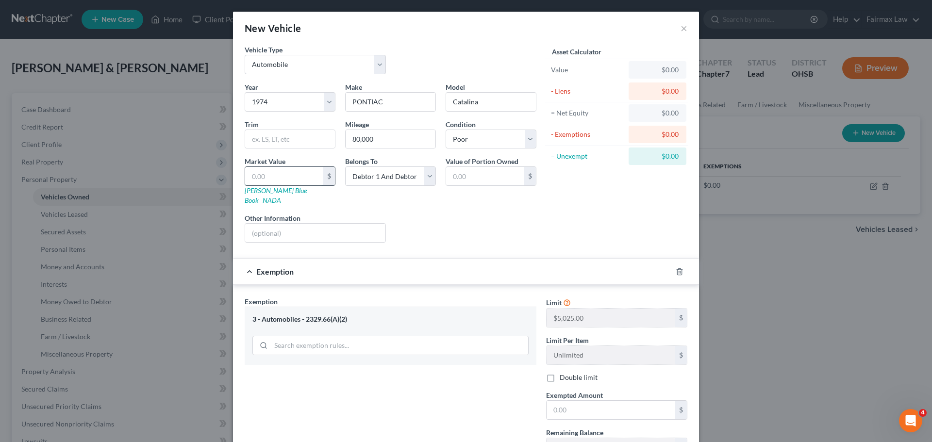
paste input "2,450"
type input "2,450"
type input "2,450.00"
type input "2,450"
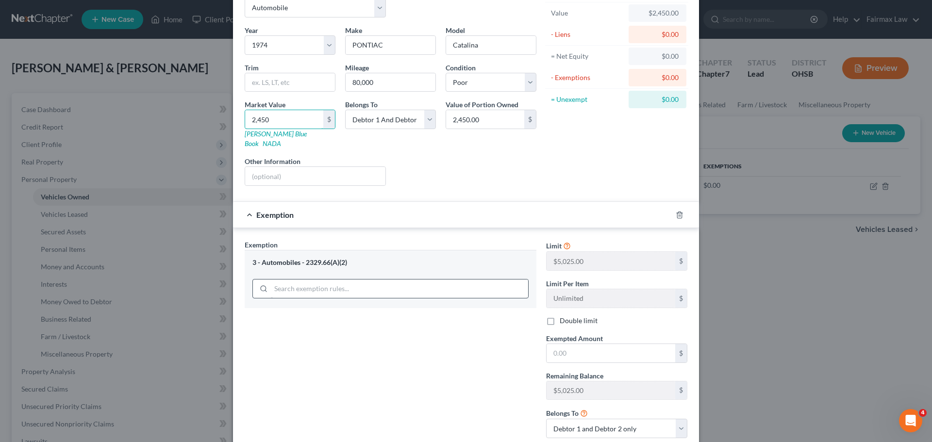
scroll to position [113, 0]
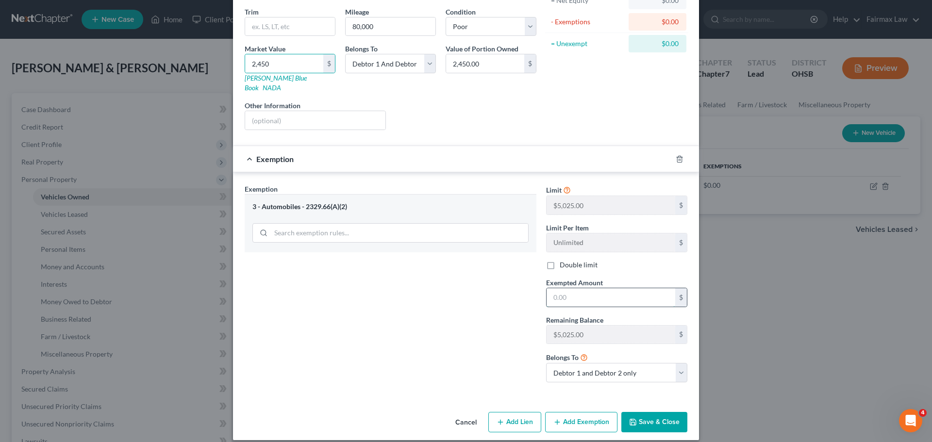
click at [557, 295] on input "text" at bounding box center [611, 297] width 129 height 18
paste input "2,450"
type input "2,450"
click at [647, 412] on button "Save & Close" at bounding box center [655, 422] width 66 height 20
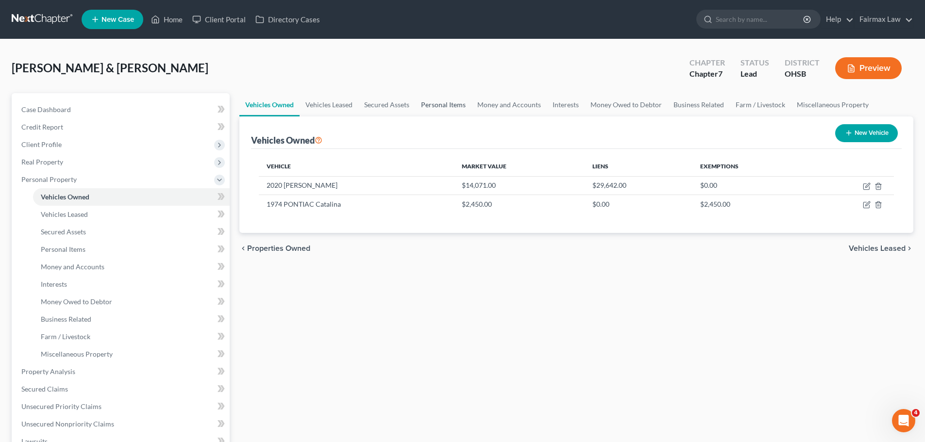
click at [430, 103] on link "Personal Items" at bounding box center [443, 104] width 56 height 23
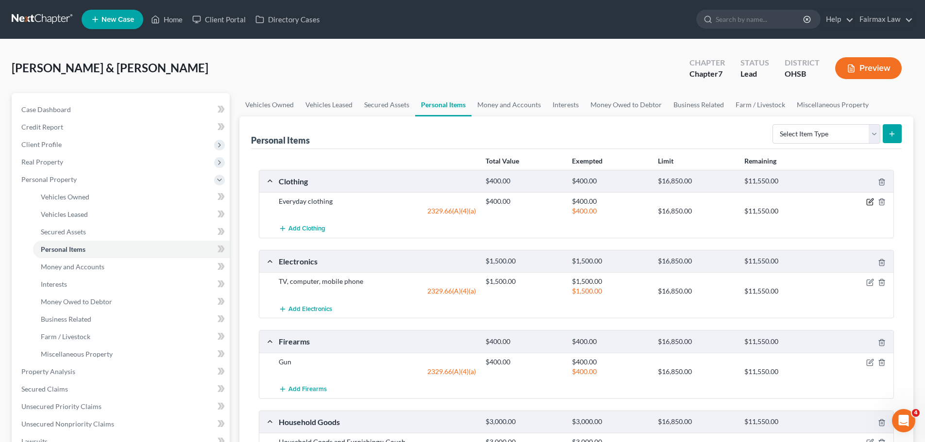
click at [871, 203] on icon "button" at bounding box center [871, 201] width 4 height 4
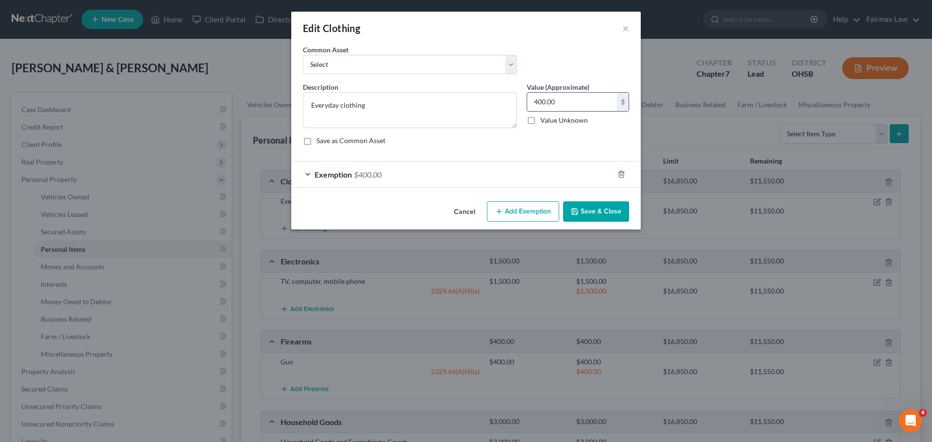
click at [543, 102] on input "400.00" at bounding box center [572, 102] width 90 height 18
type input "150.00"
click at [378, 169] on div "Exemption $400.00" at bounding box center [452, 175] width 322 height 26
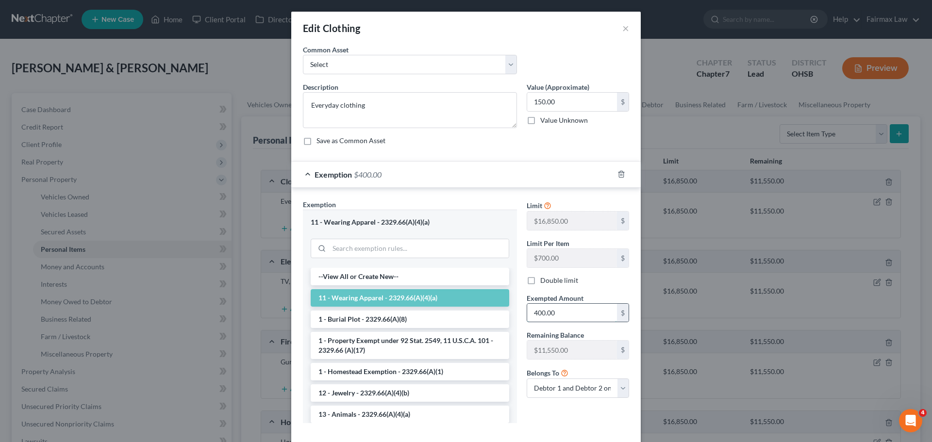
click at [552, 310] on input "400.00" at bounding box center [572, 313] width 90 height 18
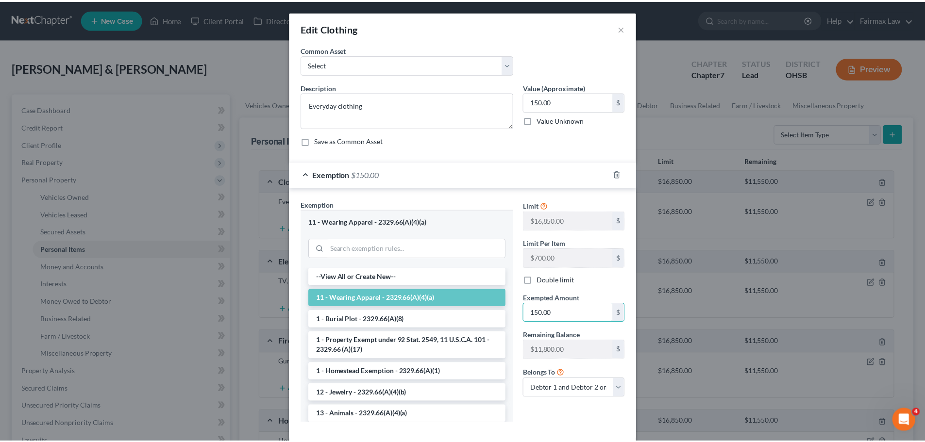
scroll to position [50, 0]
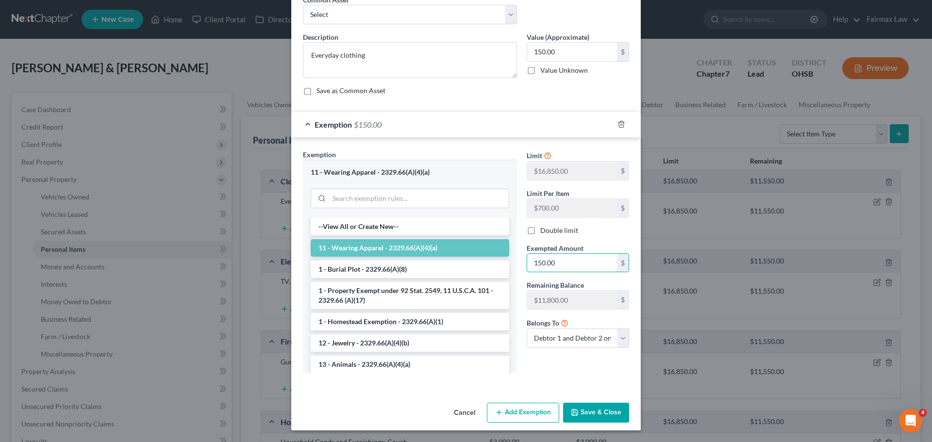
type input "150.00"
click at [585, 410] on button "Save & Close" at bounding box center [596, 413] width 66 height 20
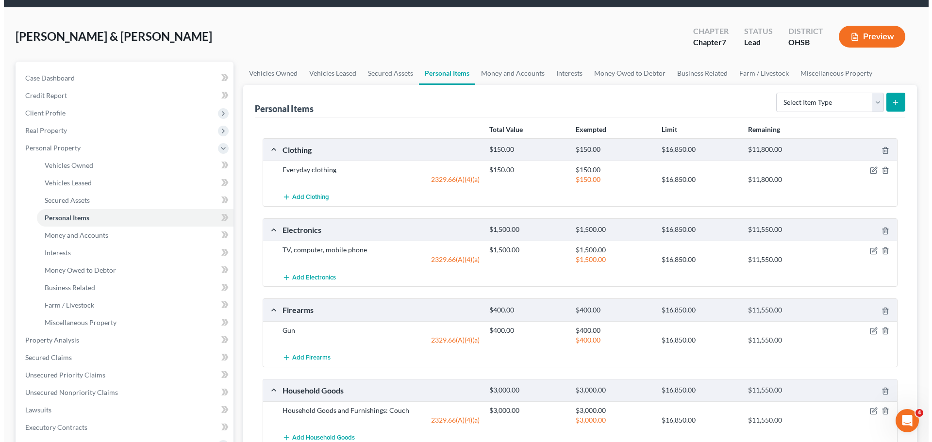
scroll to position [49, 0]
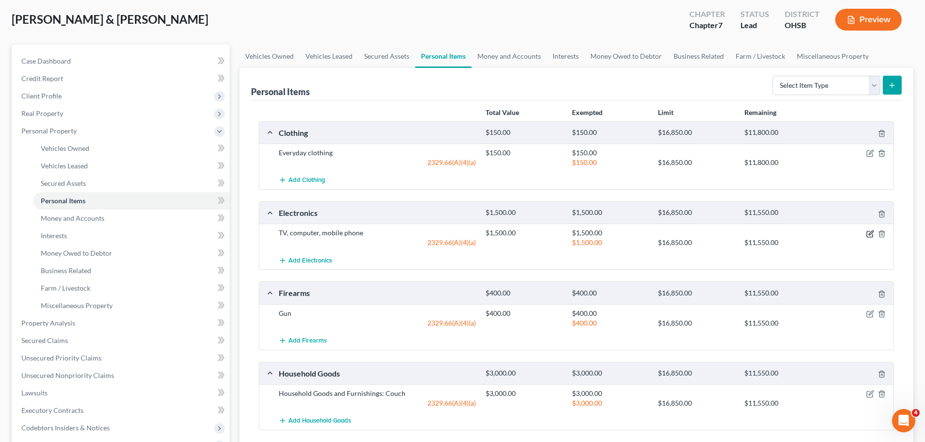
click at [870, 236] on icon "button" at bounding box center [870, 234] width 8 height 8
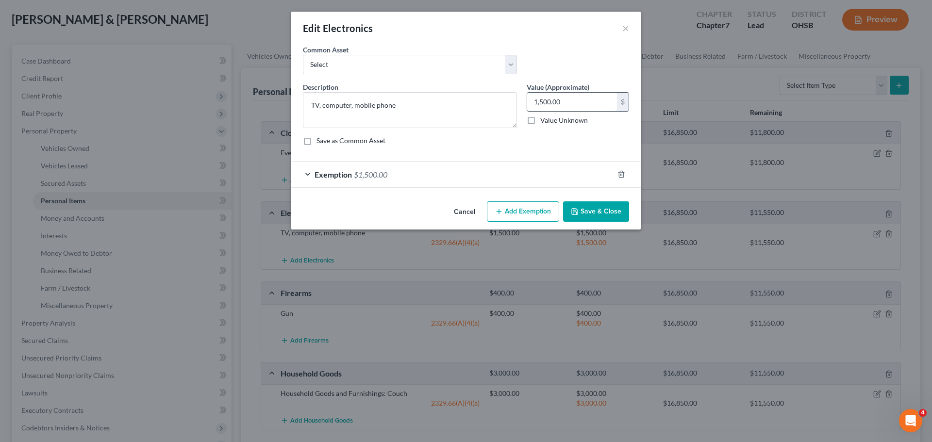
click at [555, 101] on input "1,500.00" at bounding box center [572, 102] width 90 height 18
type input "900.00"
click at [379, 173] on span "$1,500.00" at bounding box center [371, 174] width 34 height 9
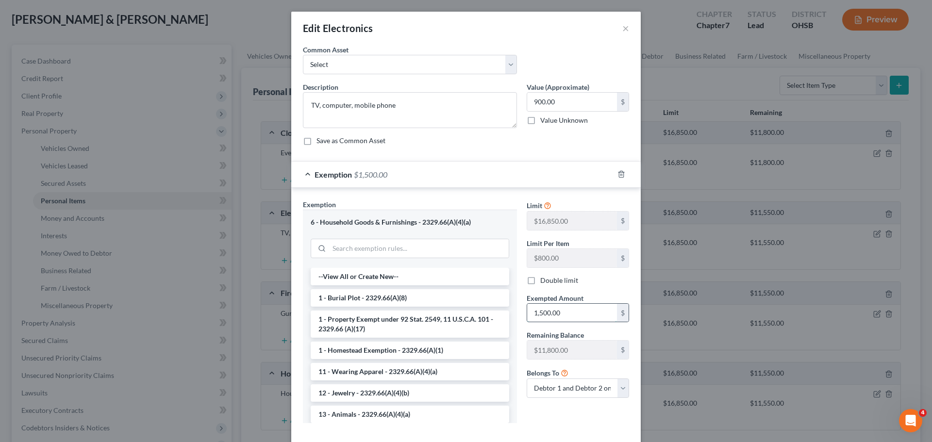
click at [549, 309] on input "1,500.00" at bounding box center [572, 313] width 90 height 18
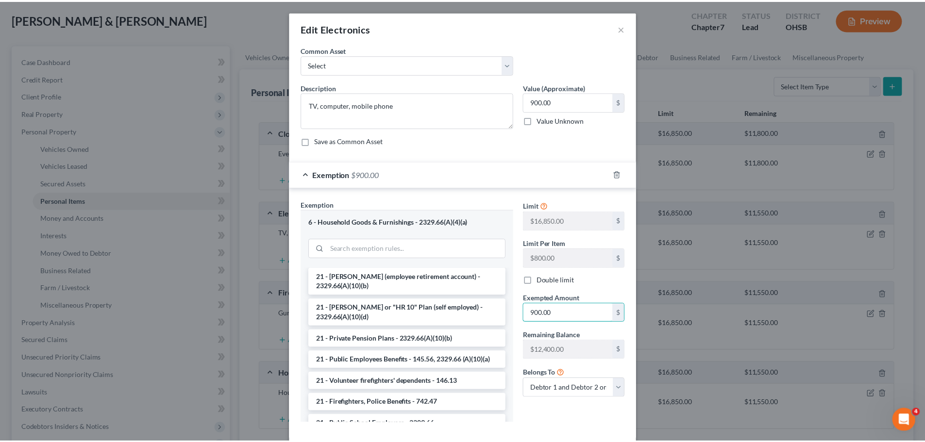
scroll to position [50, 0]
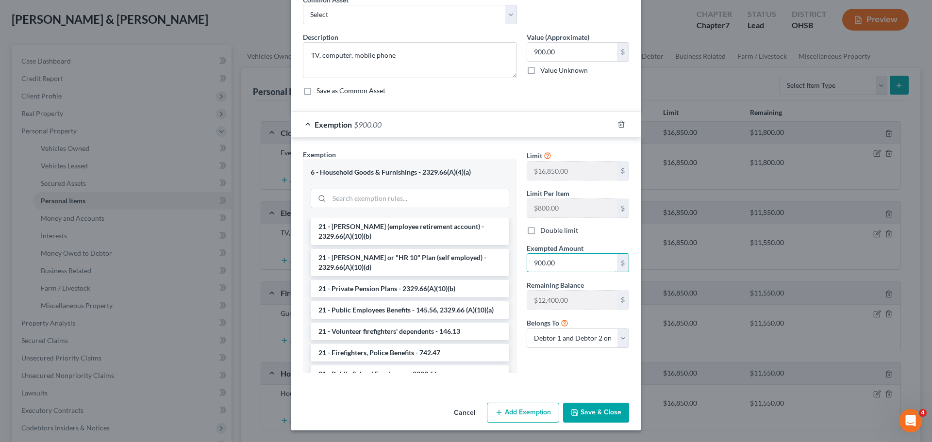
type input "900.00"
click at [598, 417] on button "Save & Close" at bounding box center [596, 413] width 66 height 20
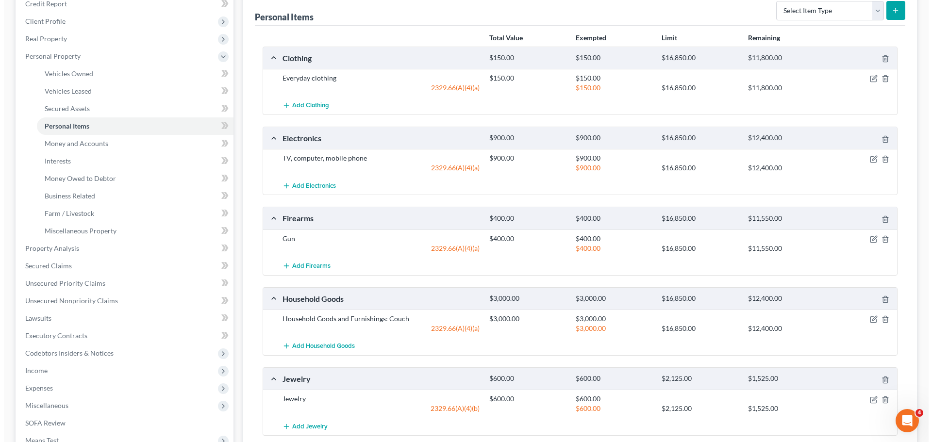
scroll to position [146, 0]
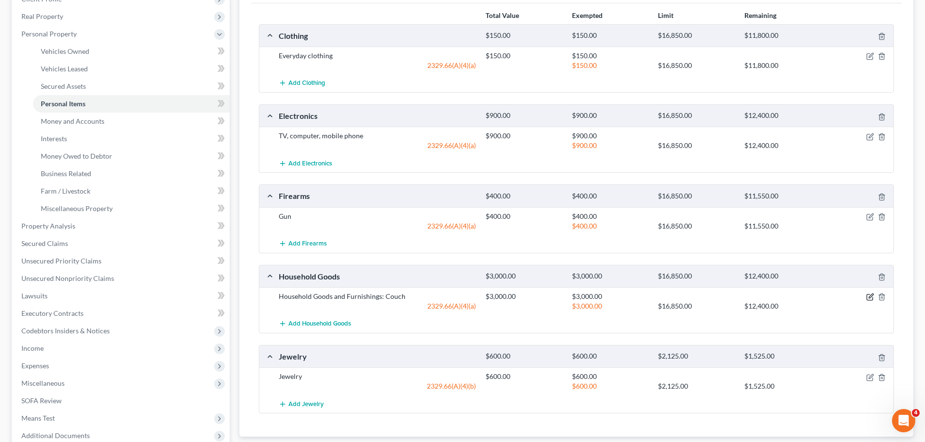
click at [867, 300] on icon "button" at bounding box center [870, 298] width 6 height 6
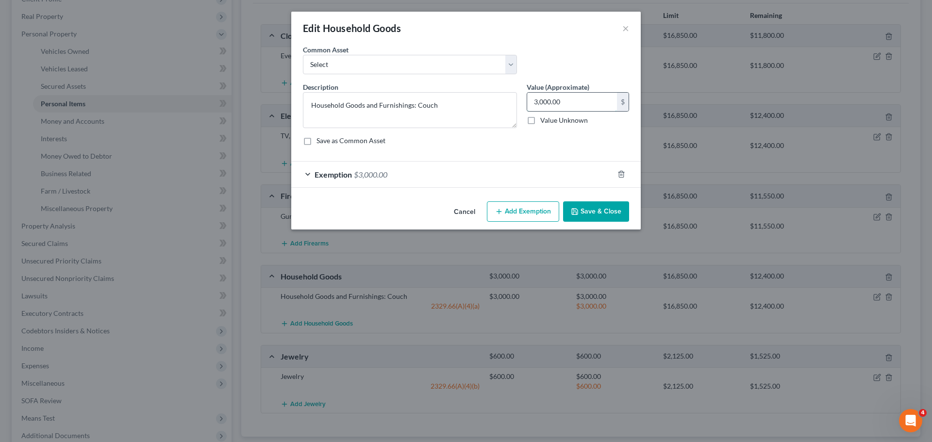
click at [545, 103] on input "3,000.00" at bounding box center [572, 102] width 90 height 18
type input "200.00"
click at [348, 179] on div "Exemption $3,000.00" at bounding box center [452, 175] width 322 height 26
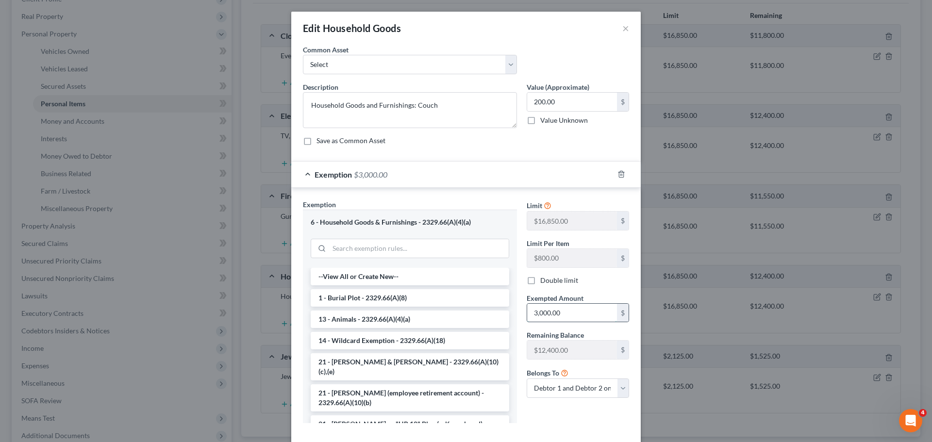
click at [546, 313] on input "3,000.00" at bounding box center [572, 313] width 90 height 18
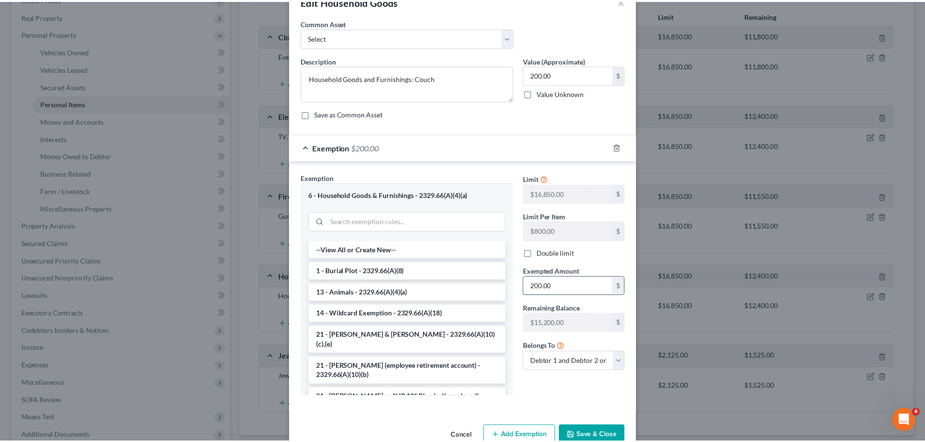
scroll to position [50, 0]
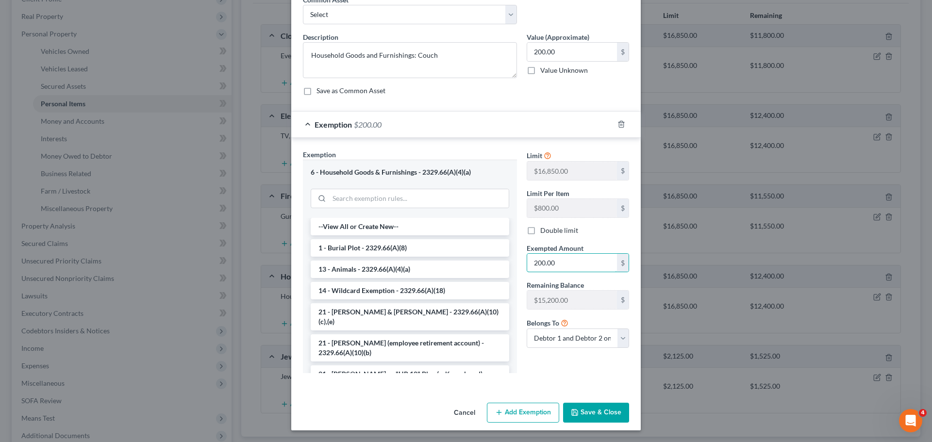
type input "200.00"
click at [588, 407] on button "Save & Close" at bounding box center [596, 413] width 66 height 20
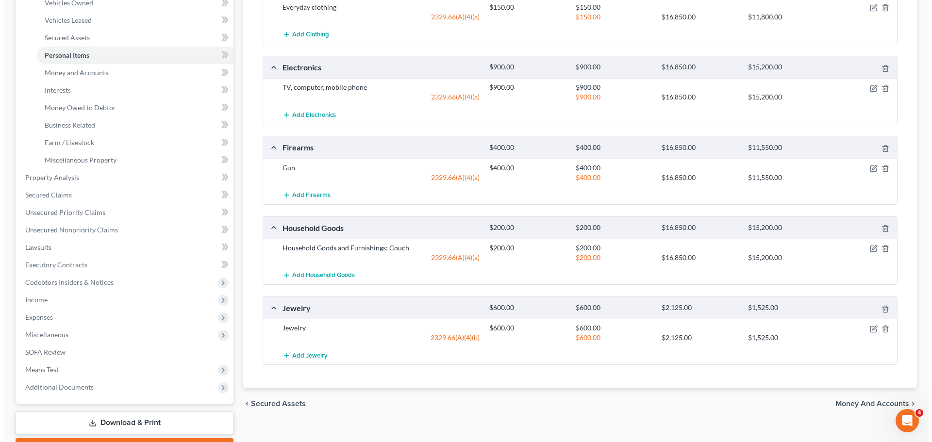
scroll to position [146, 0]
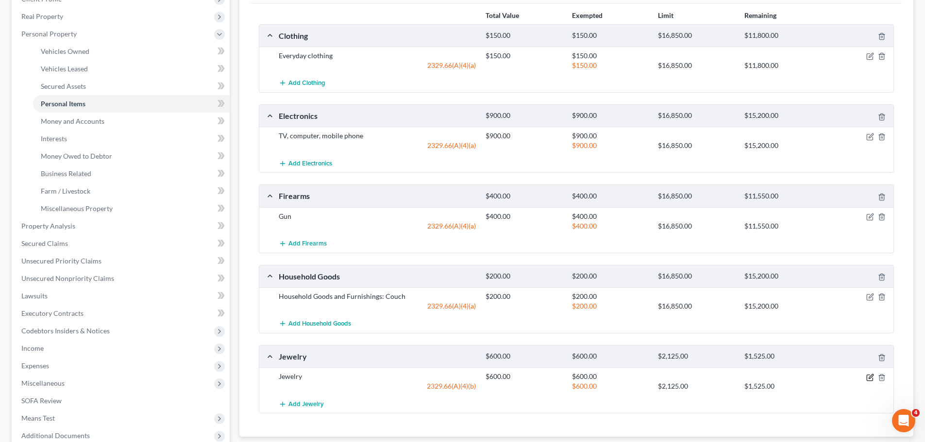
click at [870, 378] on icon "button" at bounding box center [870, 378] width 8 height 8
select select "2"
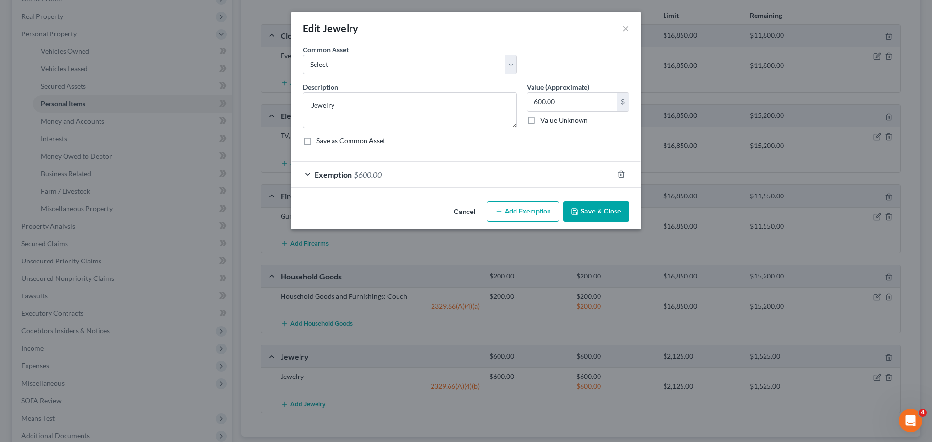
click at [373, 172] on span "$600.00" at bounding box center [368, 174] width 28 height 9
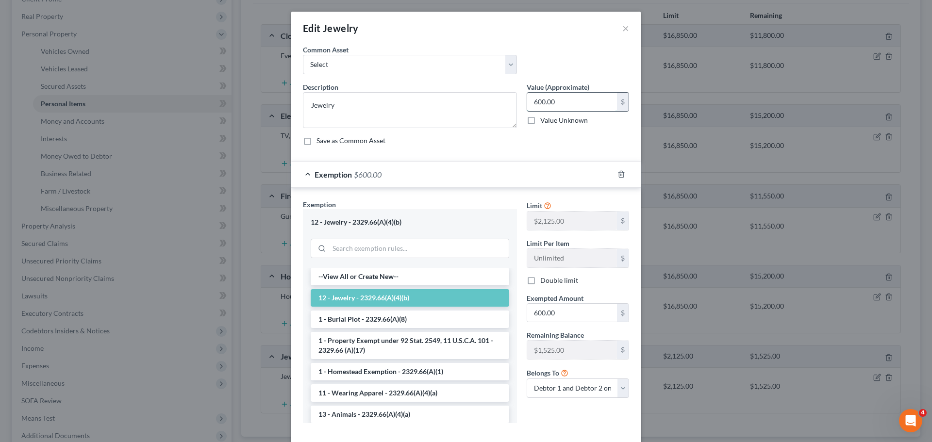
click at [568, 102] on input "600.00" at bounding box center [572, 102] width 90 height 18
type input "500.00"
click at [547, 312] on input "600.00" at bounding box center [572, 313] width 90 height 18
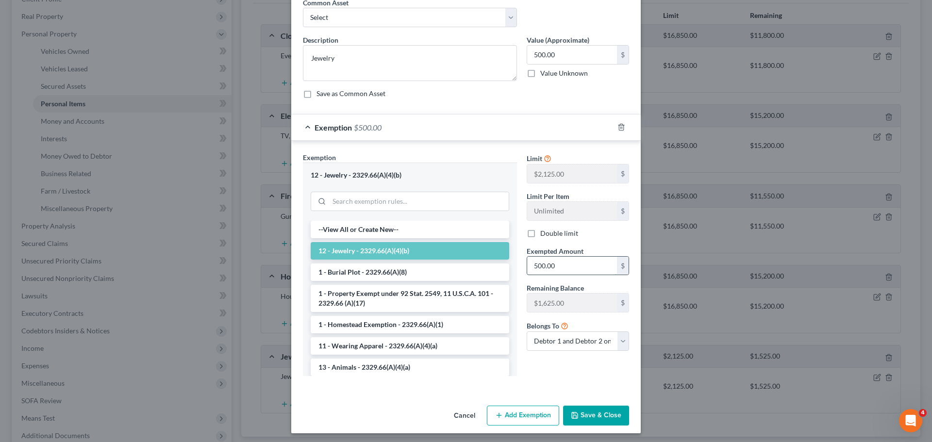
scroll to position [50, 0]
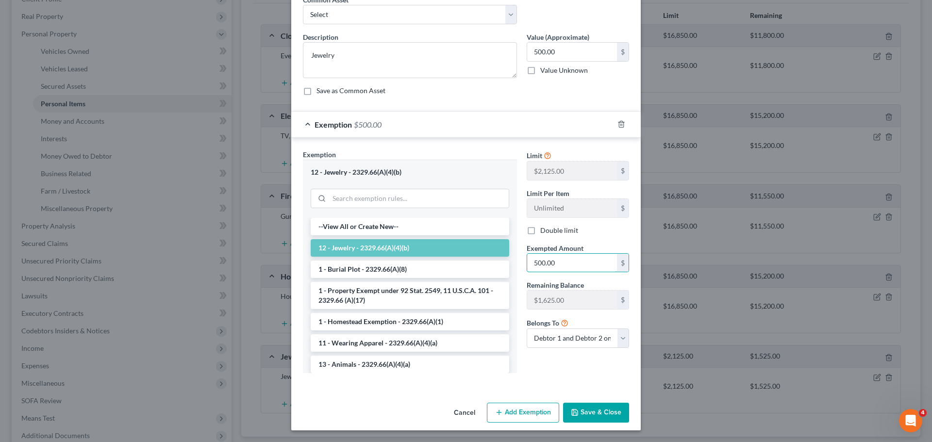
type input "500.00"
click at [592, 409] on button "Save & Close" at bounding box center [596, 413] width 66 height 20
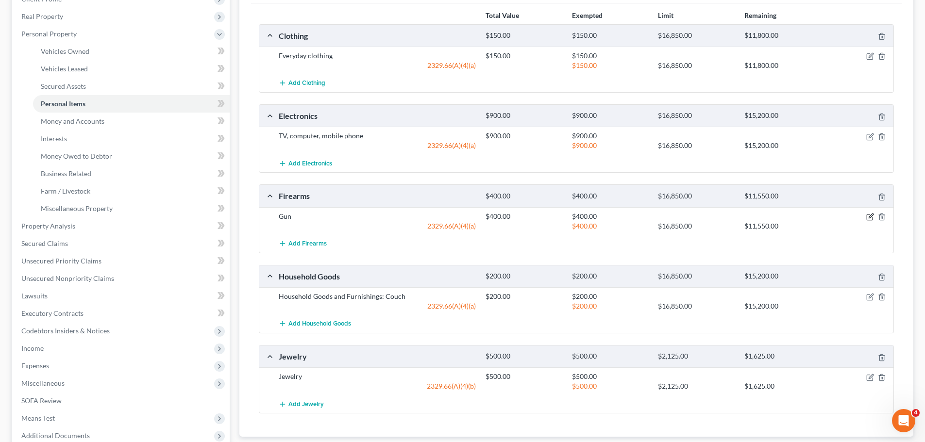
click at [871, 219] on icon "button" at bounding box center [870, 217] width 8 height 8
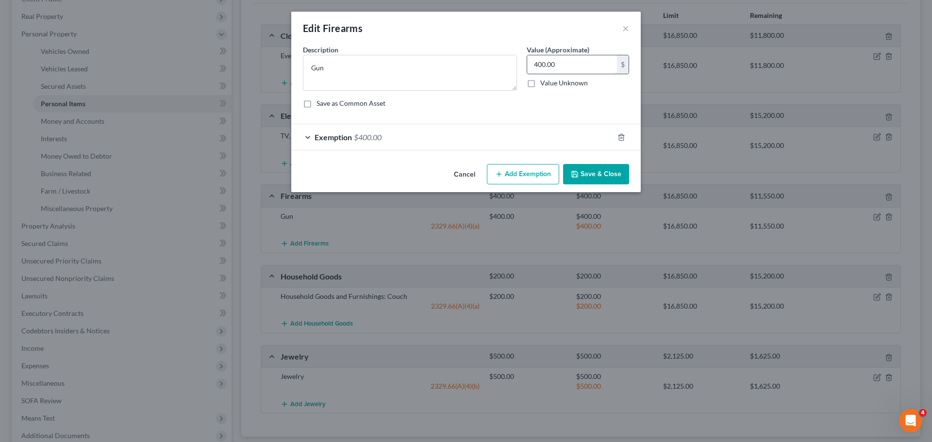
click at [561, 66] on input "400.00" at bounding box center [572, 64] width 90 height 18
type input "200.00"
click at [364, 138] on span "$400.00" at bounding box center [368, 137] width 28 height 9
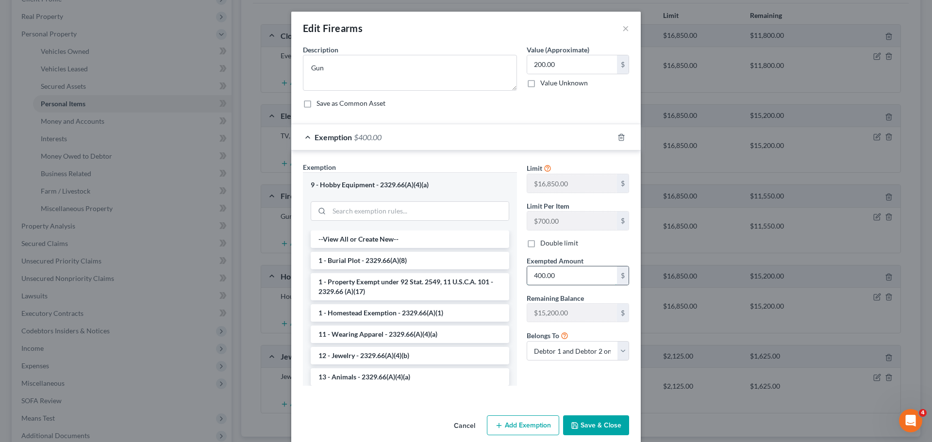
click at [555, 267] on input "400.00" at bounding box center [572, 276] width 90 height 18
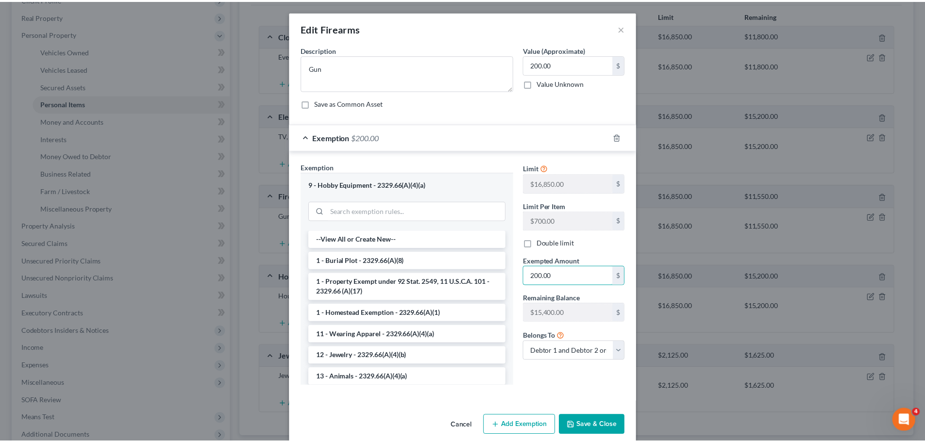
scroll to position [13, 0]
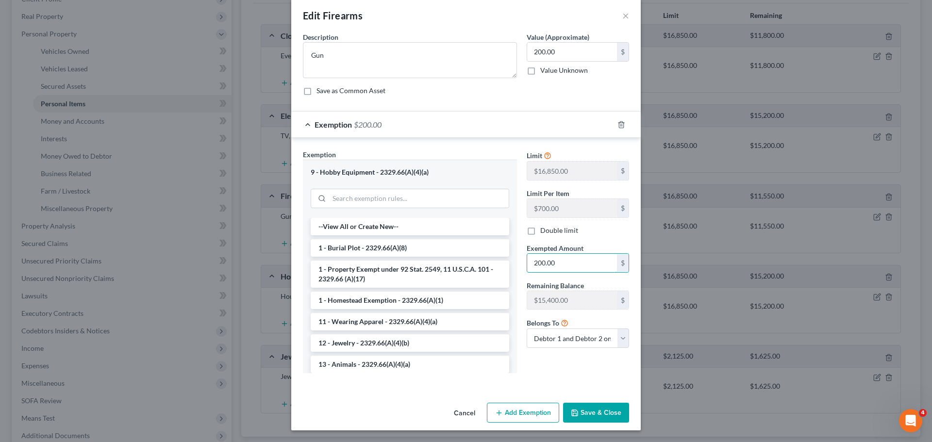
type input "200.00"
click at [592, 407] on button "Save & Close" at bounding box center [596, 413] width 66 height 20
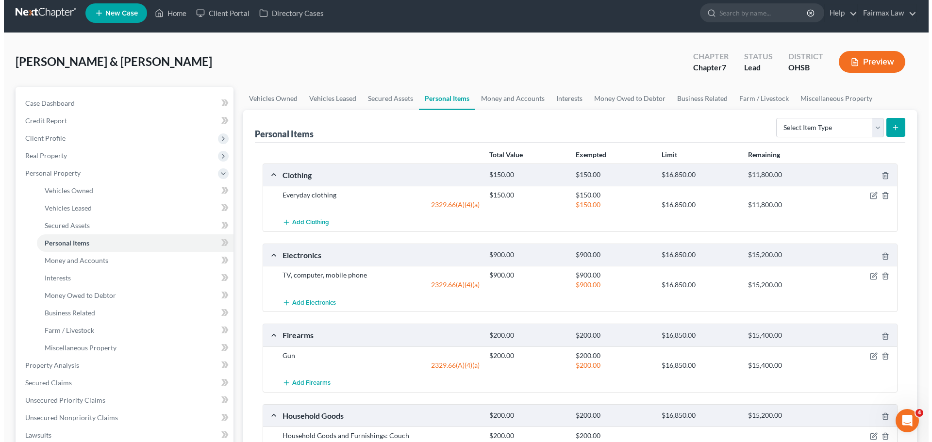
scroll to position [0, 0]
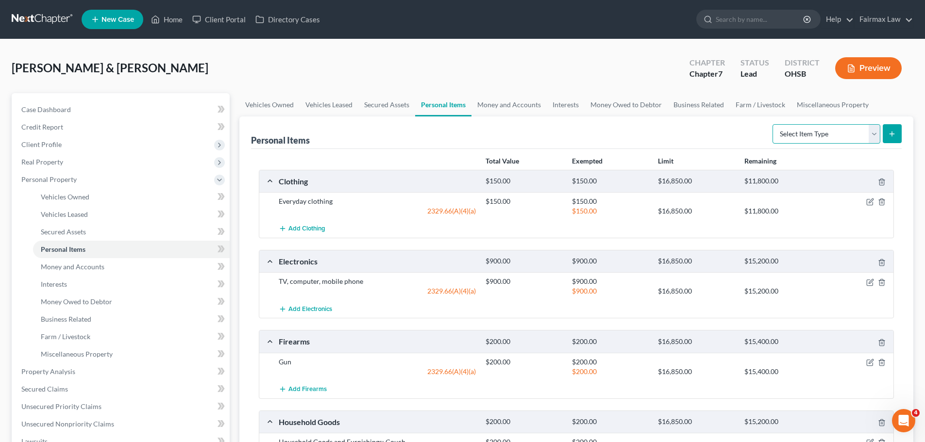
click at [821, 128] on select "Select Item Type Clothing Collectibles Of Value Electronics Firearms Household …" at bounding box center [827, 133] width 108 height 19
click at [518, 103] on link "Money and Accounts" at bounding box center [509, 104] width 75 height 23
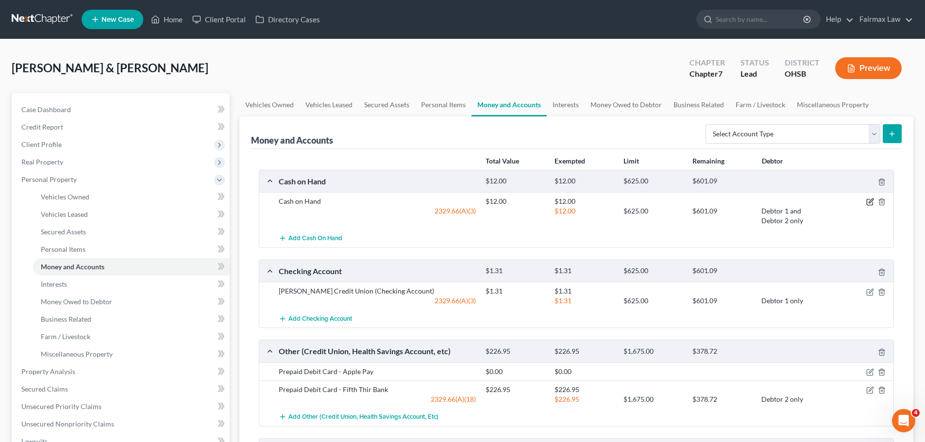
click at [866, 202] on icon "button" at bounding box center [870, 202] width 8 height 8
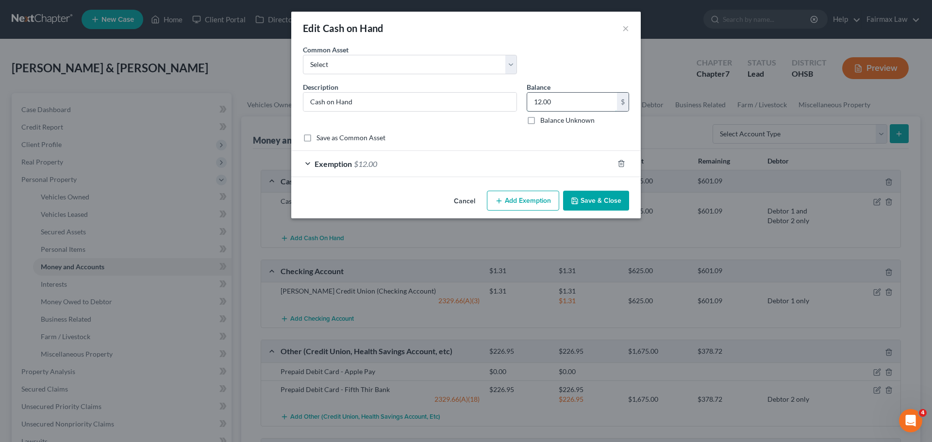
click at [565, 98] on input "12.00" at bounding box center [572, 102] width 90 height 18
type input "0.00"
click at [362, 170] on div "Exemption $12.00" at bounding box center [452, 164] width 322 height 26
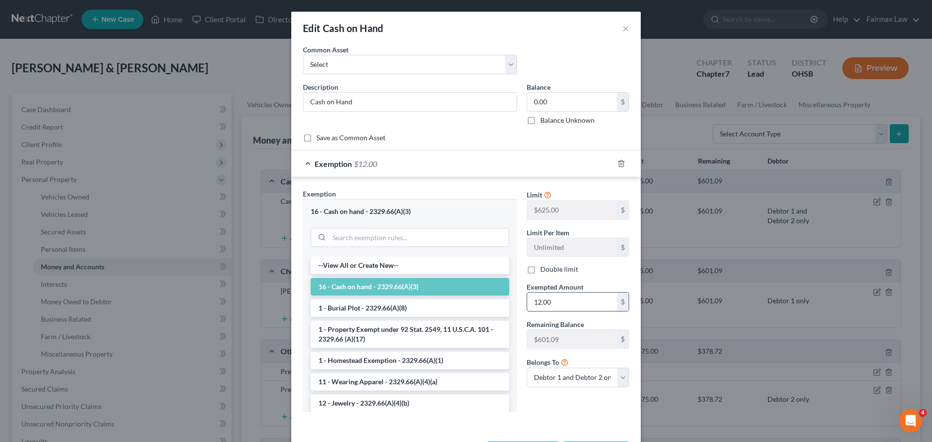
click at [569, 306] on input "12.00" at bounding box center [572, 302] width 90 height 18
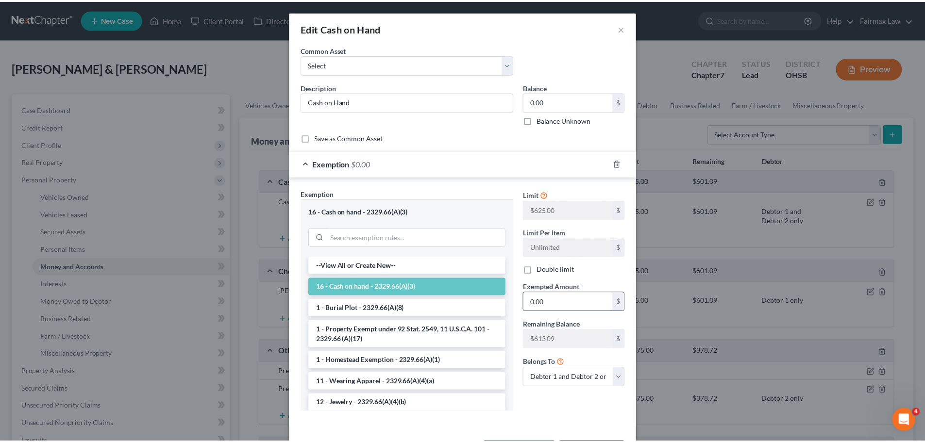
scroll to position [39, 0]
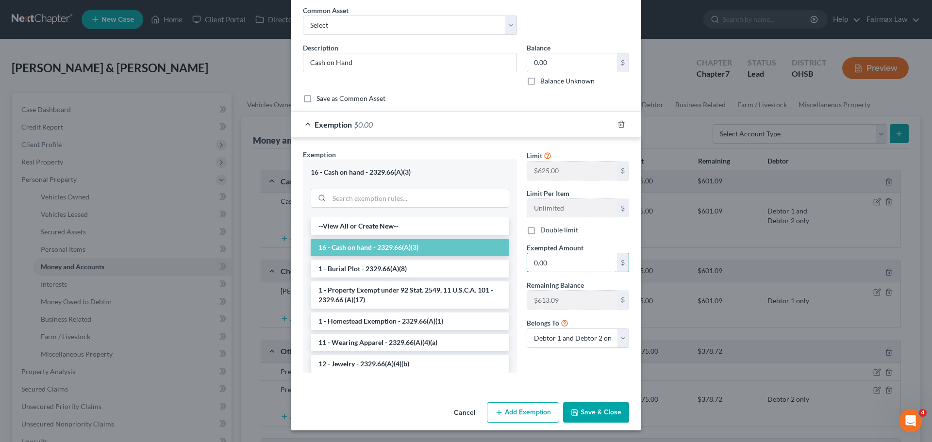
type input "0.00"
click at [607, 411] on button "Save & Close" at bounding box center [596, 413] width 66 height 20
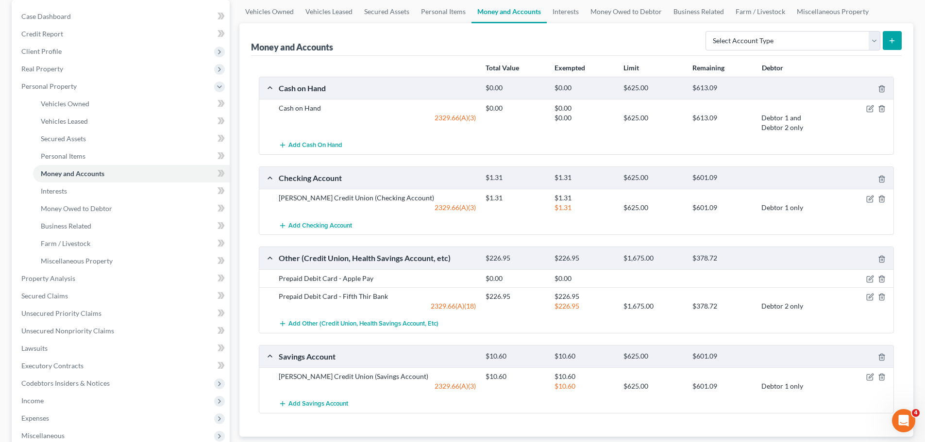
scroll to position [97, 0]
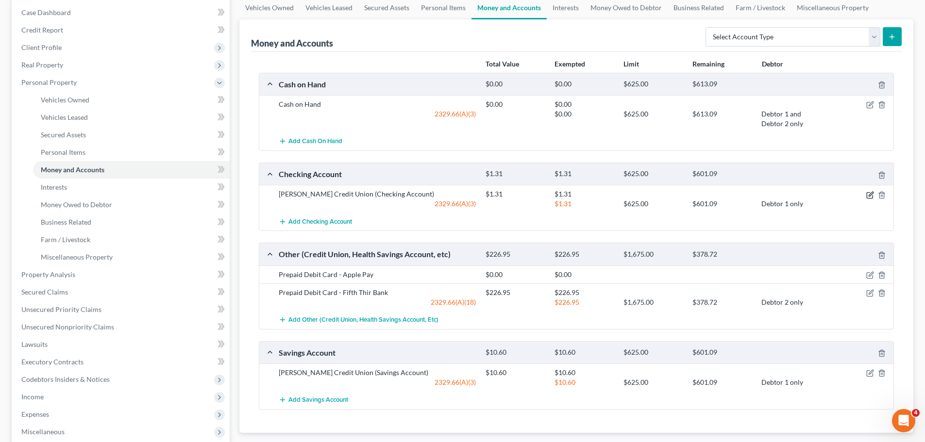
click at [870, 192] on icon "button" at bounding box center [870, 195] width 8 height 8
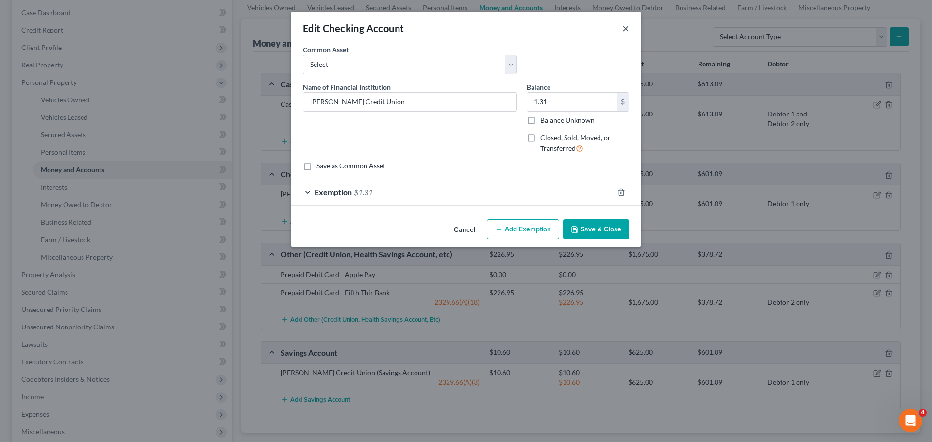
click at [627, 28] on button "×" at bounding box center [626, 28] width 7 height 12
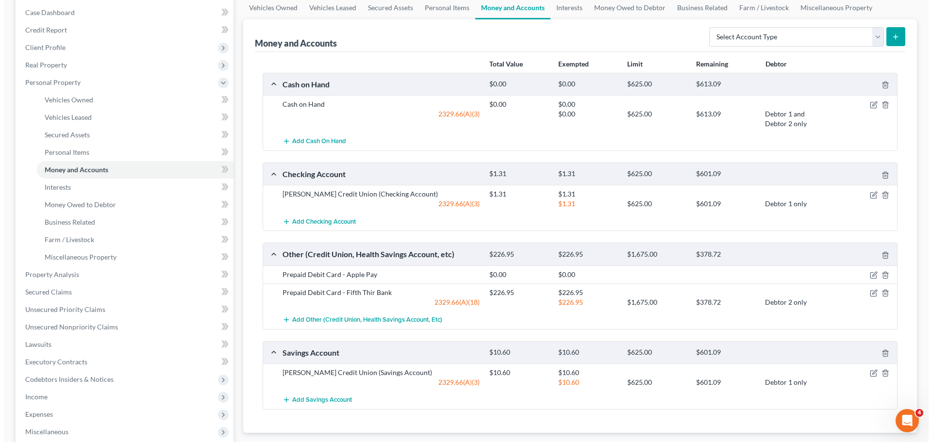
scroll to position [146, 0]
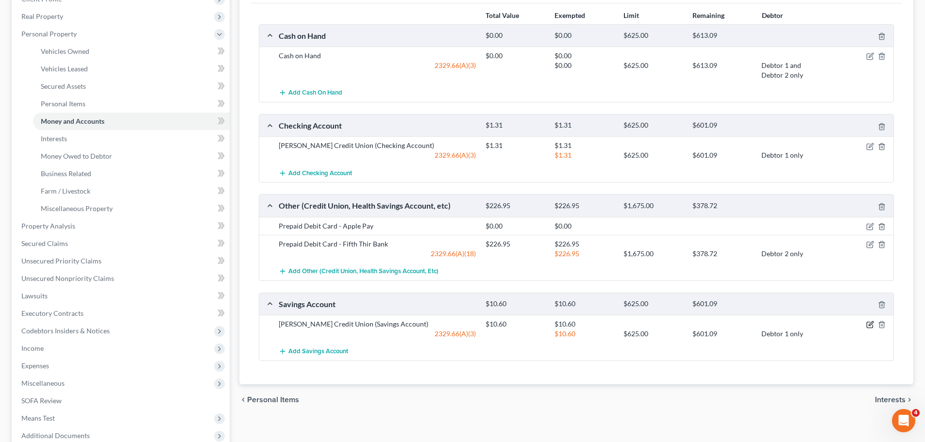
click at [872, 326] on icon "button" at bounding box center [870, 325] width 8 height 8
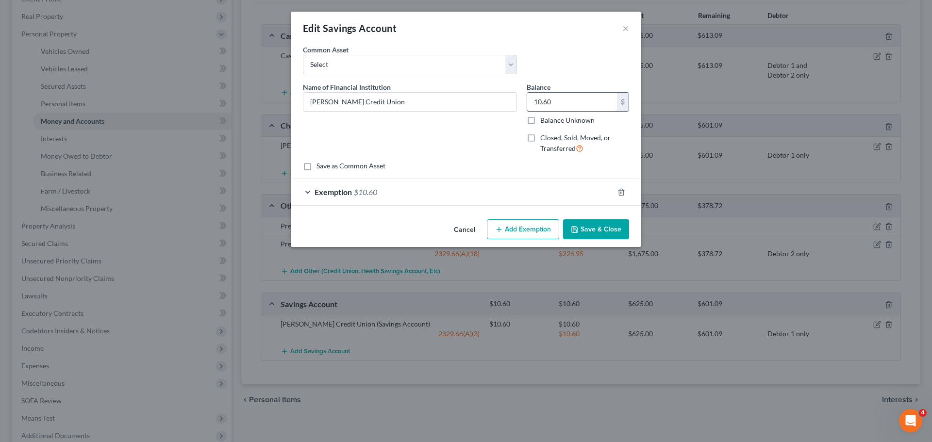
click at [561, 105] on input "10.60" at bounding box center [572, 102] width 90 height 18
type input "5.00"
click at [366, 188] on span "$10.60" at bounding box center [365, 191] width 23 height 9
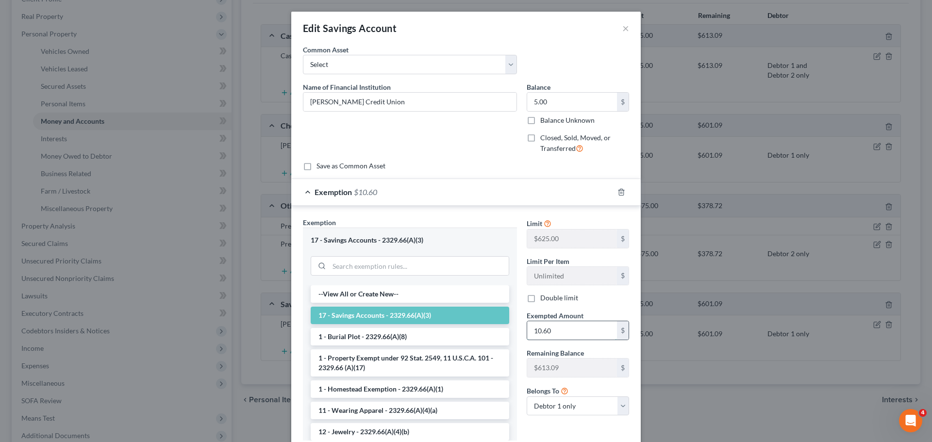
click at [565, 336] on input "10.60" at bounding box center [572, 331] width 90 height 18
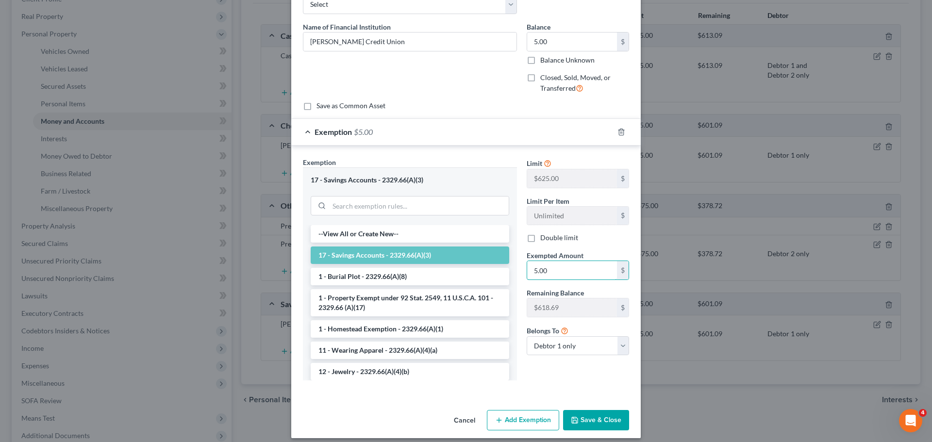
scroll to position [68, 0]
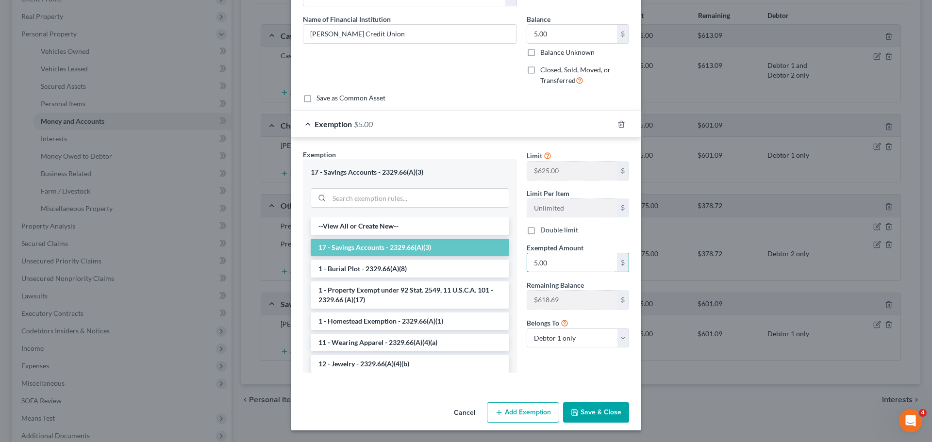
type input "5.00"
click at [595, 414] on button "Save & Close" at bounding box center [596, 413] width 66 height 20
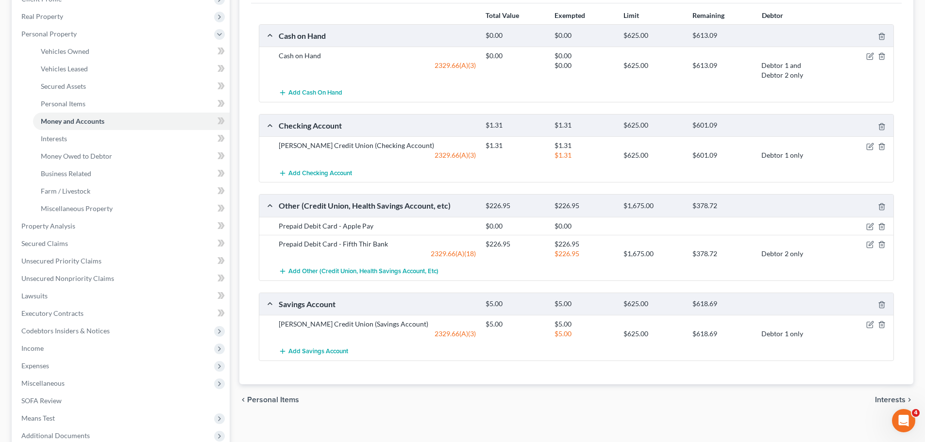
click at [865, 247] on div at bounding box center [860, 244] width 69 height 10
click at [870, 245] on icon "button" at bounding box center [870, 245] width 8 height 8
select select "1"
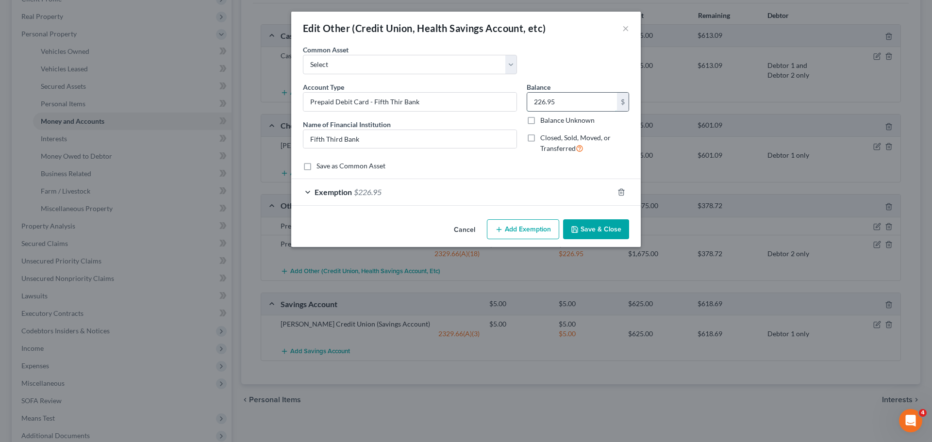
click at [573, 101] on input "226.95" at bounding box center [572, 102] width 90 height 18
type input "0.00"
click at [385, 190] on div "Exemption $226.95" at bounding box center [452, 192] width 322 height 26
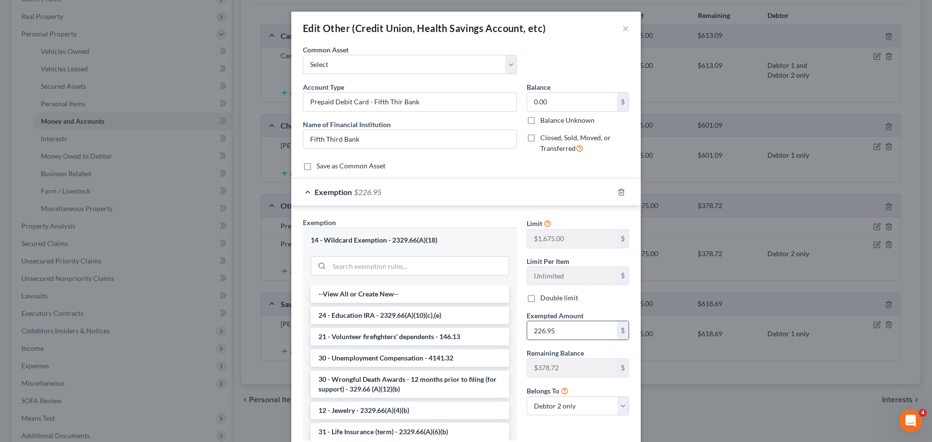
click at [556, 335] on input "226.95" at bounding box center [572, 331] width 90 height 18
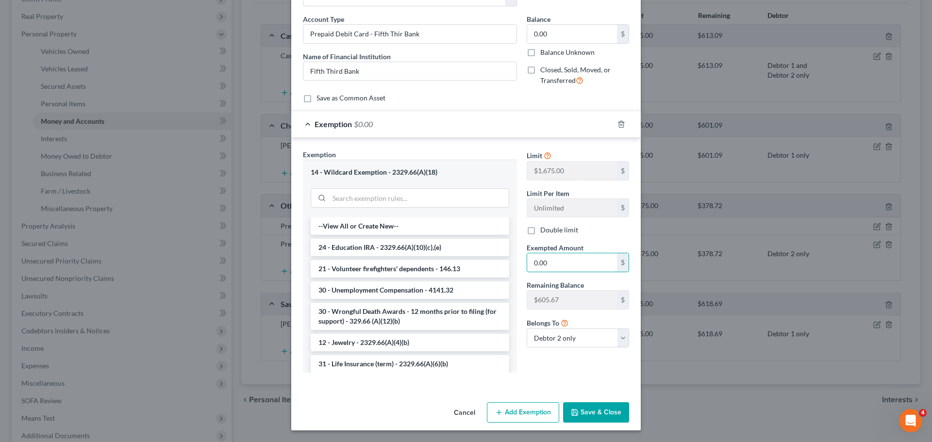
type input "0.00"
click at [593, 415] on button "Save & Close" at bounding box center [596, 413] width 66 height 20
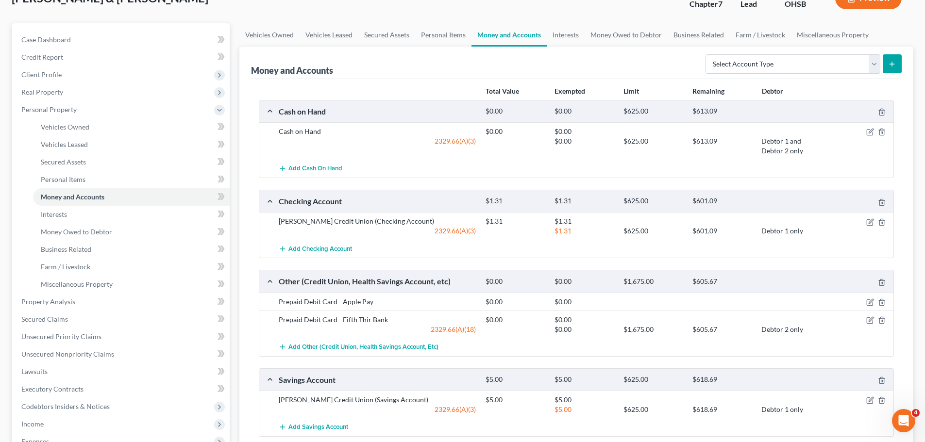
scroll to position [49, 0]
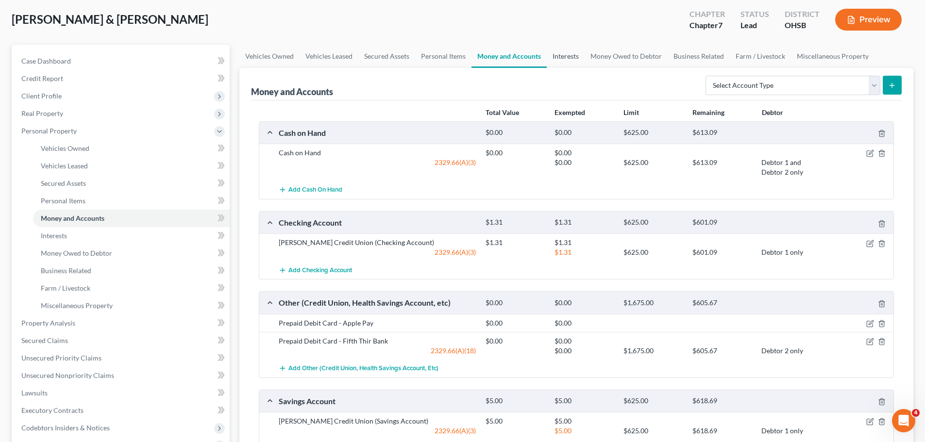
click at [563, 59] on link "Interests" at bounding box center [566, 56] width 38 height 23
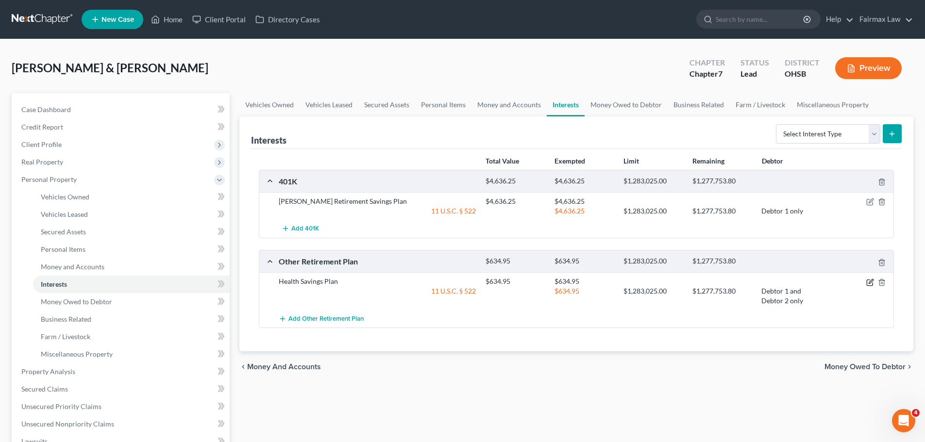
click at [869, 281] on icon "button" at bounding box center [870, 283] width 8 height 8
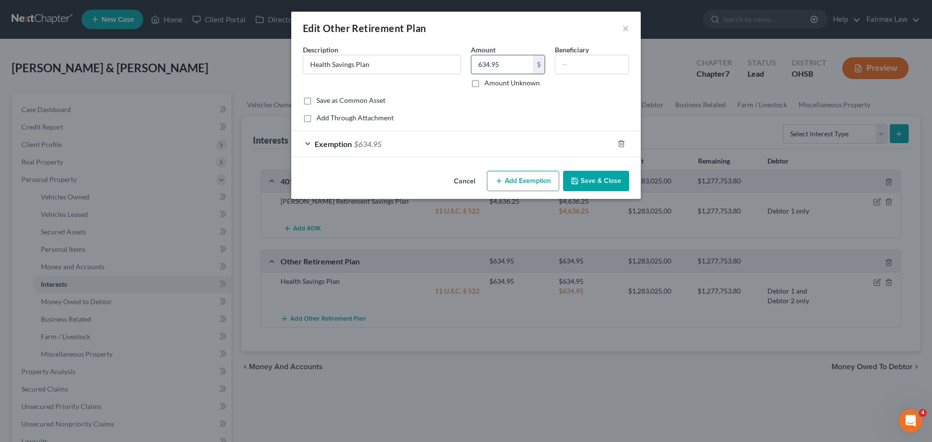
click at [494, 67] on input "634.95" at bounding box center [503, 64] width 62 height 18
type input "515.00"
click at [374, 145] on span "$634.95" at bounding box center [368, 143] width 28 height 9
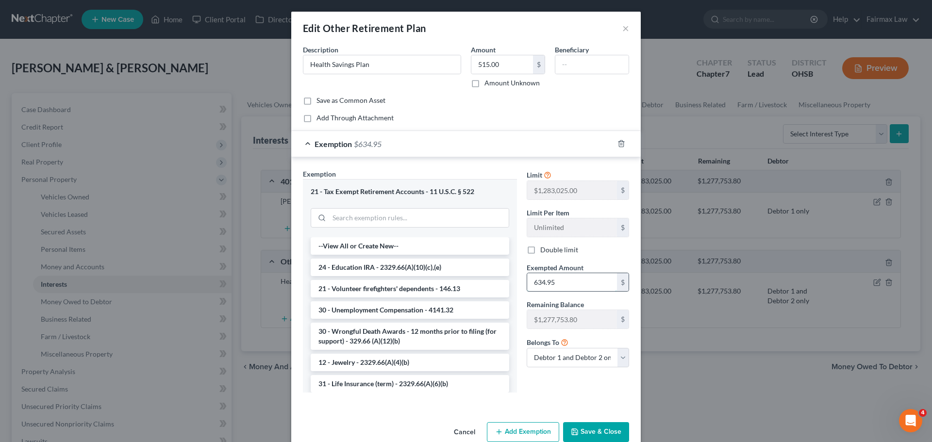
click at [536, 291] on input "634.95" at bounding box center [572, 282] width 90 height 18
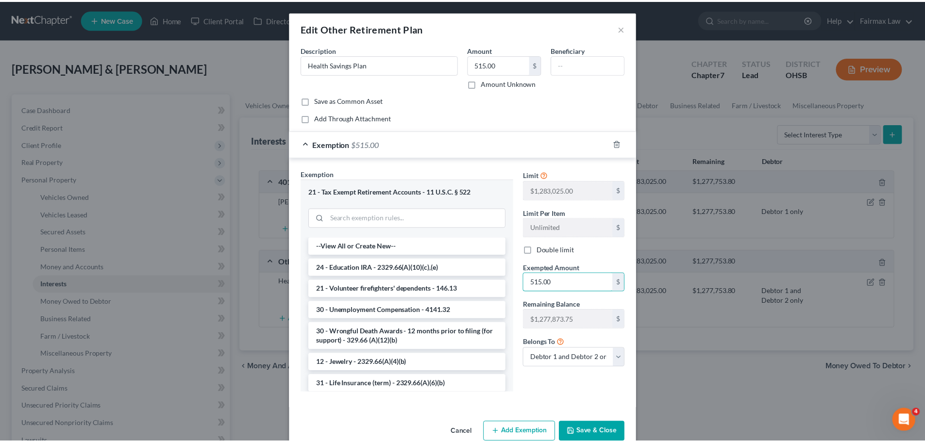
scroll to position [19, 0]
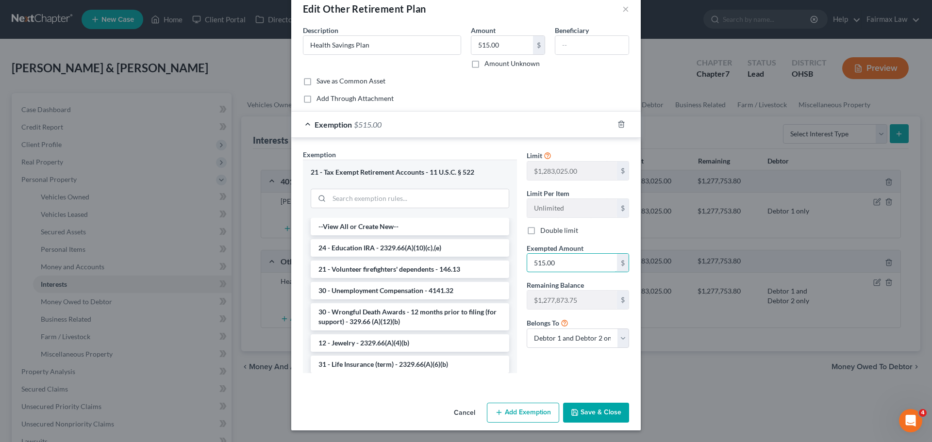
type input "515.00"
click at [602, 411] on button "Save & Close" at bounding box center [596, 413] width 66 height 20
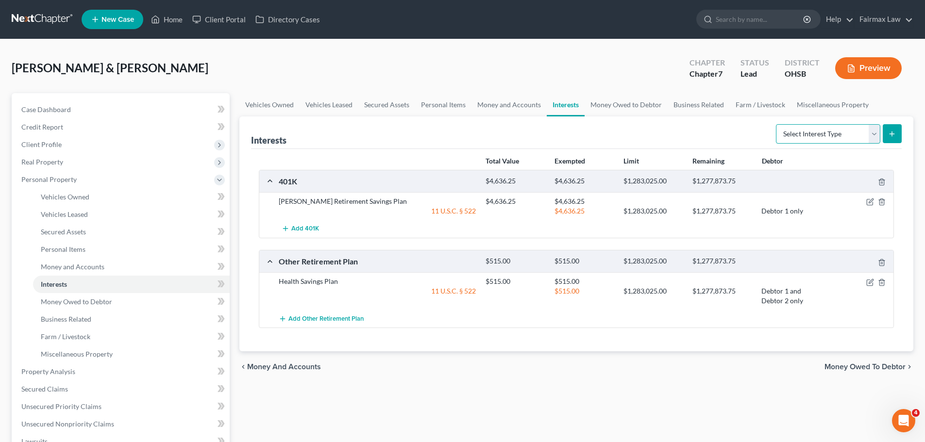
click at [840, 141] on select "Select Interest Type 401K Annuity Bond Education IRA Government Bond Government…" at bounding box center [828, 133] width 104 height 19
click at [841, 139] on select "Select Interest Type 401K Annuity Bond Education IRA Government Bond Government…" at bounding box center [828, 133] width 104 height 19
select select "term_life_insurance"
click at [777, 124] on select "Select Interest Type 401K Annuity Bond Education IRA Government Bond Government…" at bounding box center [828, 133] width 104 height 19
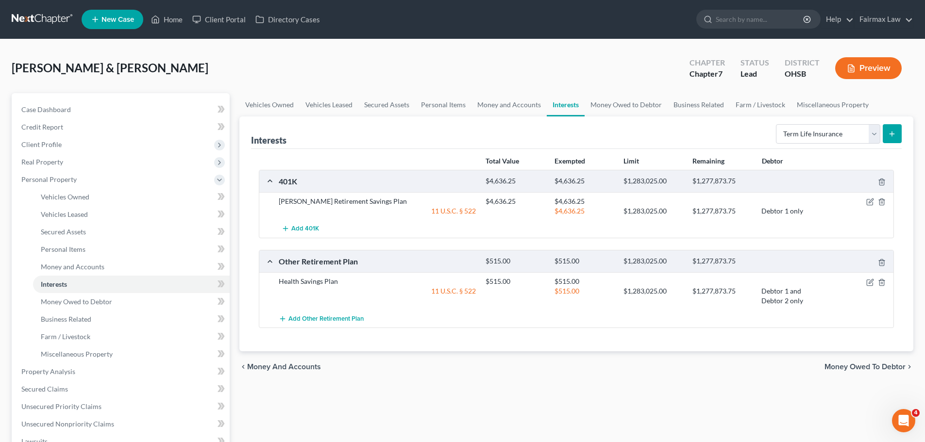
click at [885, 136] on button "submit" at bounding box center [892, 133] width 19 height 19
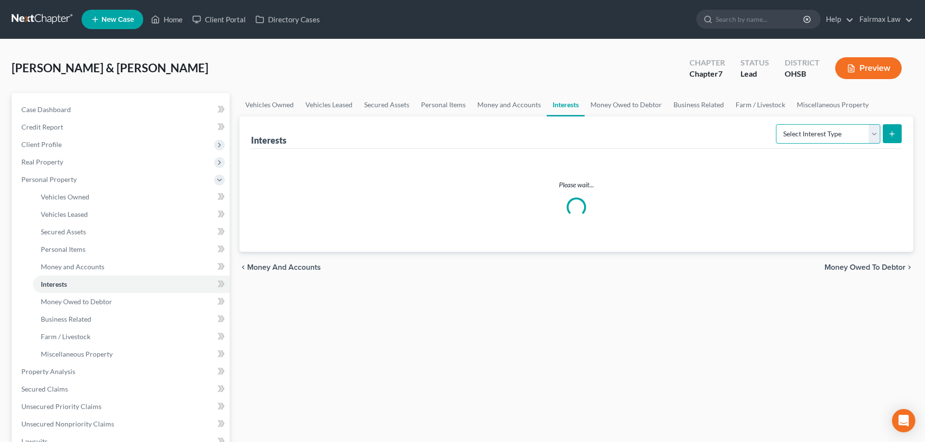
click at [828, 137] on select "Select Interest Type 401K Annuity Bond Education IRA Government Bond Government…" at bounding box center [828, 133] width 104 height 19
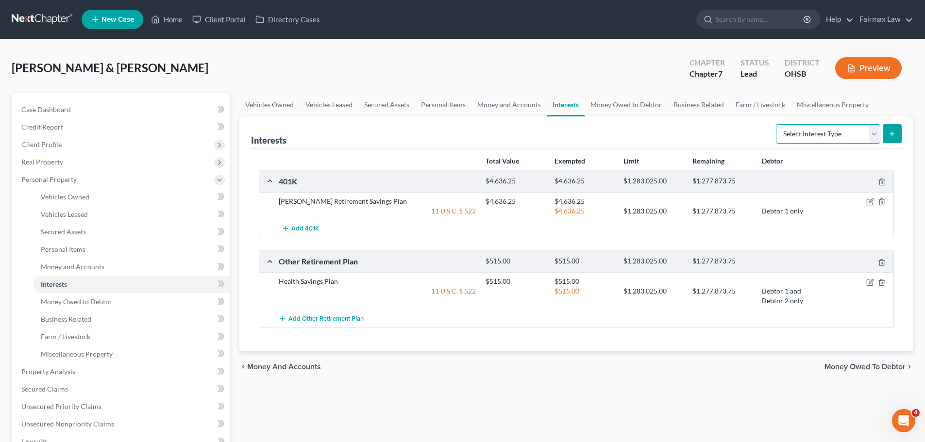
select select "term_life_insurance"
click at [777, 124] on select "Select Interest Type 401K Annuity Bond Education IRA Government Bond Government…" at bounding box center [828, 133] width 104 height 19
click at [901, 122] on div "Select Interest Type 401K Annuity Bond Education IRA Government Bond Government…" at bounding box center [837, 133] width 130 height 26
click at [892, 132] on line "submit" at bounding box center [892, 134] width 0 height 4
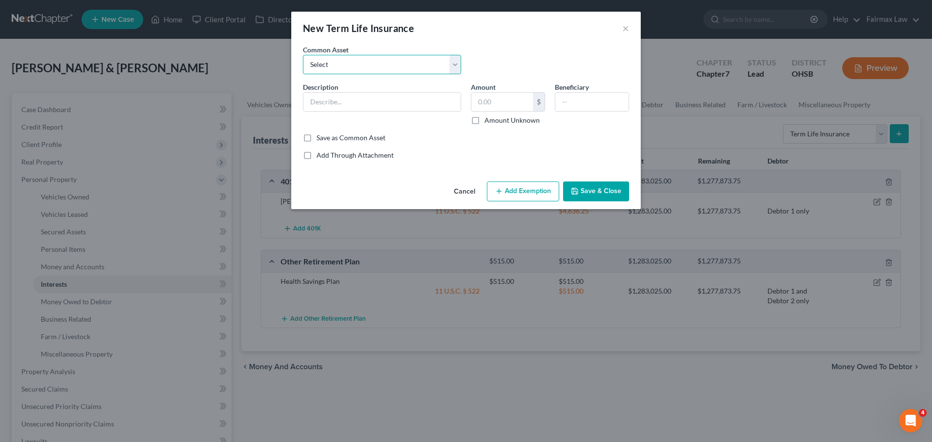
click at [360, 66] on select "Select Group Term Life Insurance through employer Group Life through Work Group…" at bounding box center [382, 64] width 158 height 19
select select "0"
click at [303, 55] on select "Select Group Term Life Insurance through employer Group Life through Work Group…" at bounding box center [382, 64] width 158 height 19
type input "Group Term Life Insurance through employer"
type input "0"
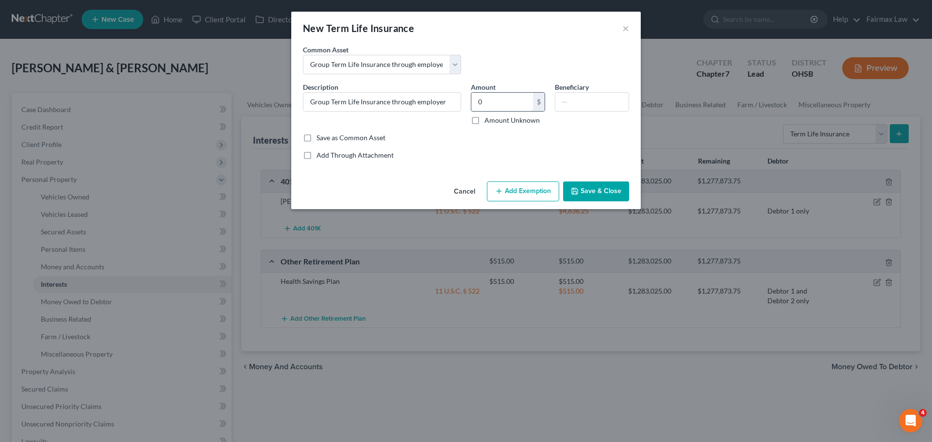
click at [496, 102] on input "0" at bounding box center [503, 102] width 62 height 18
click at [505, 101] on input "0" at bounding box center [503, 102] width 62 height 18
click at [584, 187] on button "Save & Close" at bounding box center [596, 192] width 66 height 20
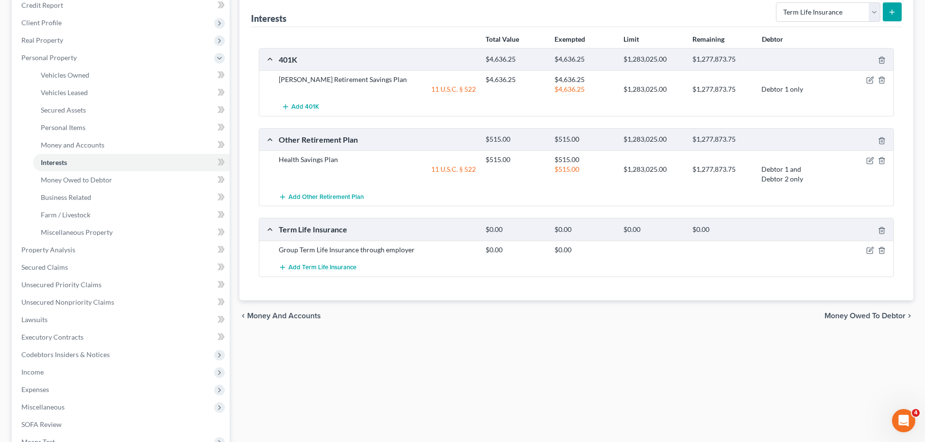
scroll to position [146, 0]
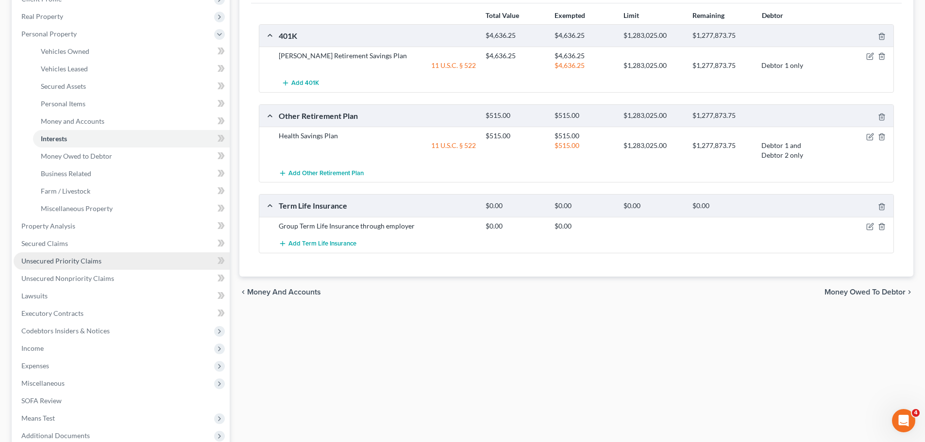
click at [70, 261] on span "Unsecured Priority Claims" at bounding box center [61, 261] width 80 height 8
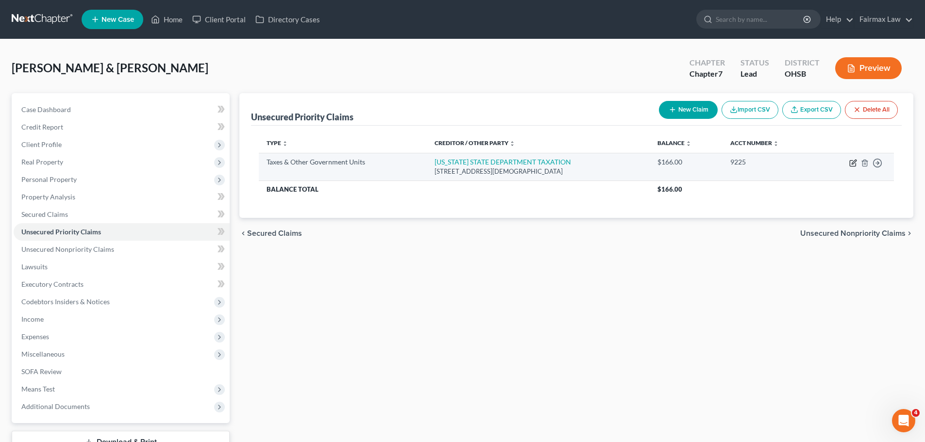
click at [852, 164] on icon "button" at bounding box center [853, 163] width 8 height 8
select select "2"
select select "36"
select select "2"
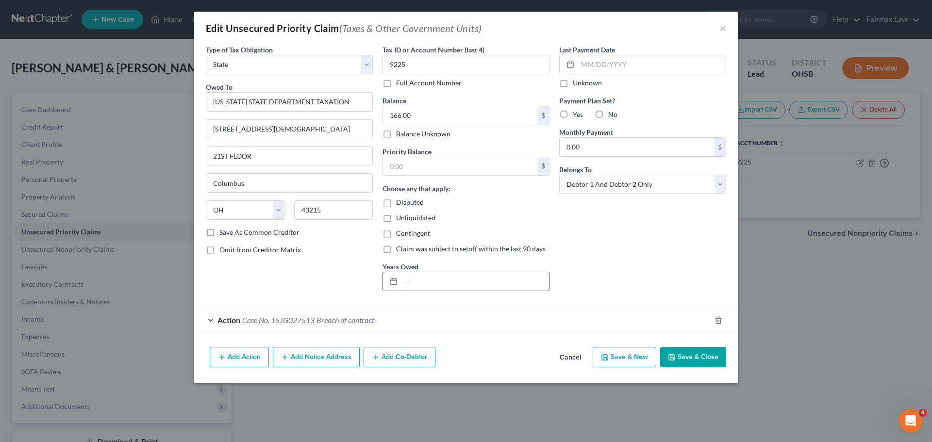
click at [453, 279] on input "text" at bounding box center [475, 281] width 148 height 18
click at [725, 30] on button "×" at bounding box center [723, 28] width 7 height 12
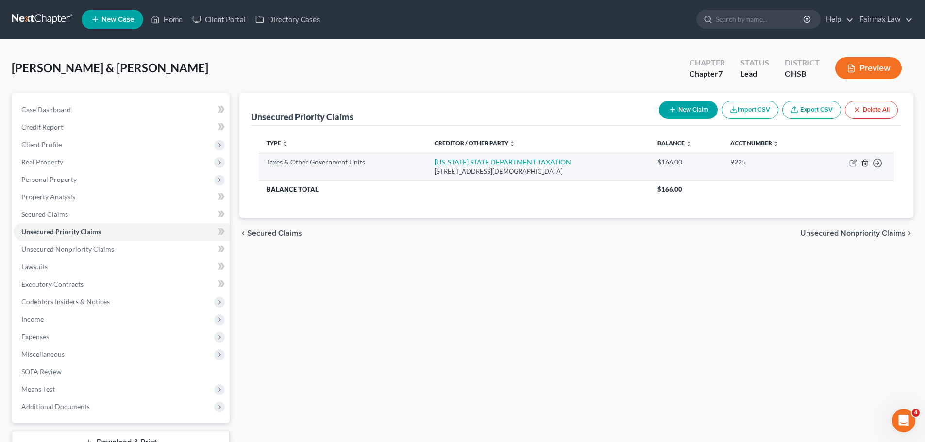
click at [866, 164] on icon "button" at bounding box center [865, 163] width 8 height 8
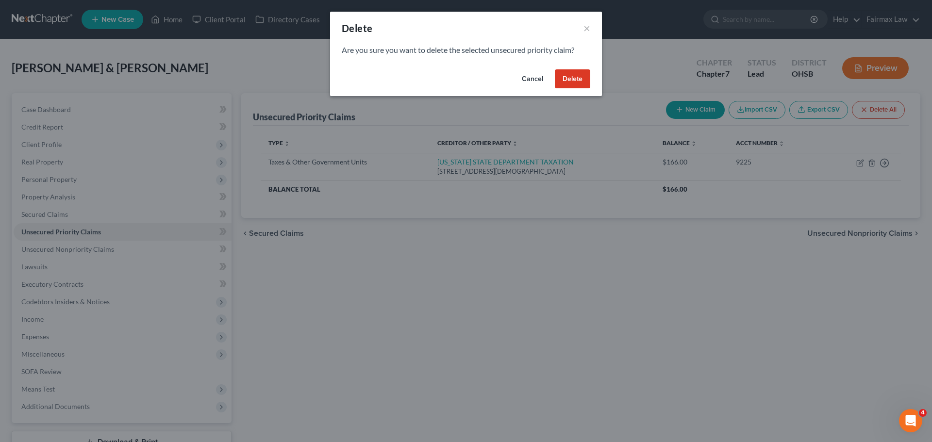
click at [572, 77] on button "Delete" at bounding box center [572, 78] width 35 height 19
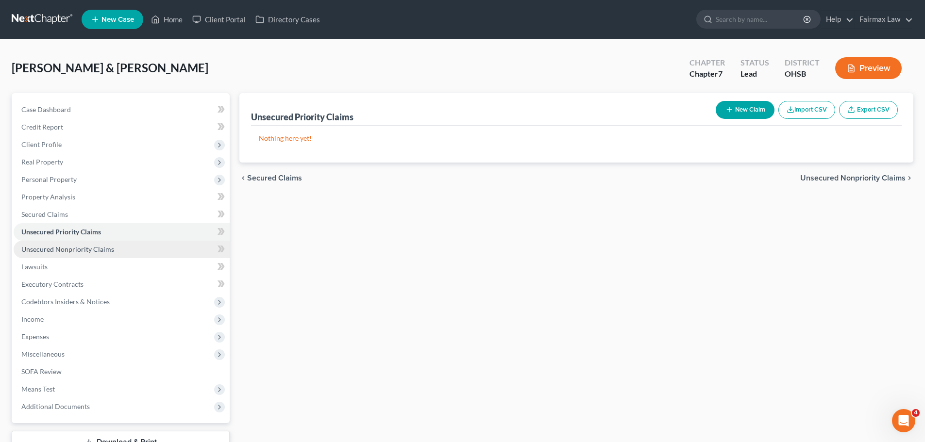
click at [70, 246] on span "Unsecured Nonpriority Claims" at bounding box center [67, 249] width 93 height 8
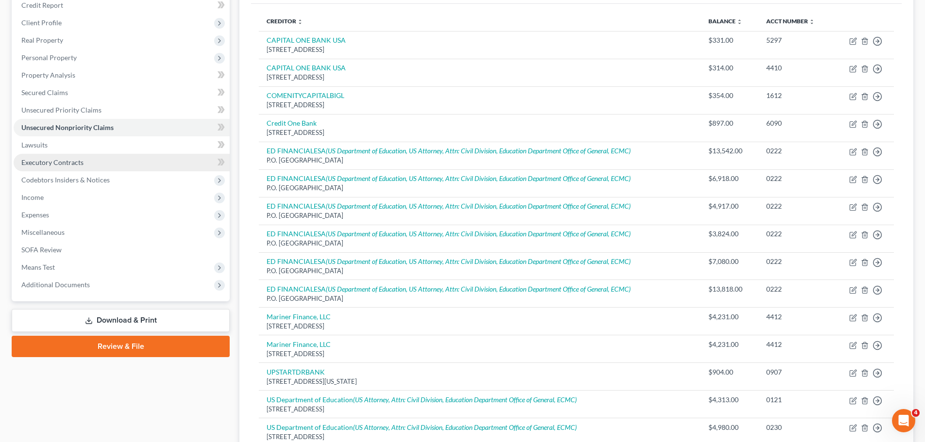
scroll to position [105, 0]
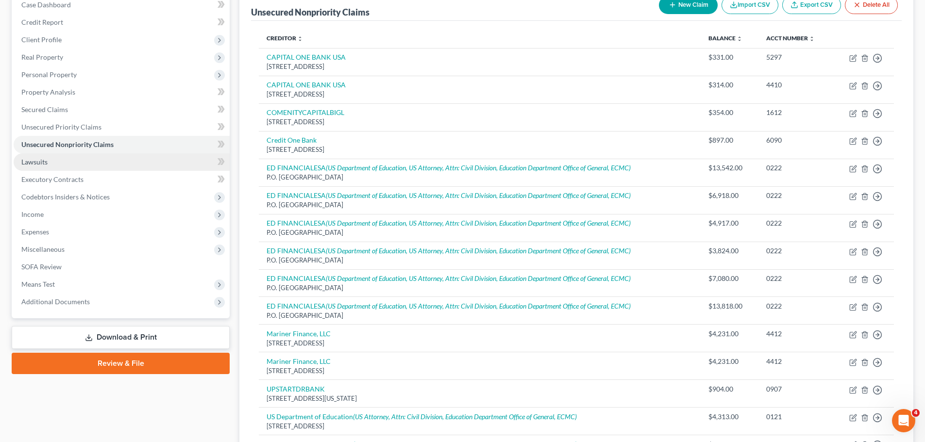
click at [50, 163] on link "Lawsuits" at bounding box center [122, 161] width 216 height 17
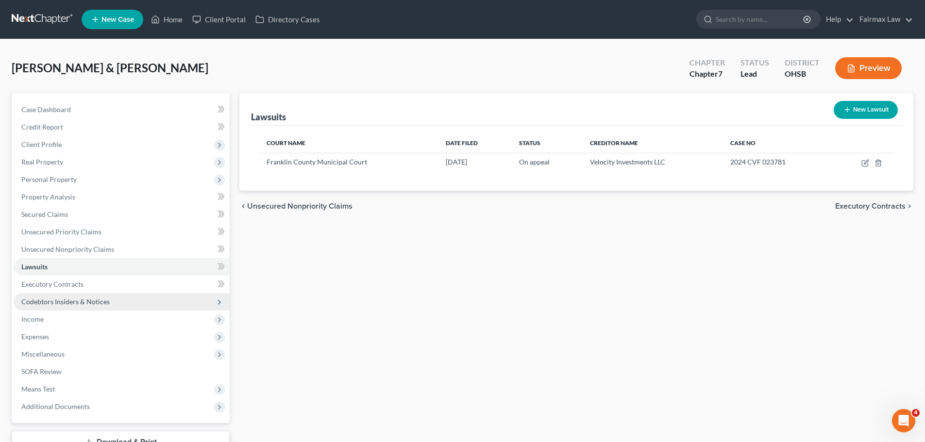
click at [77, 304] on span "Codebtors Insiders & Notices" at bounding box center [65, 302] width 88 height 8
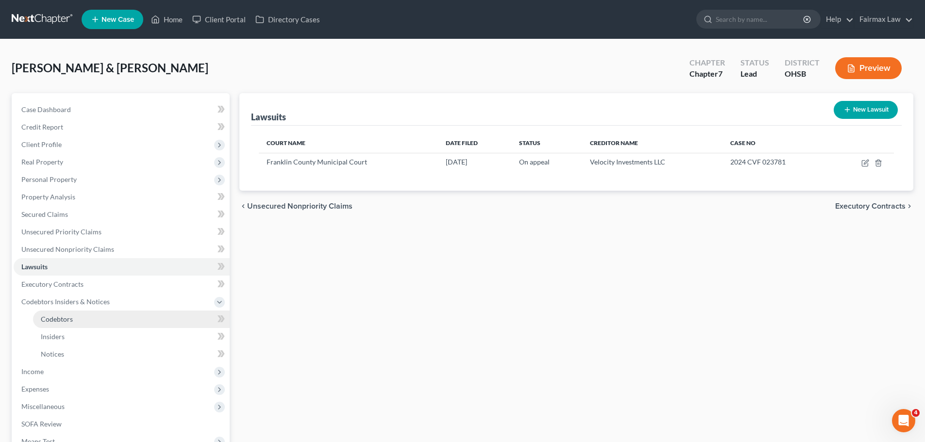
click at [67, 318] on span "Codebtors" at bounding box center [57, 319] width 32 height 8
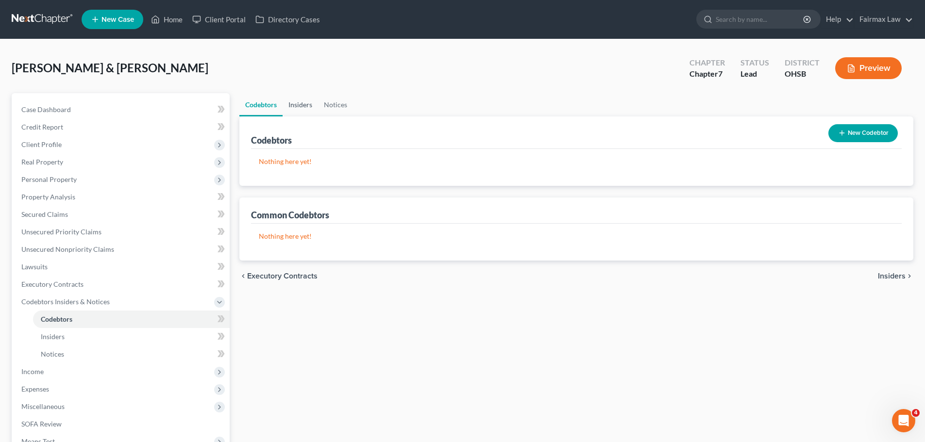
click at [305, 113] on link "Insiders" at bounding box center [300, 104] width 35 height 23
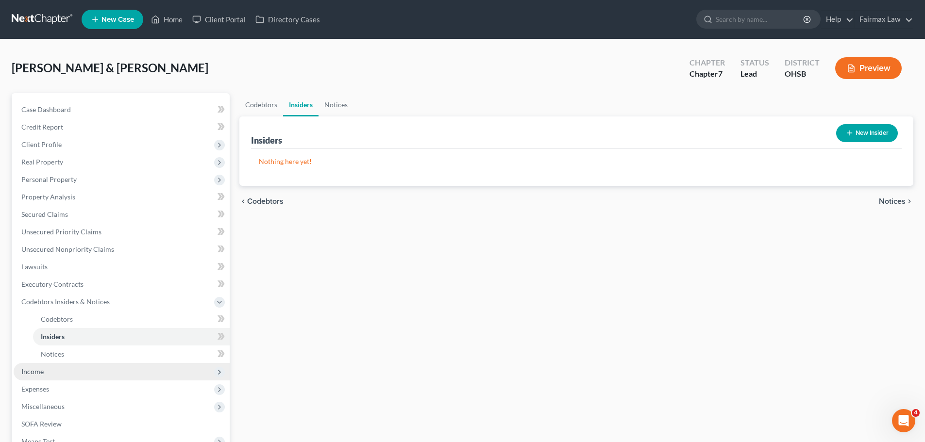
click at [35, 372] on span "Income" at bounding box center [32, 372] width 22 height 8
click at [75, 334] on span "Employment Income" at bounding box center [72, 337] width 62 height 8
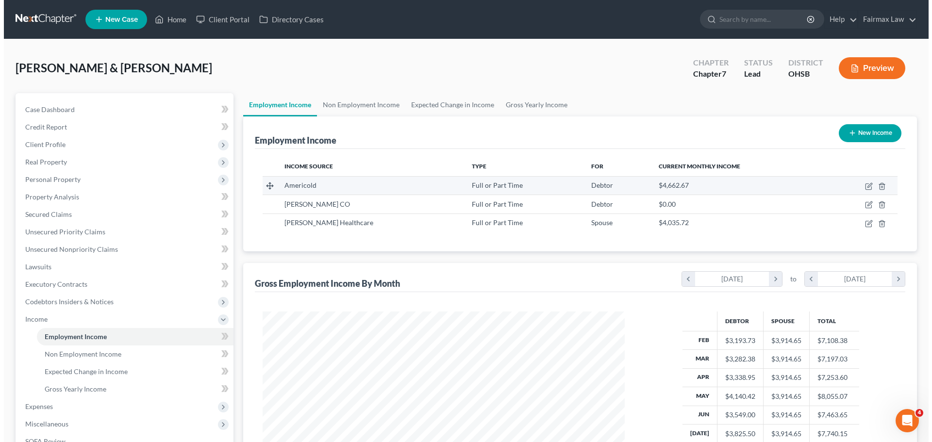
scroll to position [181, 382]
click at [868, 184] on icon "button" at bounding box center [866, 187] width 8 height 8
select select "0"
select select "10"
select select "3"
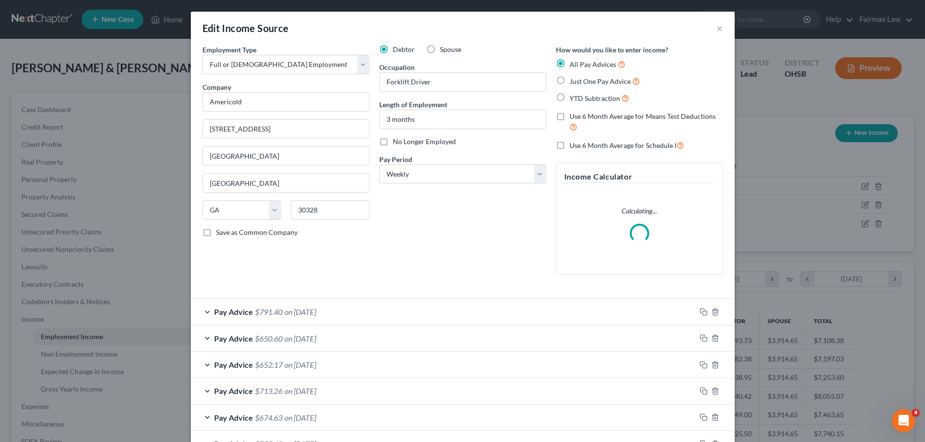
scroll to position [183, 385]
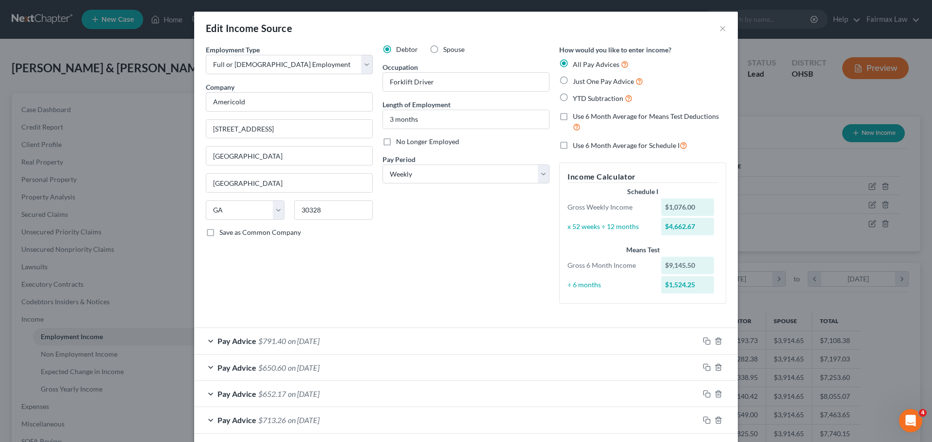
click at [723, 31] on div "Edit Income Source ×" at bounding box center [466, 28] width 544 height 33
click at [720, 27] on button "×" at bounding box center [723, 28] width 7 height 12
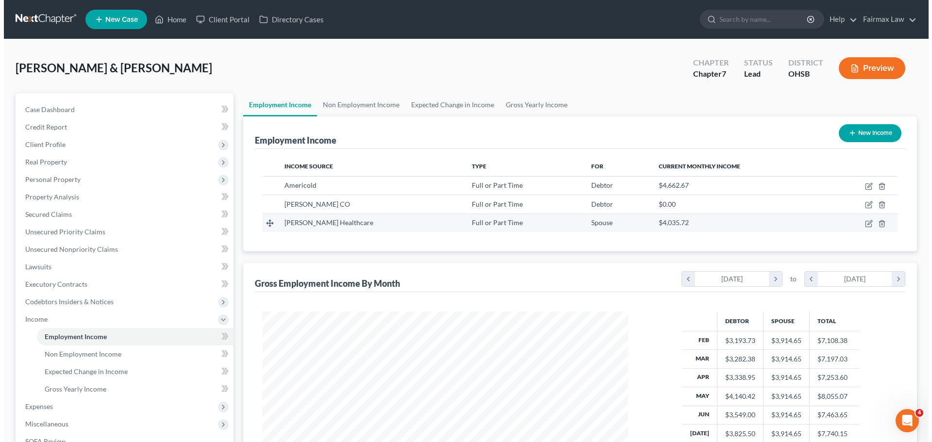
scroll to position [485470, 485269]
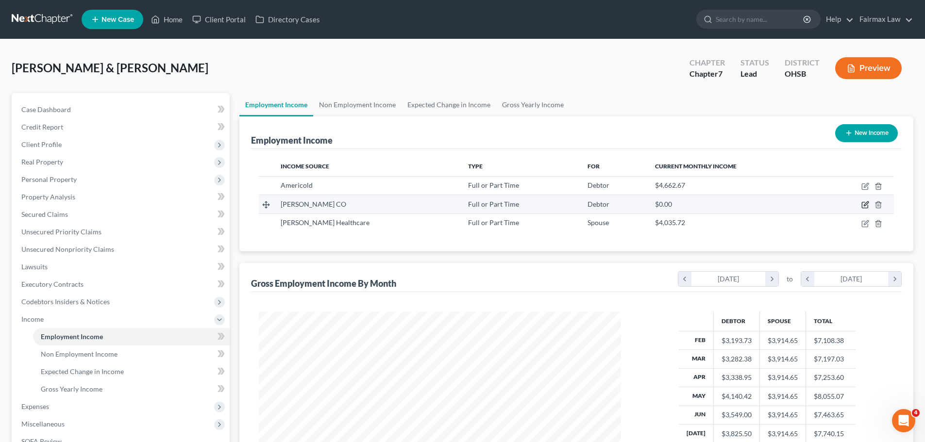
click at [866, 207] on icon "button" at bounding box center [866, 205] width 8 height 8
select select "0"
select select "10"
select select "2"
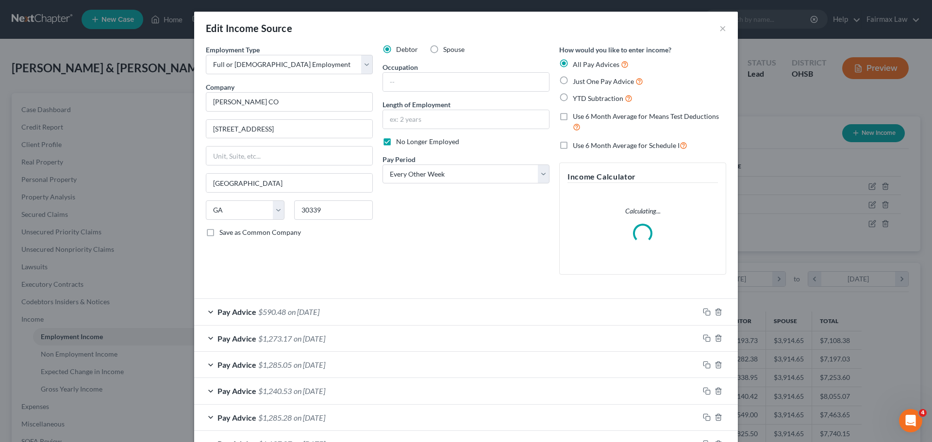
scroll to position [183, 385]
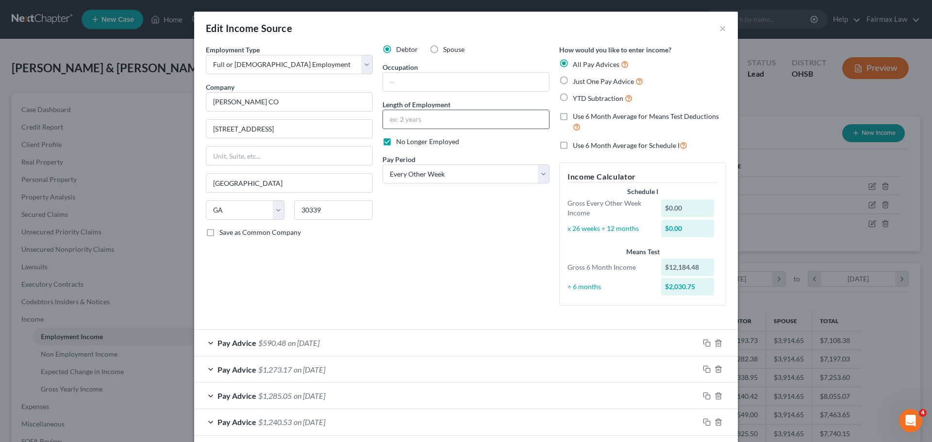
click at [398, 120] on input "text" at bounding box center [466, 119] width 166 height 18
type input "2 years"
click at [402, 83] on input "text" at bounding box center [466, 82] width 166 height 18
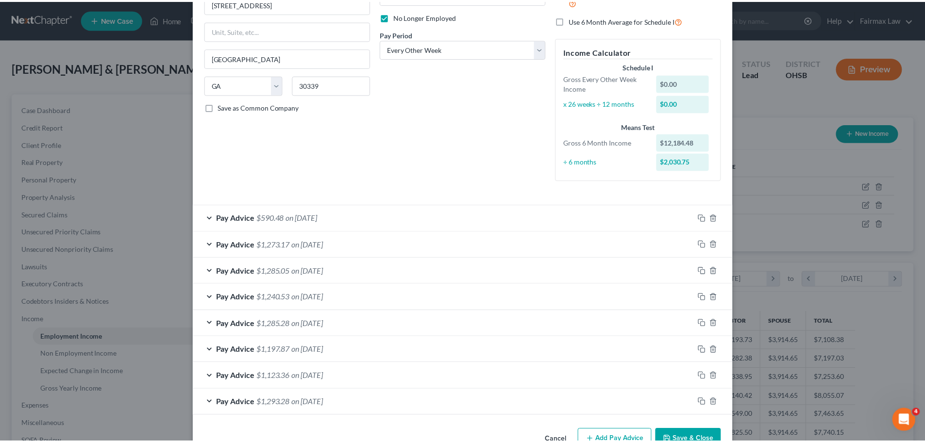
scroll to position [152, 0]
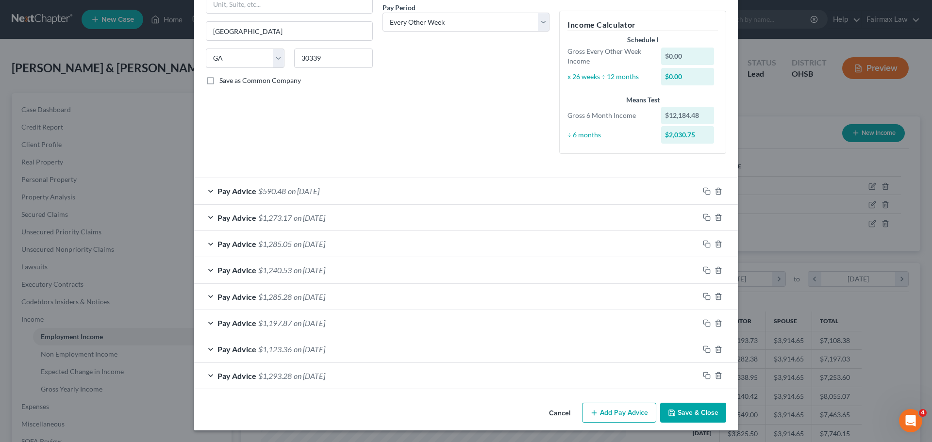
type input "Warehouse worker"
click at [686, 408] on button "Save & Close" at bounding box center [693, 413] width 66 height 20
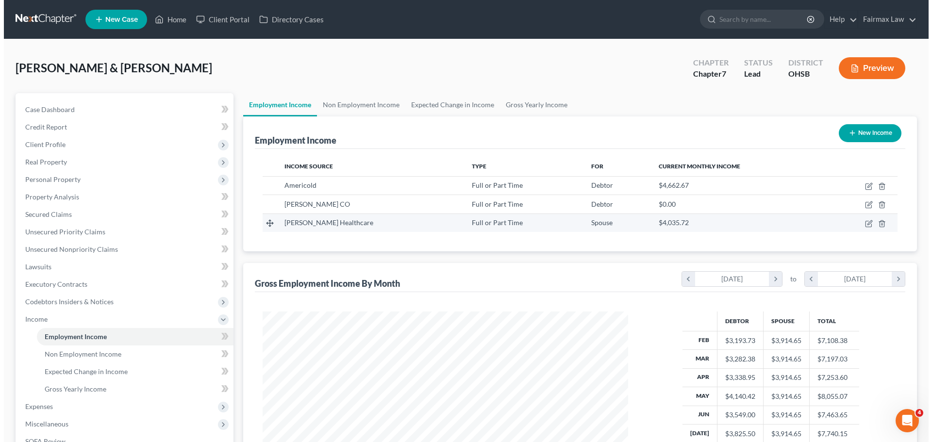
scroll to position [485470, 485269]
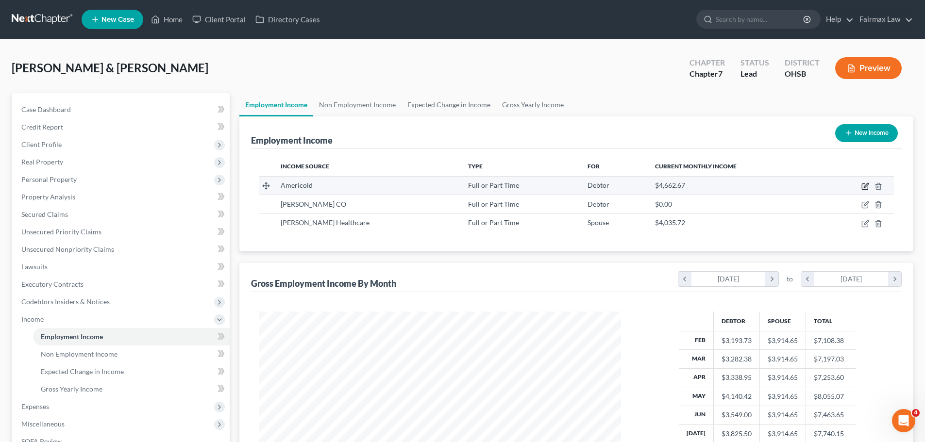
click at [864, 187] on icon "button" at bounding box center [866, 185] width 4 height 4
select select "0"
select select "10"
select select "3"
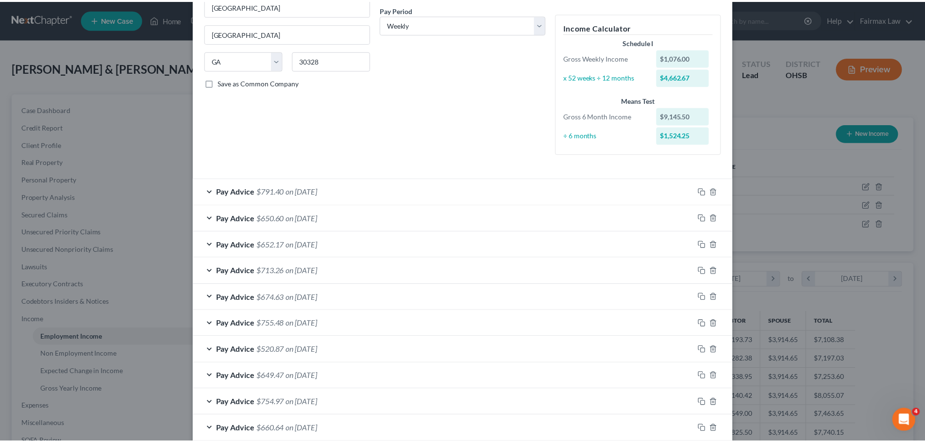
scroll to position [203, 0]
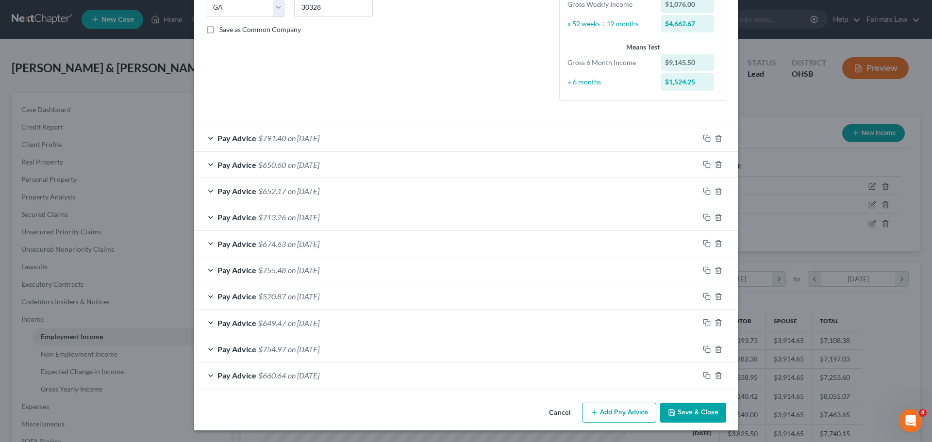
click at [702, 413] on button "Save & Close" at bounding box center [693, 413] width 66 height 20
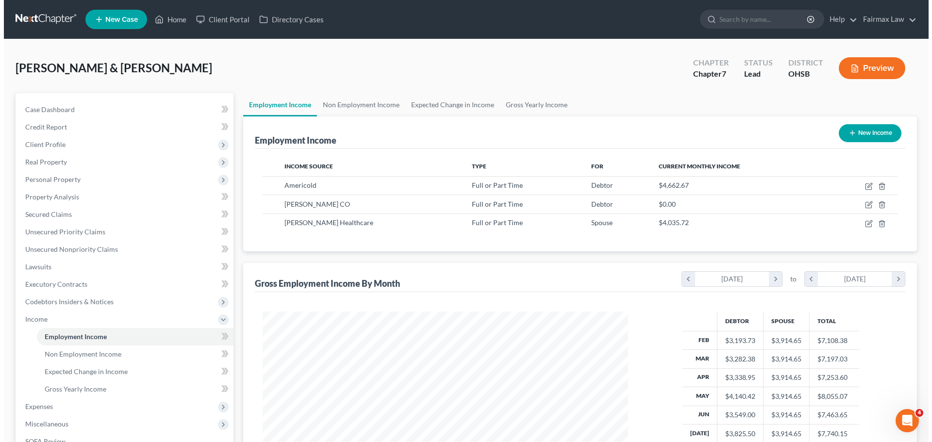
scroll to position [485470, 485269]
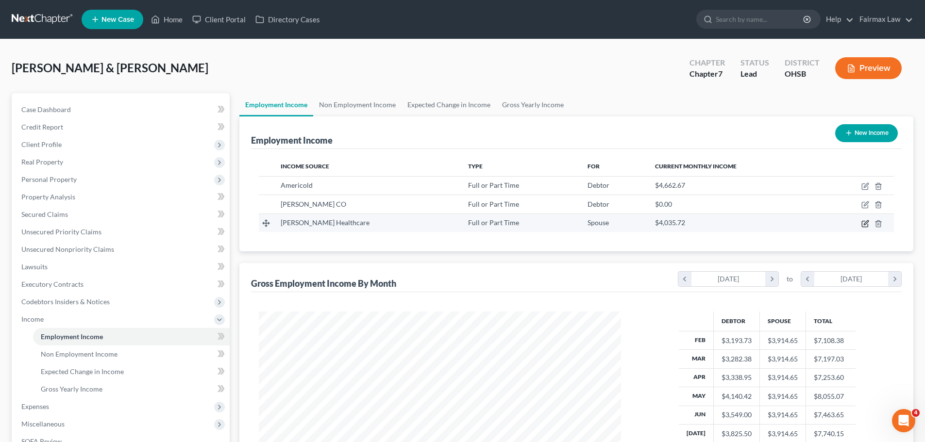
click at [867, 225] on icon "button" at bounding box center [866, 224] width 8 height 8
select select "0"
select select "4"
select select "2"
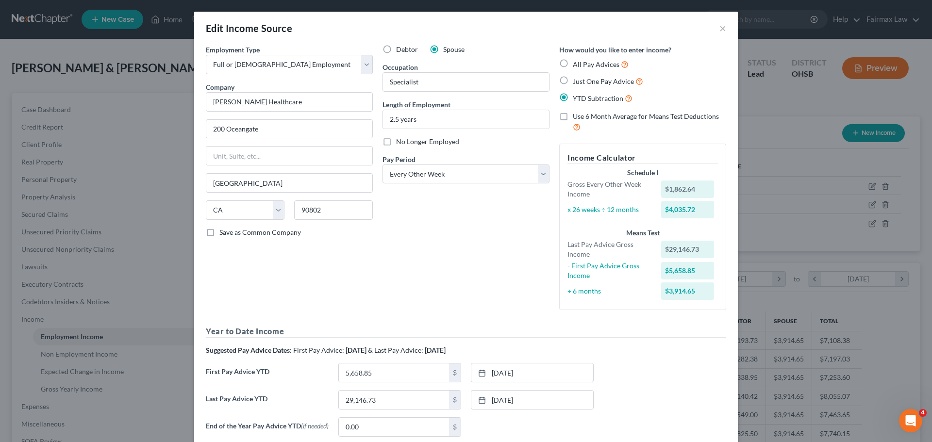
scroll to position [92, 0]
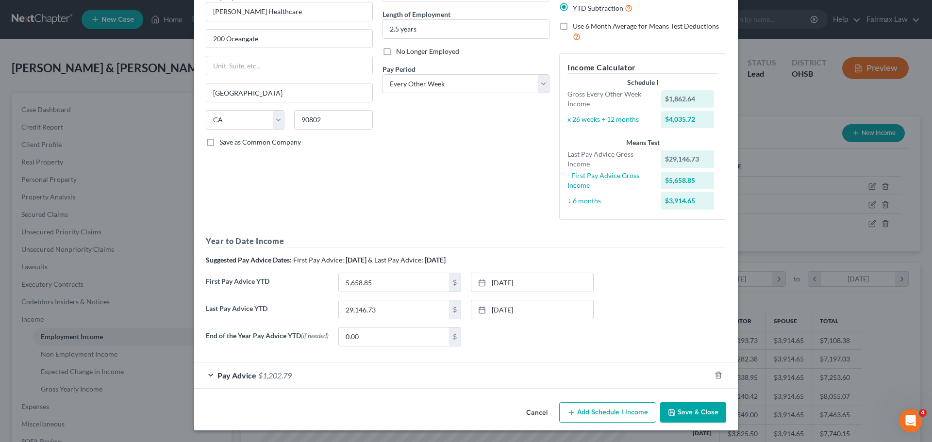
click at [268, 383] on div "Pay Advice $1,202.79" at bounding box center [452, 376] width 517 height 26
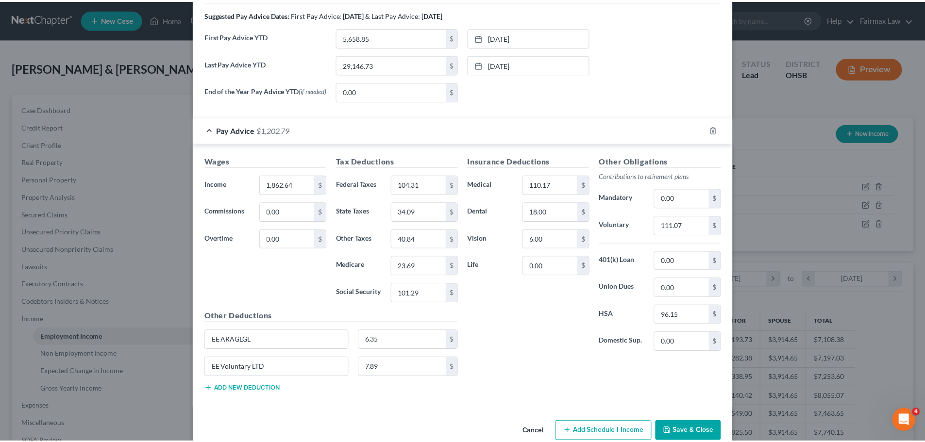
scroll to position [356, 0]
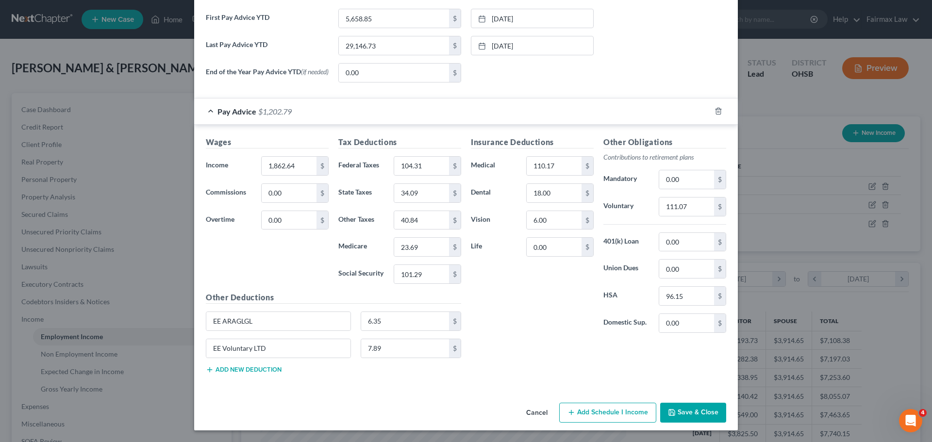
click at [676, 416] on button "Save & Close" at bounding box center [693, 413] width 66 height 20
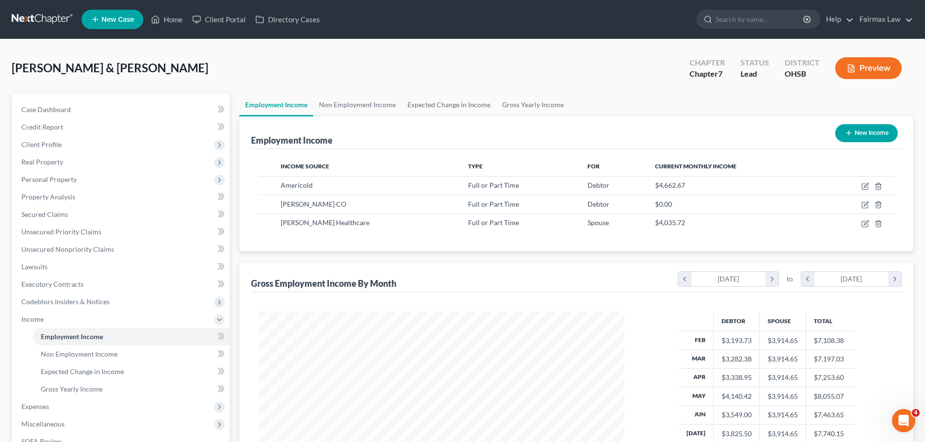
scroll to position [485470, 485269]
click at [358, 99] on link "Non Employment Income" at bounding box center [357, 104] width 88 height 23
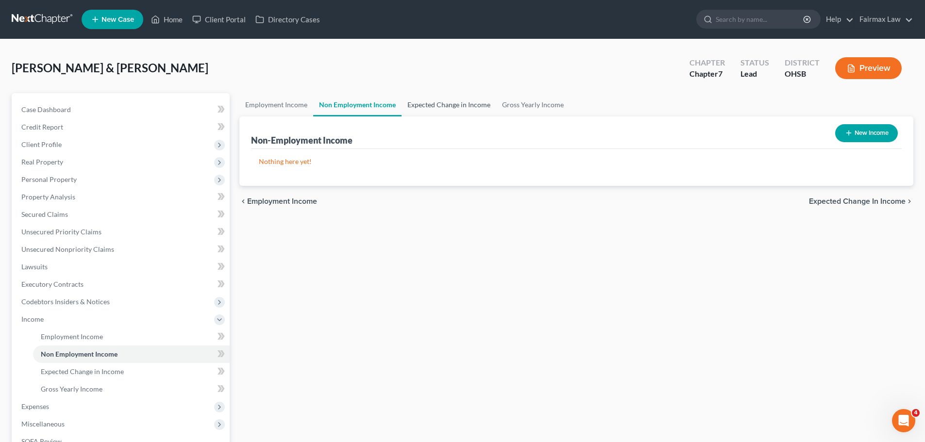
click at [425, 110] on link "Expected Change in Income" at bounding box center [449, 104] width 95 height 23
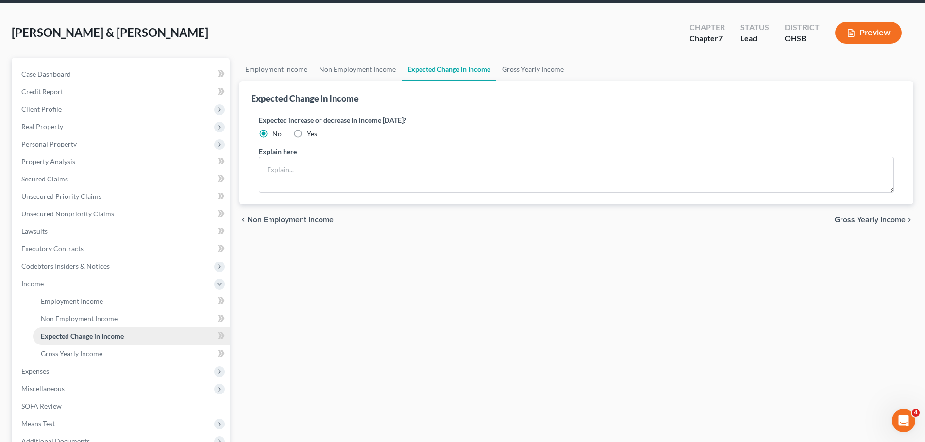
scroll to position [49, 0]
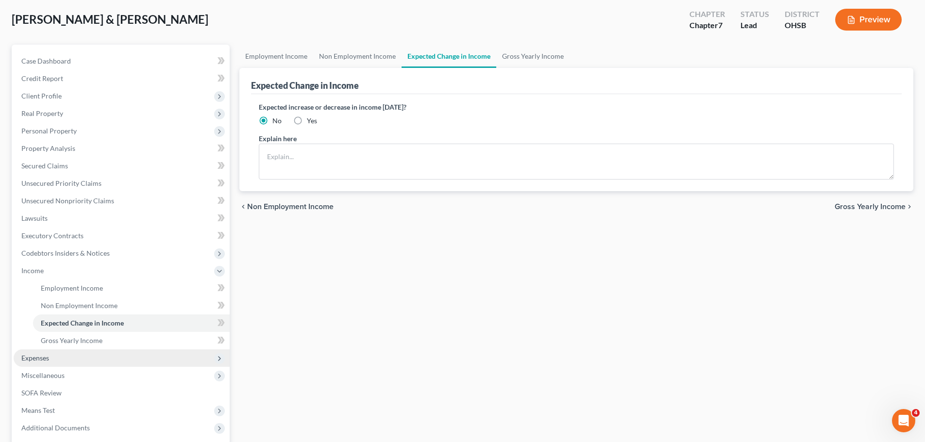
click at [34, 353] on span "Expenses" at bounding box center [122, 358] width 216 height 17
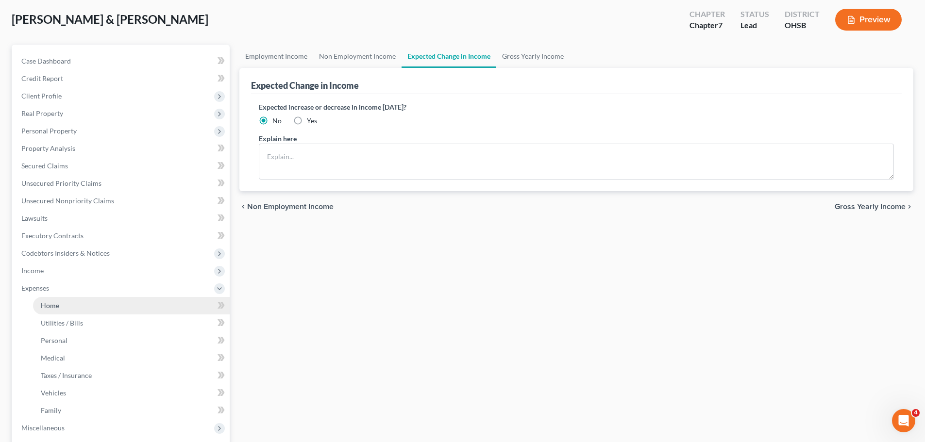
click at [48, 310] on link "Home" at bounding box center [131, 305] width 197 height 17
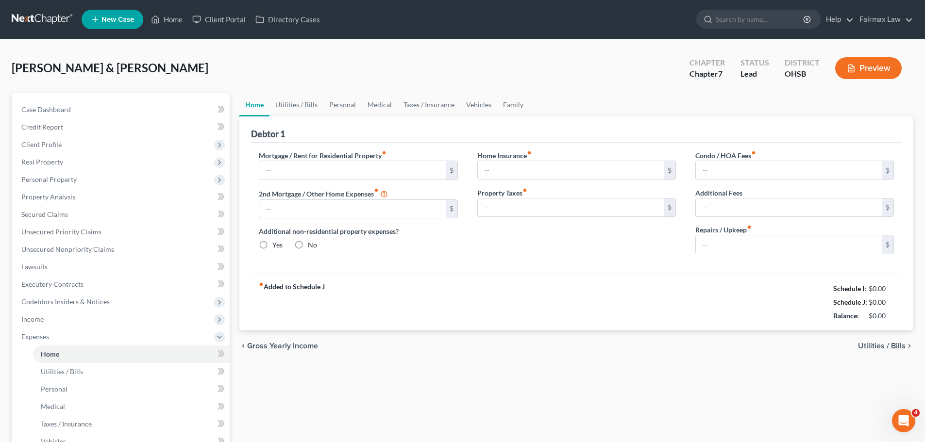
type input "0.00"
radio input "true"
type input "0.00"
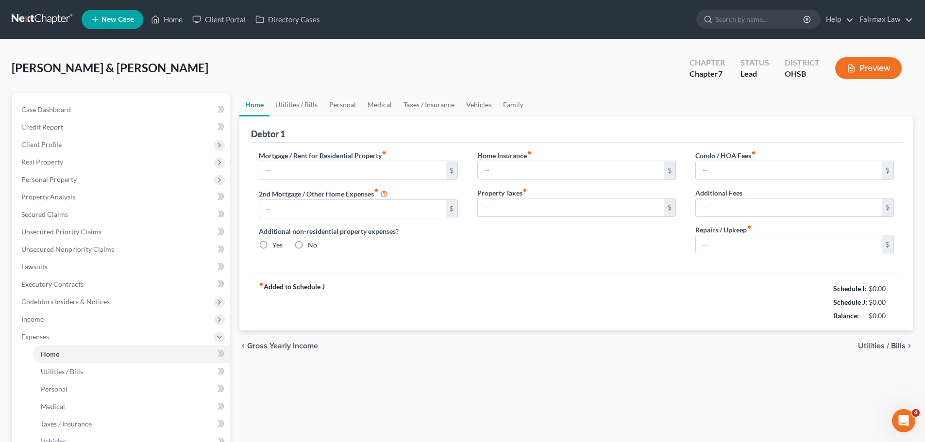
type input "0.00"
click at [310, 111] on link "Utilities / Bills" at bounding box center [297, 104] width 54 height 23
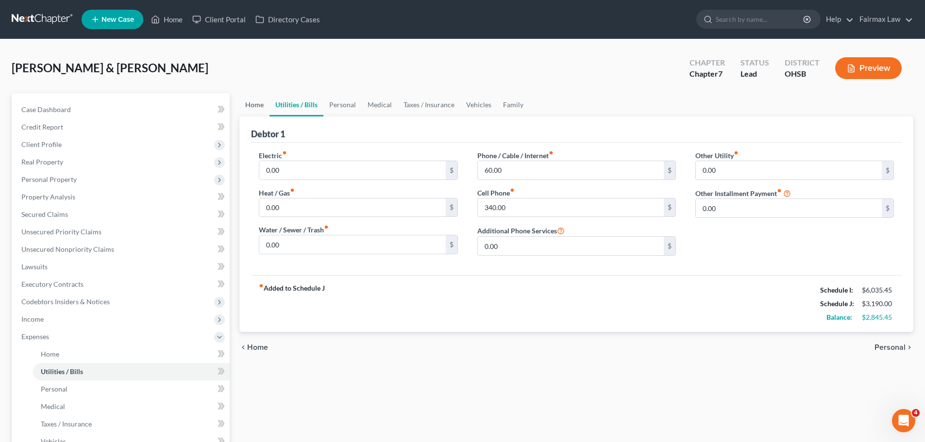
click at [254, 105] on link "Home" at bounding box center [254, 104] width 30 height 23
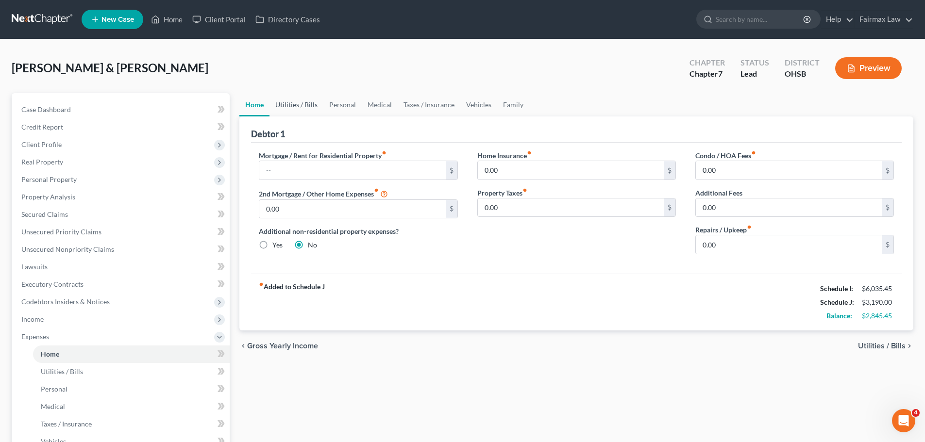
click at [288, 103] on link "Utilities / Bills" at bounding box center [297, 104] width 54 height 23
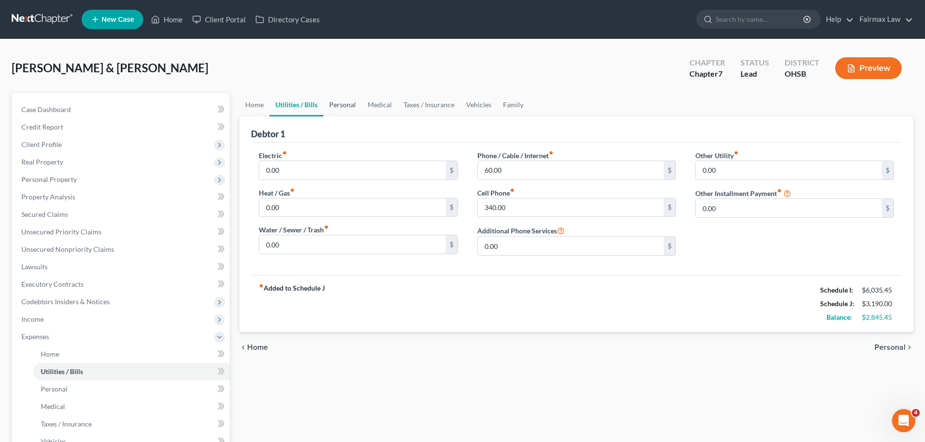
click at [334, 100] on link "Personal" at bounding box center [342, 104] width 38 height 23
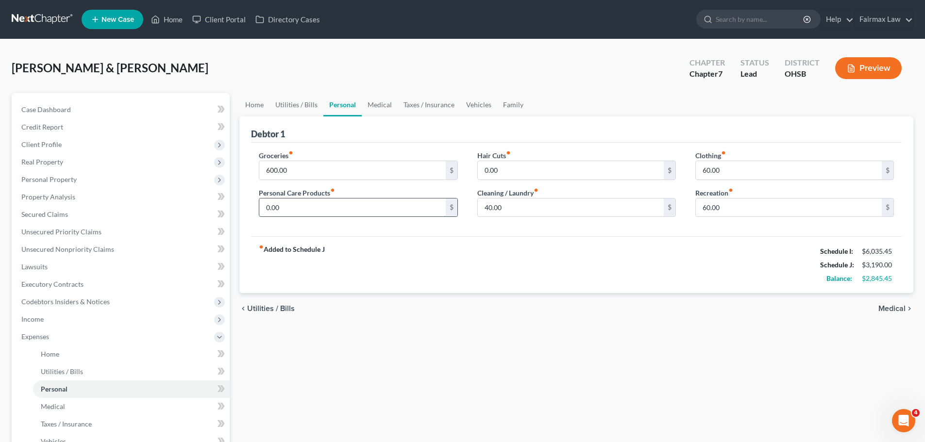
click at [305, 213] on input "0.00" at bounding box center [352, 208] width 186 height 18
type input "50.00"
click at [440, 267] on div "fiber_manual_record Added to Schedule J Schedule I: $6,035.45 Schedule J: $3,24…" at bounding box center [576, 265] width 651 height 57
click at [722, 178] on input "60.00" at bounding box center [789, 170] width 186 height 18
type input "15.00"
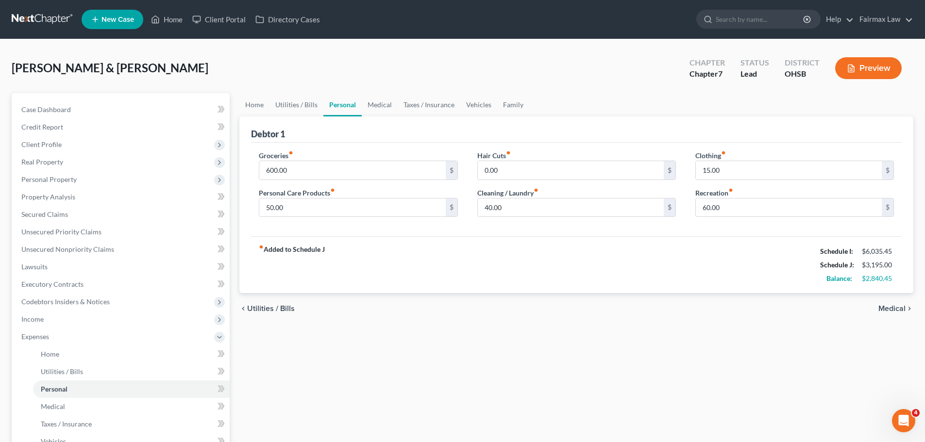
click at [692, 293] on div "fiber_manual_record Added to Schedule J Schedule I: $6,035.45 Schedule J: $3,19…" at bounding box center [576, 265] width 651 height 57
click at [736, 208] on input "60.00" at bounding box center [789, 208] width 186 height 18
type input "80.00"
click at [575, 316] on div "chevron_left Utilities / Bills Medical chevron_right" at bounding box center [576, 308] width 674 height 31
click at [332, 206] on input "50.00" at bounding box center [352, 208] width 186 height 18
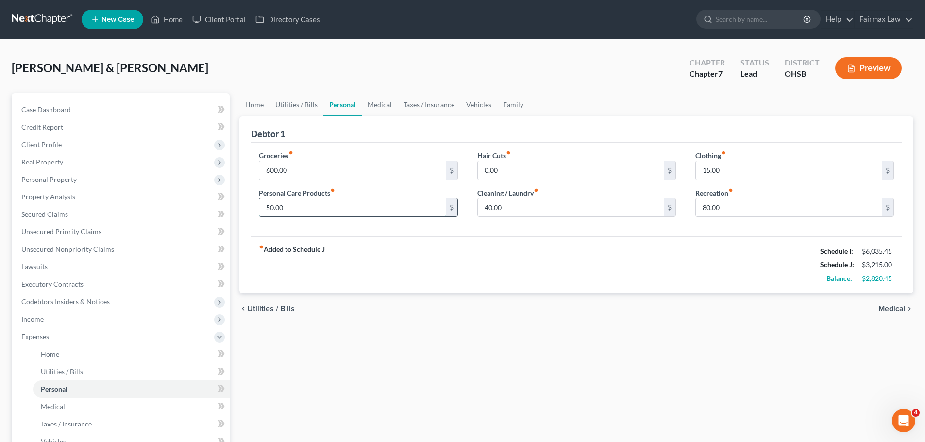
click at [332, 206] on input "50.00" at bounding box center [352, 208] width 186 height 18
click at [385, 103] on link "Medical" at bounding box center [380, 104] width 36 height 23
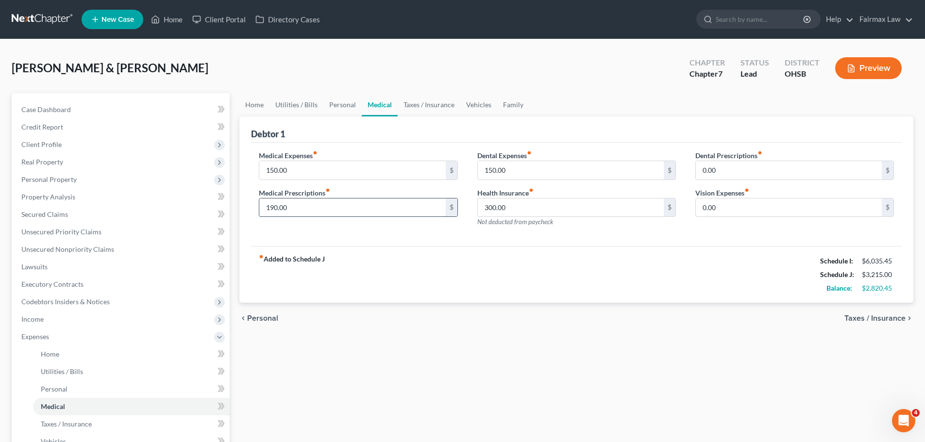
click at [289, 203] on input "190.00" at bounding box center [352, 208] width 186 height 18
type input "0.00"
click at [282, 163] on input "150.00" at bounding box center [352, 170] width 186 height 18
type input "115.00"
click at [469, 279] on div "fiber_manual_record Added to Schedule J Schedule I: $6,035.45 Schedule J: $2,99…" at bounding box center [576, 274] width 651 height 57
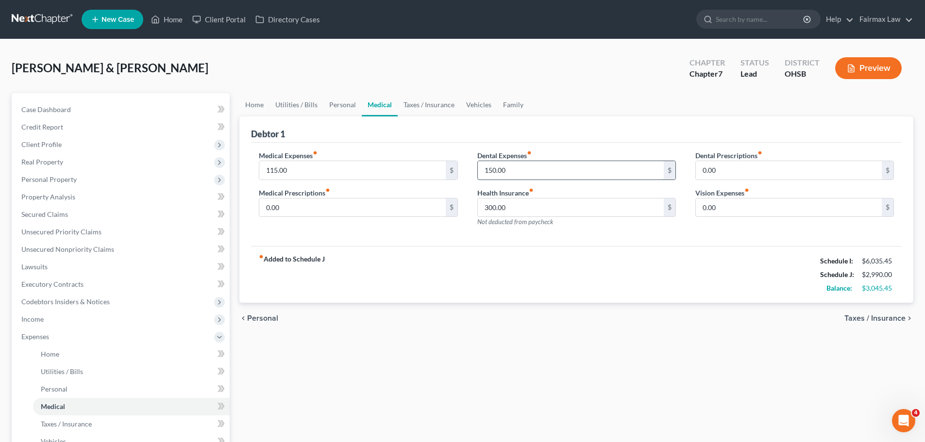
click at [501, 162] on input "150.00" at bounding box center [571, 170] width 186 height 18
type input "0.00"
click at [507, 211] on input "300.00" at bounding box center [571, 208] width 186 height 18
type input "0.00"
click at [579, 274] on div "fiber_manual_record Added to Schedule J Schedule I: $6,035.45 Schedule J: $2,54…" at bounding box center [576, 274] width 651 height 57
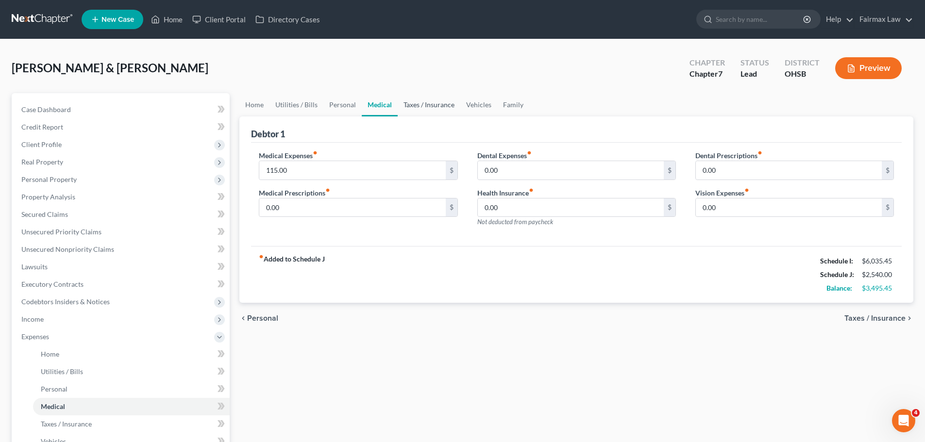
click at [432, 102] on link "Taxes / Insurance" at bounding box center [429, 104] width 63 height 23
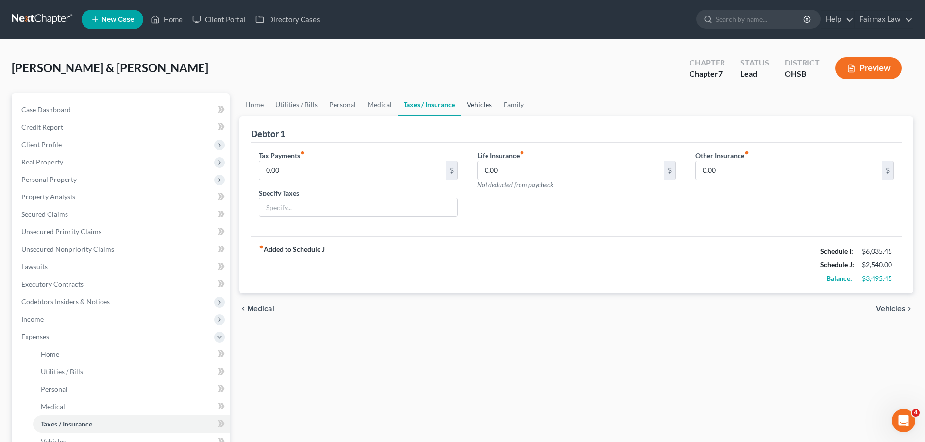
click at [464, 104] on link "Vehicles" at bounding box center [479, 104] width 37 height 23
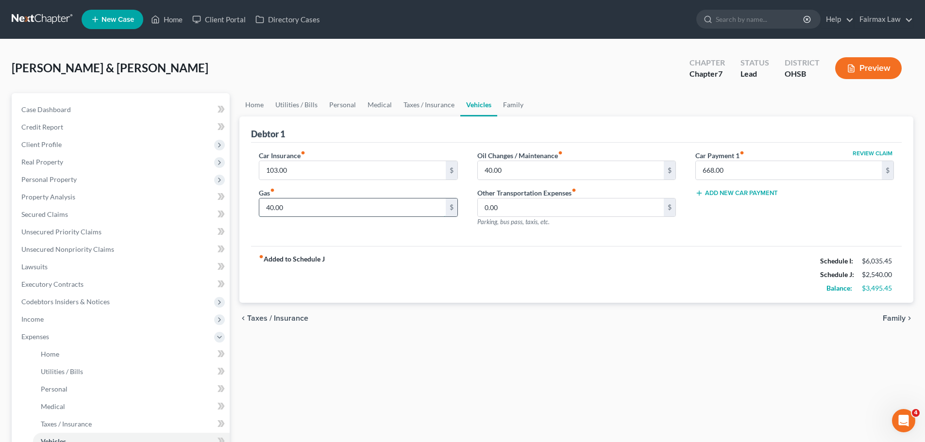
click at [330, 212] on input "40.00" at bounding box center [352, 208] width 186 height 18
type input "45.00"
click at [402, 271] on div "fiber_manual_record Added to Schedule J Schedule I: $6,035.45 Schedule J: $2,54…" at bounding box center [576, 274] width 651 height 57
click at [511, 172] on input "40.00" at bounding box center [571, 170] width 186 height 18
click at [544, 174] on input "40.00" at bounding box center [571, 170] width 186 height 18
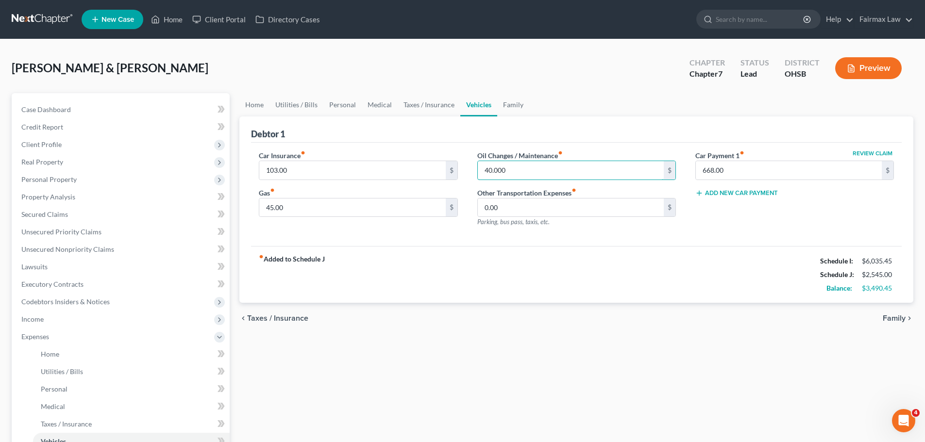
type input "40.00"
click at [632, 289] on div "fiber_manual_record Added to Schedule J Schedule I: $6,035.45 Schedule J: $2,54…" at bounding box center [576, 274] width 651 height 57
click at [517, 110] on link "Family" at bounding box center [513, 104] width 32 height 23
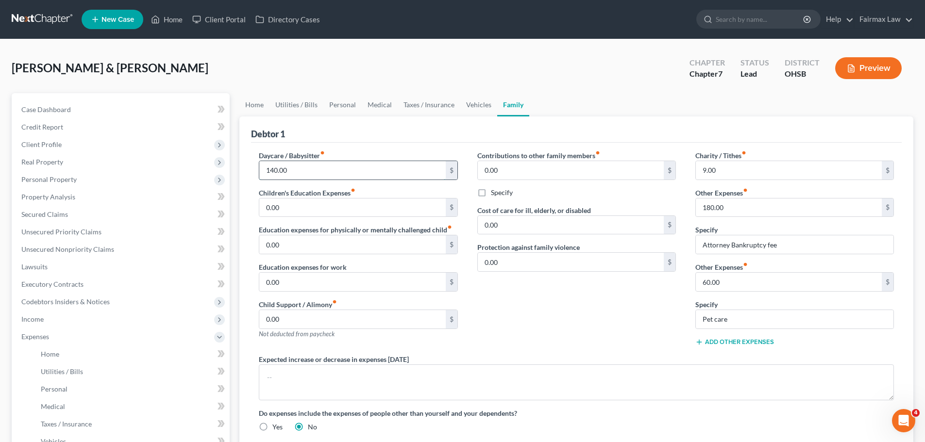
click at [330, 175] on input "140.00" at bounding box center [352, 170] width 186 height 18
type input "280.00"
click at [360, 123] on div "Debtor 1" at bounding box center [576, 130] width 651 height 26
click at [266, 212] on input "0.00" at bounding box center [352, 208] width 186 height 18
type input "200.00"
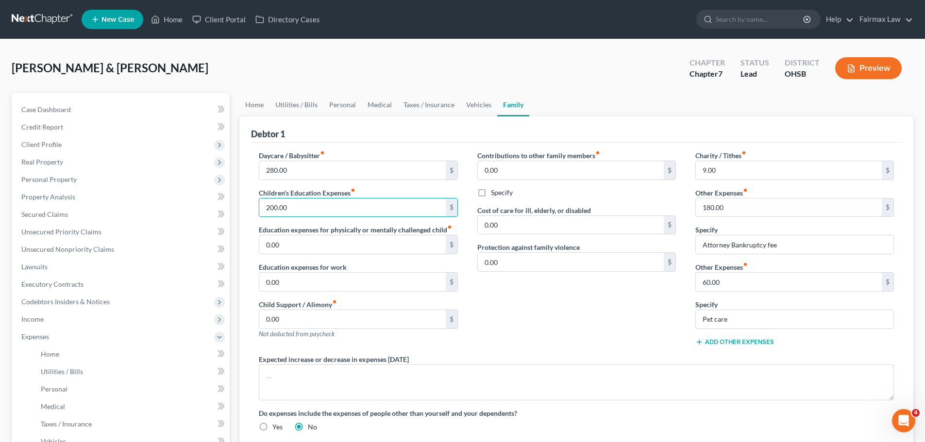
click at [578, 303] on div "Contributions to other family members fiber_manual_record 0.00 $ Specify Cost o…" at bounding box center [577, 253] width 218 height 204
click at [739, 177] on input "9.00" at bounding box center [789, 170] width 186 height 18
type input "0.00"
click at [592, 317] on div "Contributions to other family members fiber_manual_record 0.00 $ Specify Cost o…" at bounding box center [577, 253] width 218 height 204
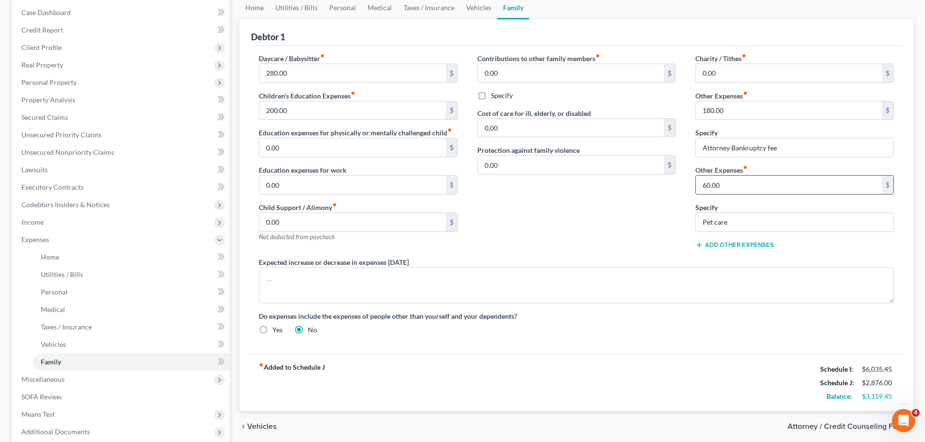
click at [762, 184] on input "60.00" at bounding box center [789, 185] width 186 height 18
type input "80.00"
click at [609, 228] on div "Contributions to other family members fiber_manual_record 0.00 $ Specify Cost o…" at bounding box center [577, 155] width 218 height 204
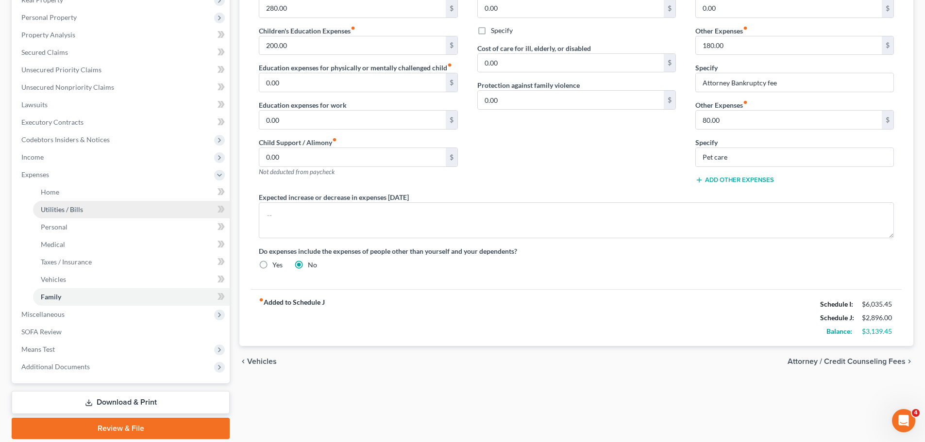
scroll to position [146, 0]
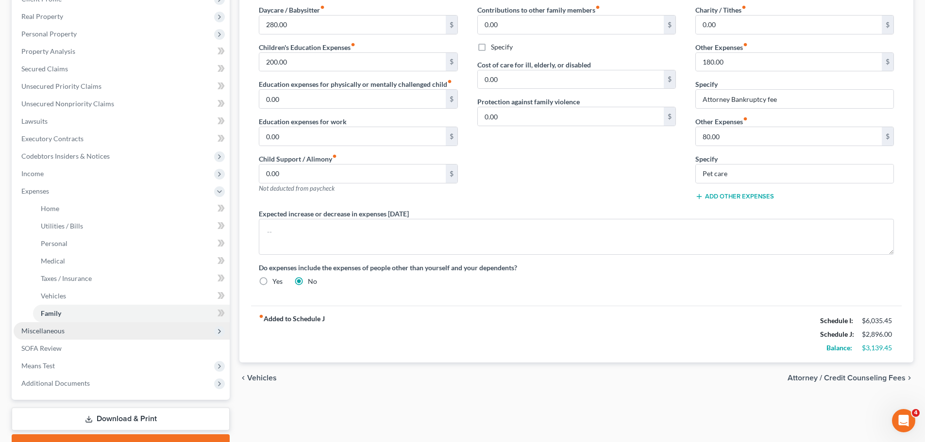
click at [61, 329] on span "Miscellaneous" at bounding box center [42, 331] width 43 height 8
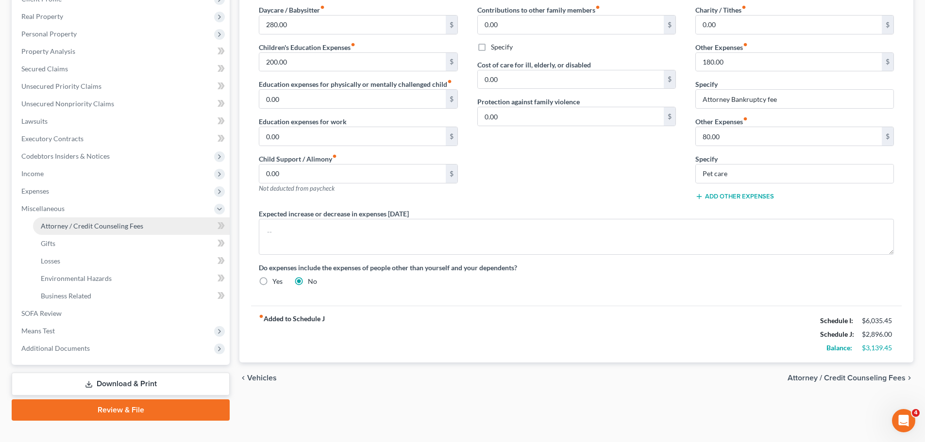
click at [86, 219] on link "Attorney / Credit Counseling Fees" at bounding box center [131, 226] width 197 height 17
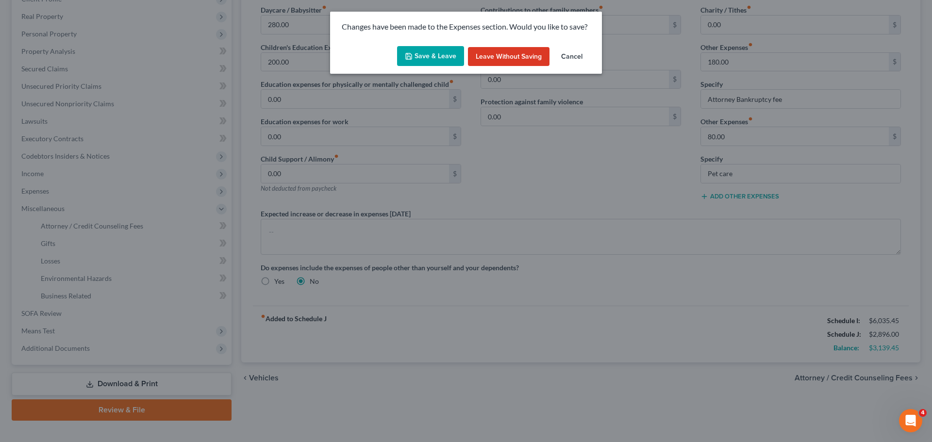
click at [416, 57] on button "Save & Leave" at bounding box center [430, 56] width 67 height 20
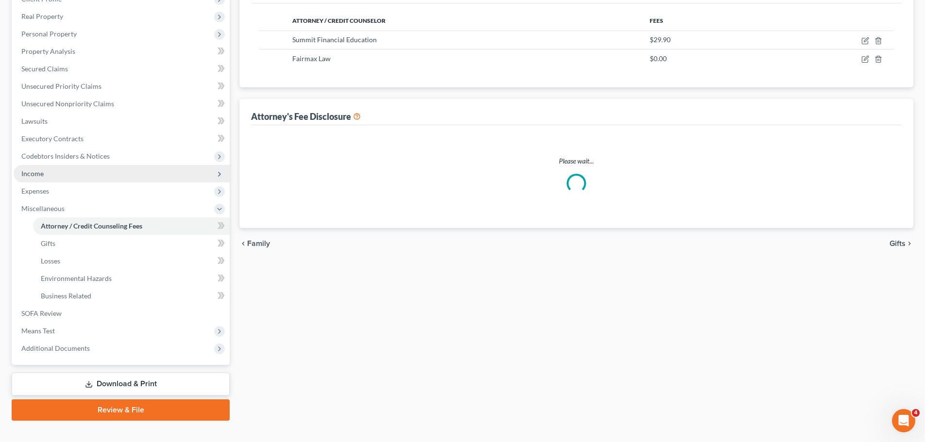
select select "5"
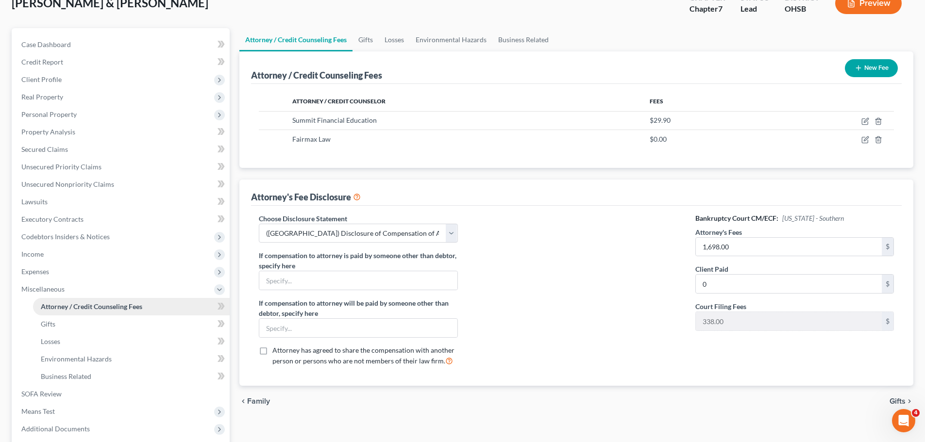
scroll to position [64, 0]
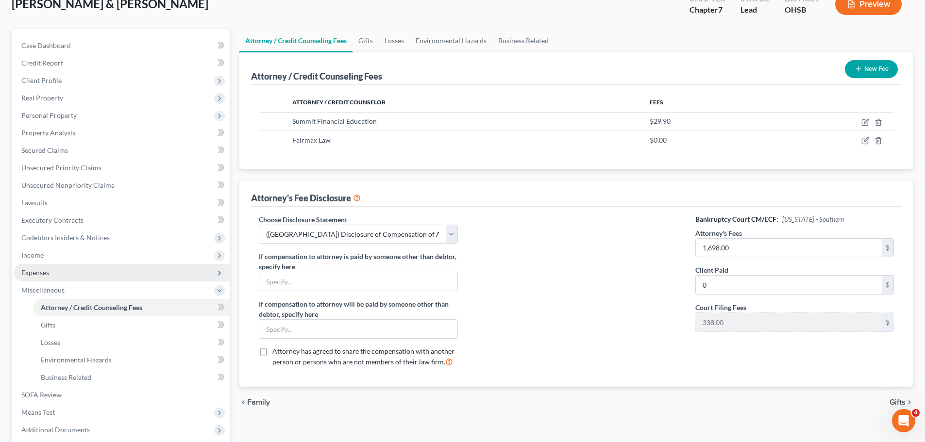
click at [49, 276] on span "Expenses" at bounding box center [35, 273] width 28 height 8
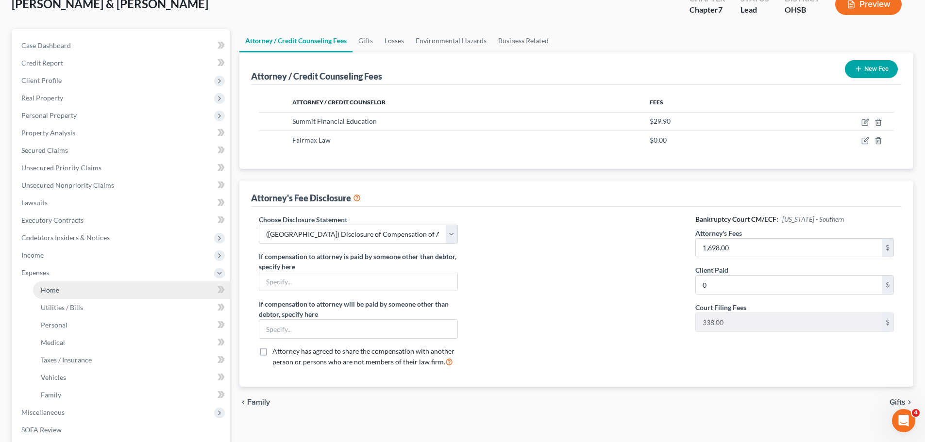
click at [55, 287] on span "Home" at bounding box center [50, 290] width 18 height 8
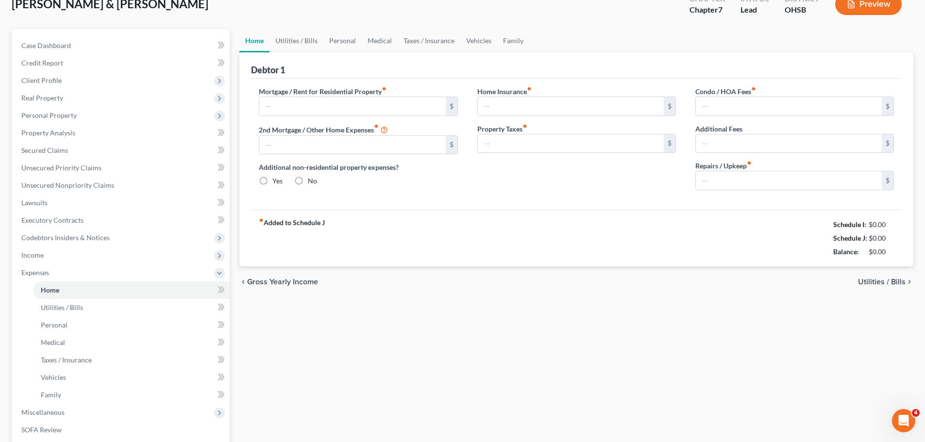
scroll to position [20, 0]
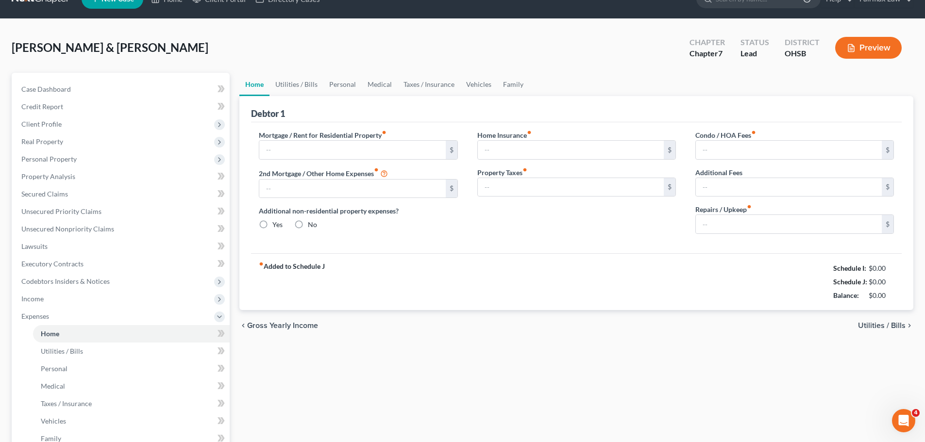
type input "0.00"
radio input "true"
type input "0.00"
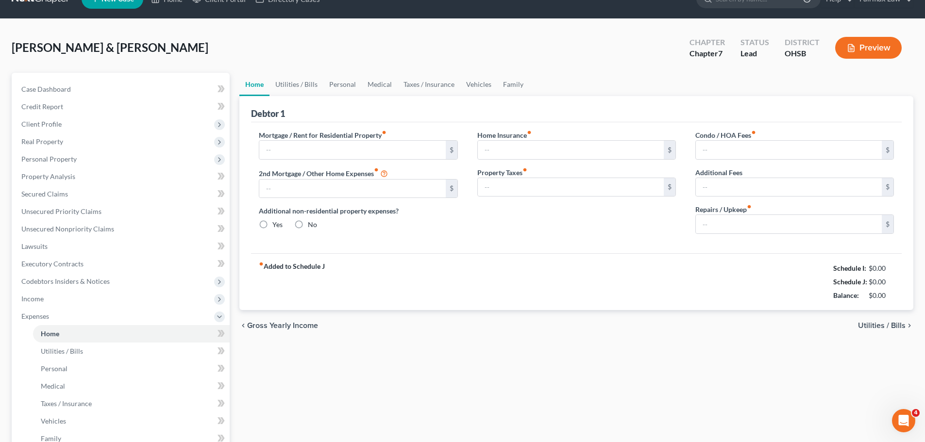
type input "0.00"
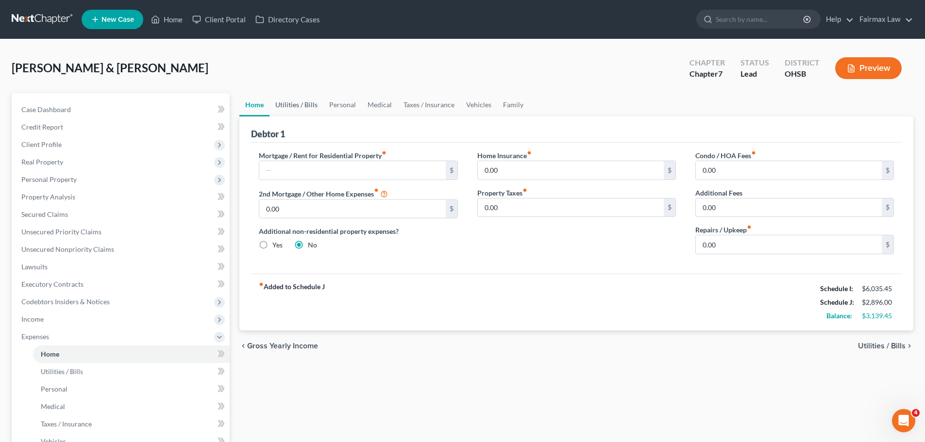
click at [312, 103] on link "Utilities / Bills" at bounding box center [297, 104] width 54 height 23
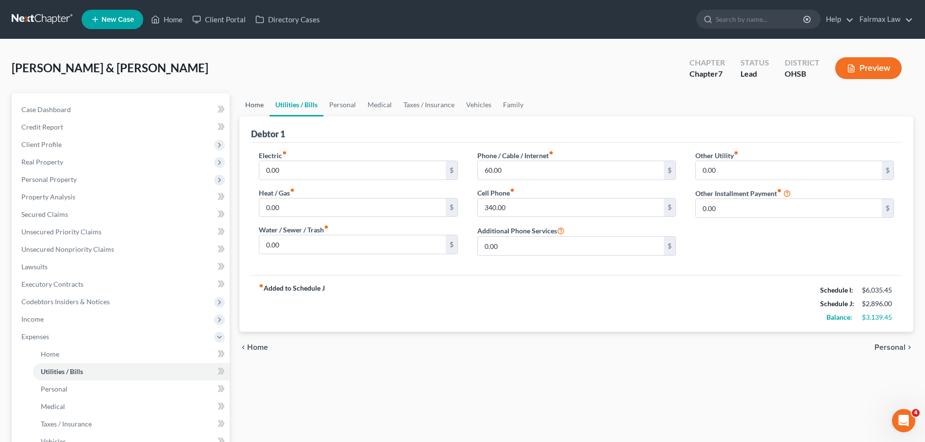
click at [261, 105] on link "Home" at bounding box center [254, 104] width 30 height 23
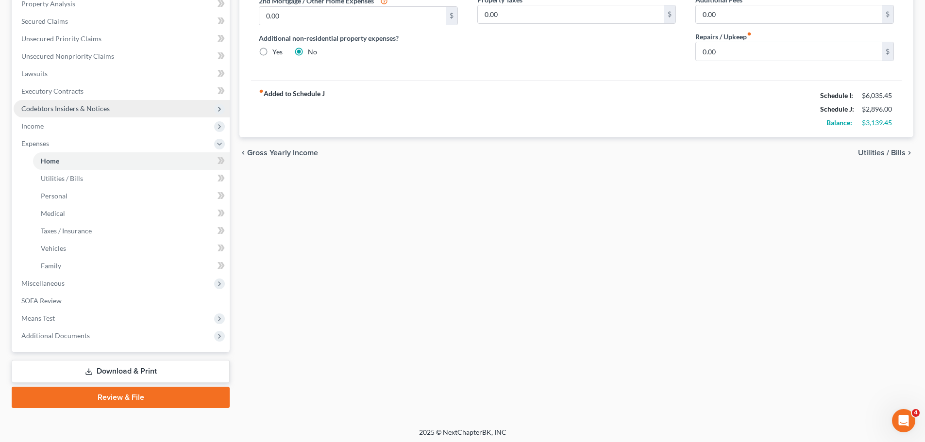
scroll to position [196, 0]
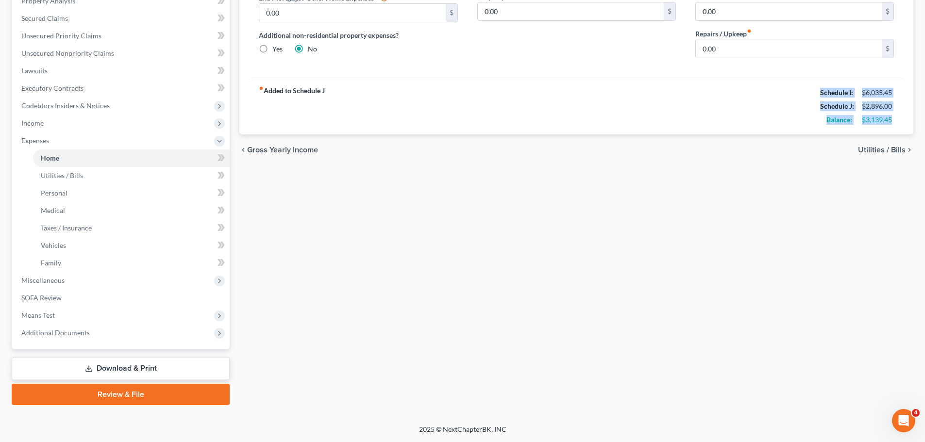
drag, startPoint x: 815, startPoint y: 89, endPoint x: 894, endPoint y: 119, distance: 84.4
click at [894, 119] on div "Schedule I: $6,035.45 Schedule J: $2,896.00 Balance: $3,139.45" at bounding box center [857, 106] width 74 height 41
copy div "Schedule I: $6,035.45 Schedule J: $2,896.00 Balance: $3,139.45"
